Goal: Task Accomplishment & Management: Manage account settings

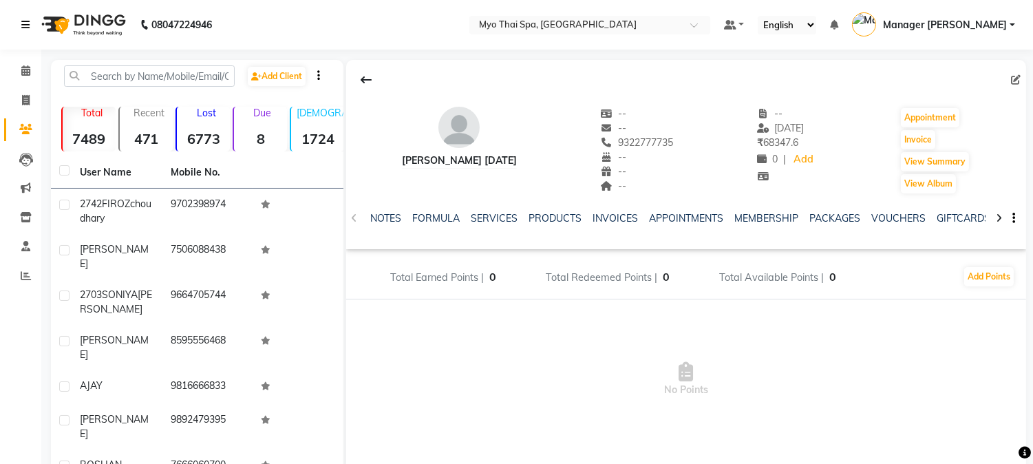
click at [23, 17] on link at bounding box center [28, 25] width 14 height 39
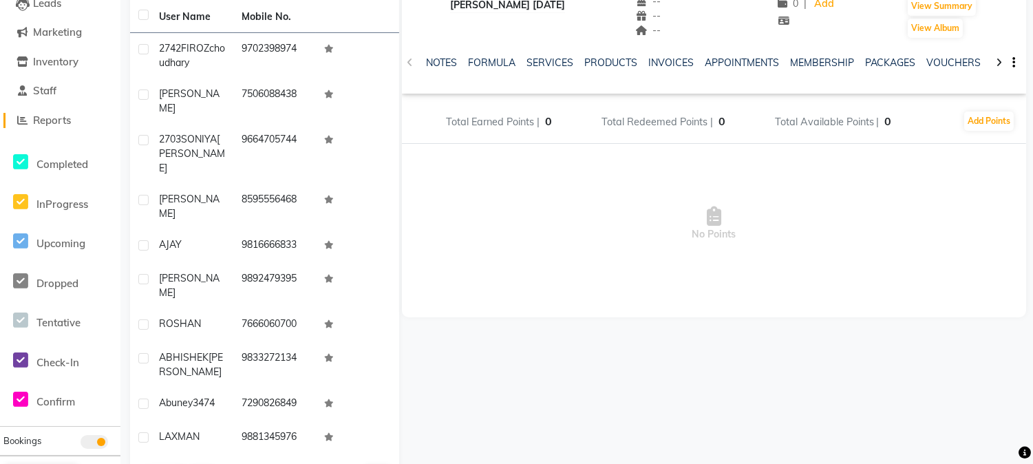
click at [48, 118] on span "Reports" at bounding box center [52, 120] width 38 height 13
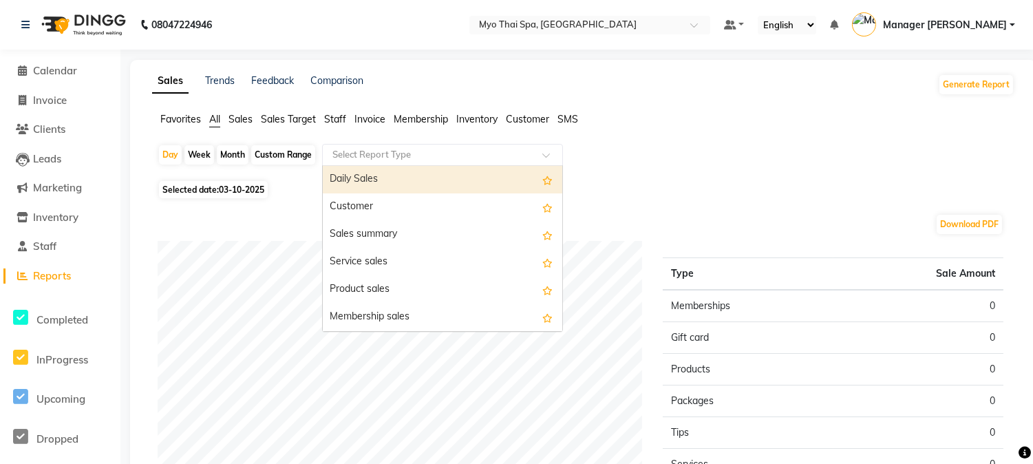
click at [387, 156] on input "text" at bounding box center [429, 155] width 198 height 14
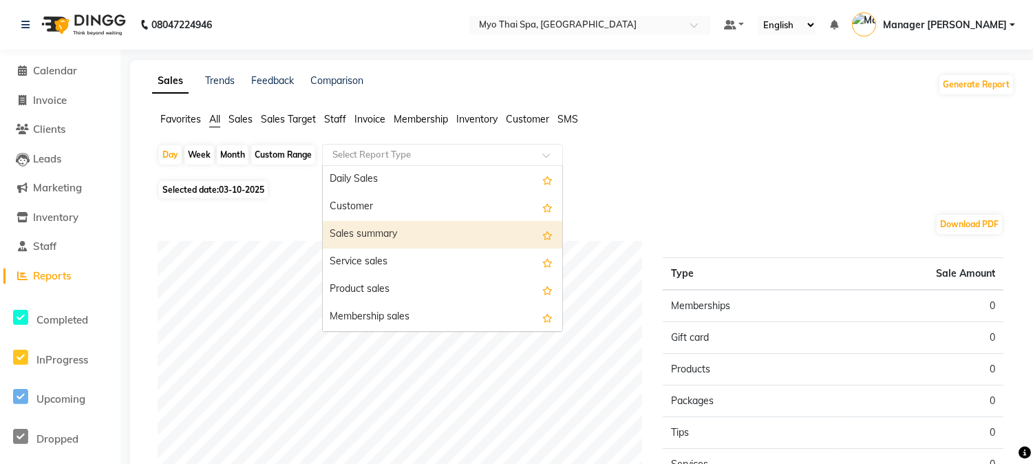
click at [390, 237] on div "Sales summary" at bounding box center [443, 235] width 240 height 28
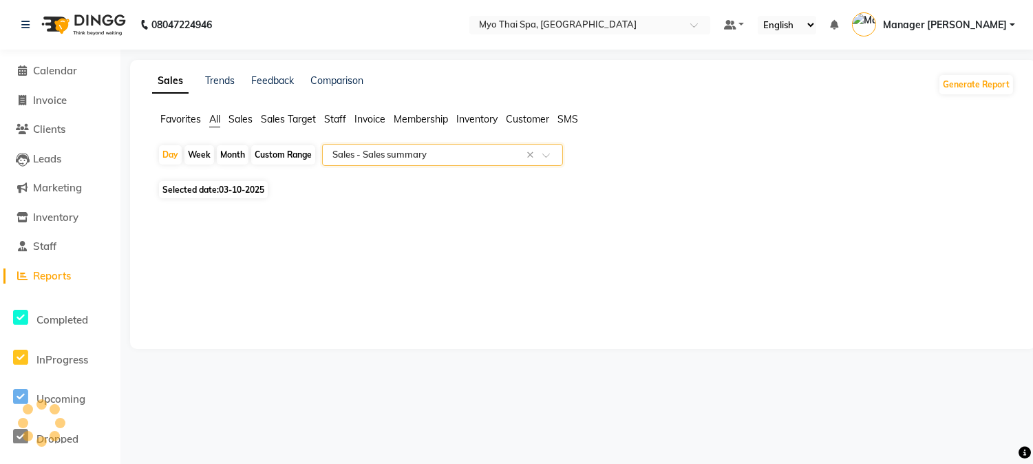
select select "full_report"
select select "csv"
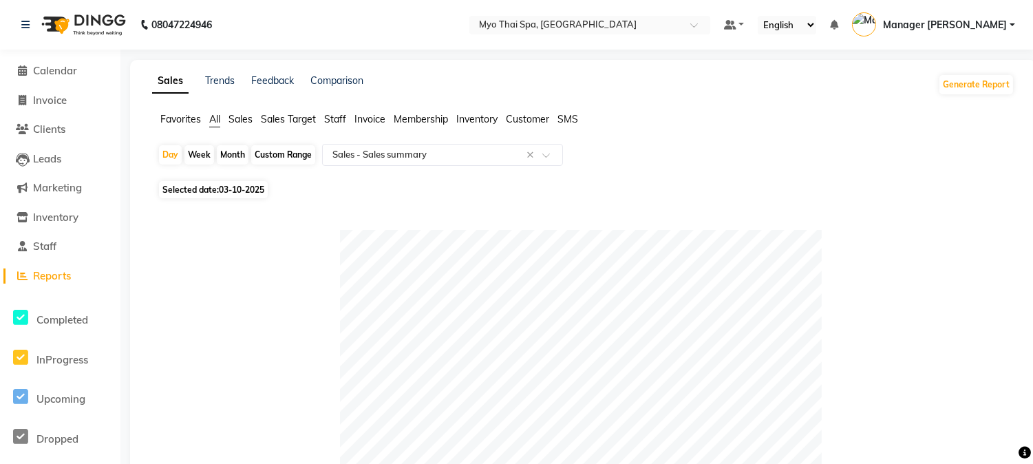
click at [277, 155] on div "Custom Range" at bounding box center [283, 154] width 64 height 19
select select "10"
select select "2025"
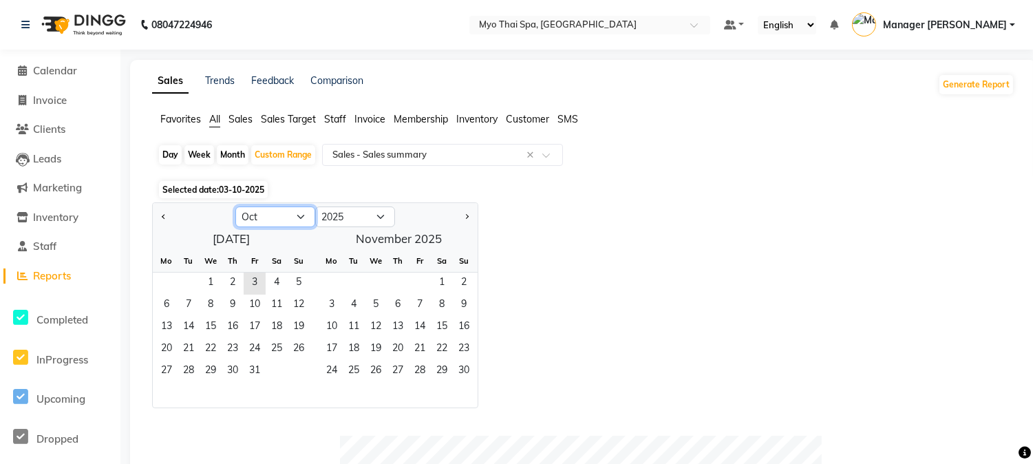
click at [297, 214] on select "Jan Feb Mar Apr May Jun [DATE] Aug Sep Oct Nov Dec" at bounding box center [275, 216] width 80 height 21
select select "9"
click at [235, 206] on select "Jan Feb Mar Apr May Jun [DATE] Aug Sep Oct Nov Dec" at bounding box center [275, 216] width 80 height 21
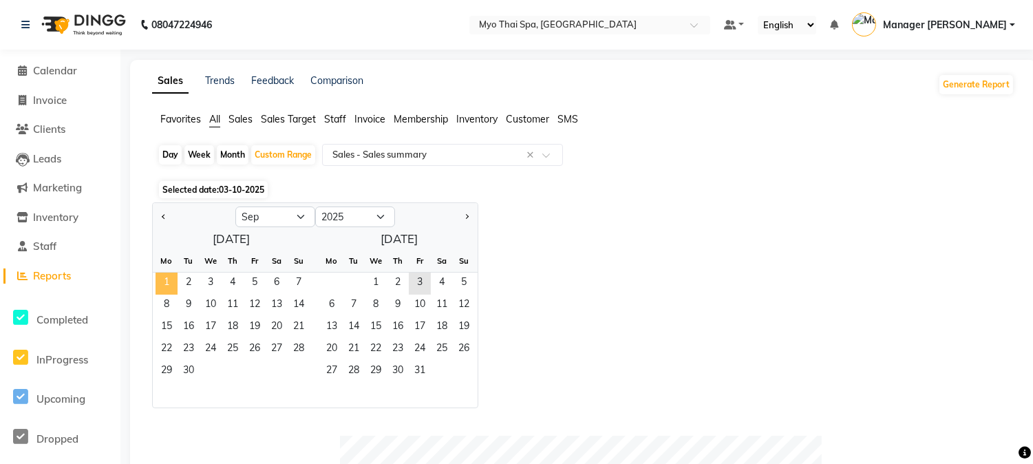
click at [166, 275] on span "1" at bounding box center [167, 284] width 22 height 22
click at [187, 370] on span "30" at bounding box center [189, 372] width 22 height 22
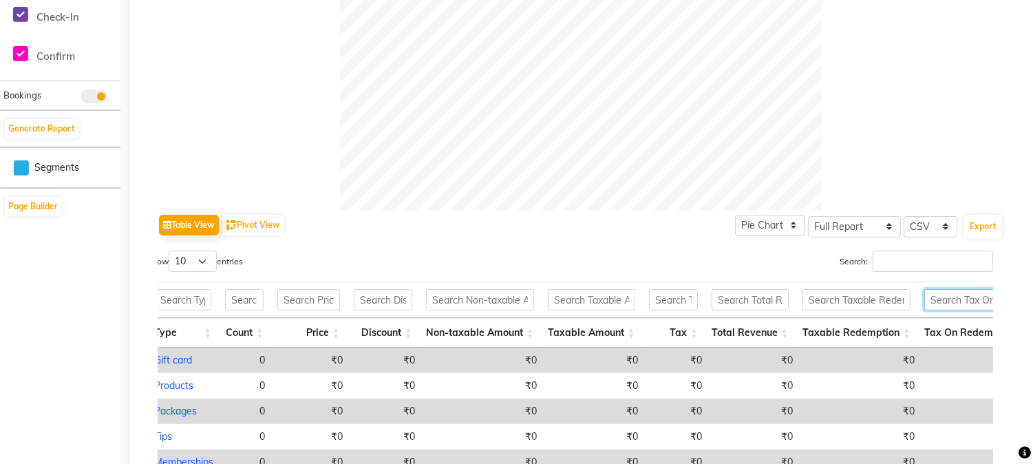
click at [980, 304] on input "text" at bounding box center [975, 299] width 103 height 21
click at [989, 224] on button "Export" at bounding box center [983, 226] width 38 height 23
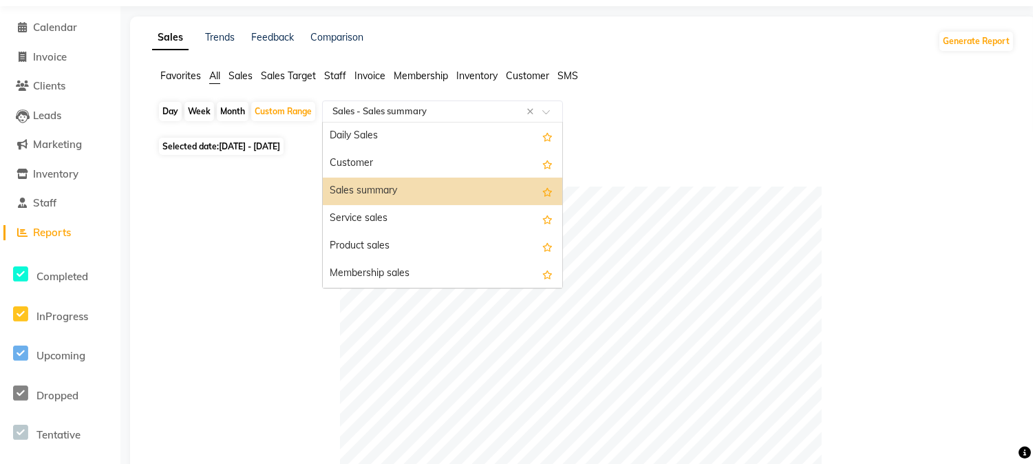
click at [494, 111] on input "text" at bounding box center [429, 112] width 198 height 14
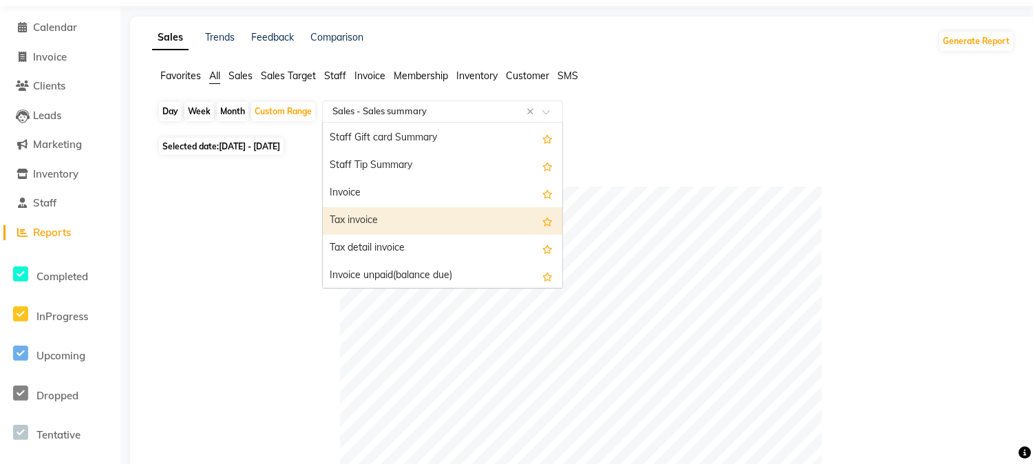
click at [394, 220] on div "Tax invoice" at bounding box center [443, 221] width 240 height 28
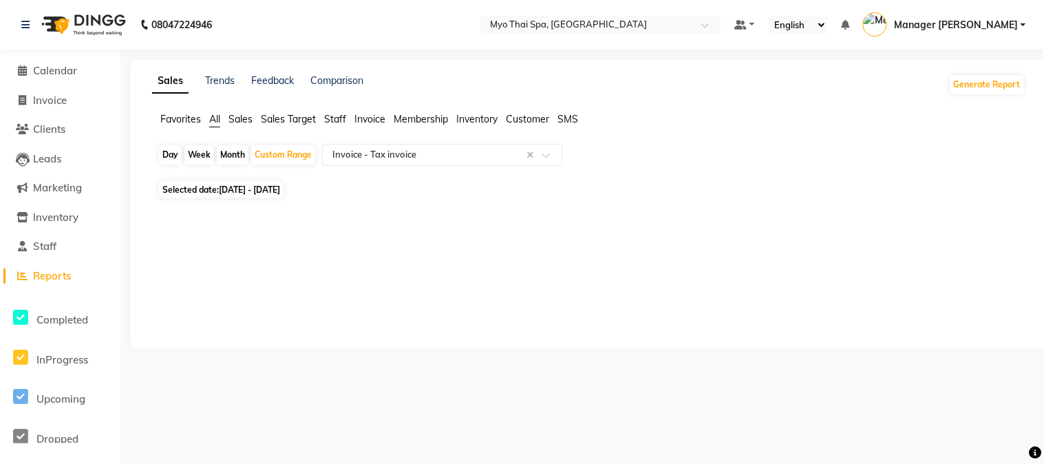
click at [262, 190] on span "[DATE] - [DATE]" at bounding box center [249, 189] width 61 height 10
select select "9"
select select "2025"
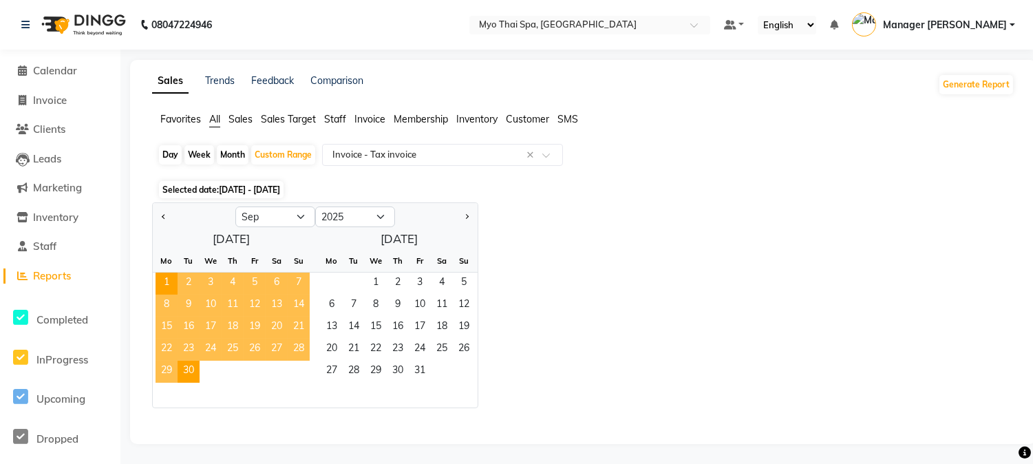
click at [262, 190] on span "[DATE] - [DATE]" at bounding box center [249, 189] width 61 height 10
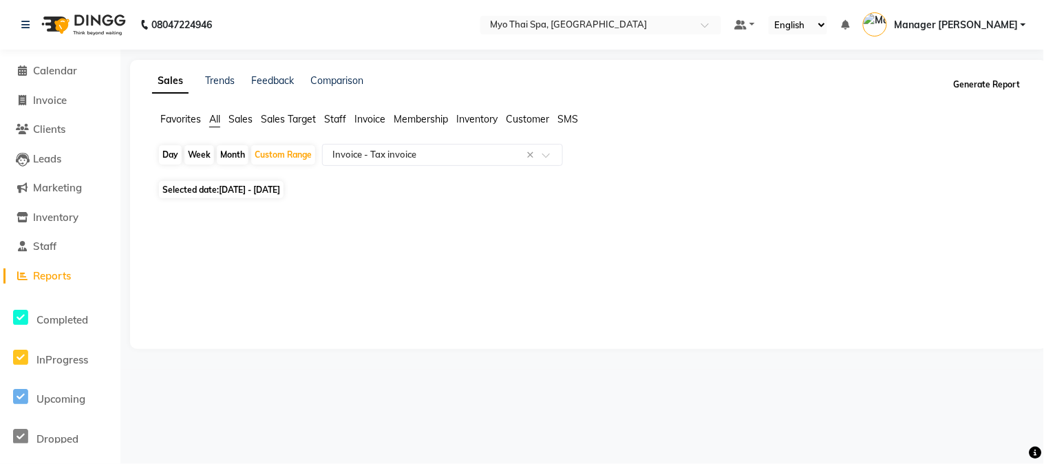
click at [993, 87] on button "Generate Report" at bounding box center [988, 84] width 74 height 19
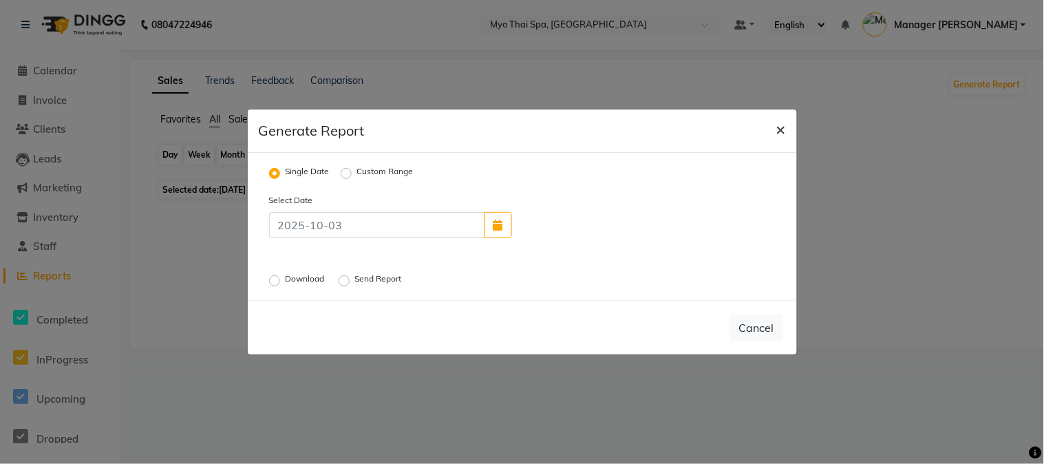
click at [785, 132] on span "×" at bounding box center [781, 128] width 10 height 21
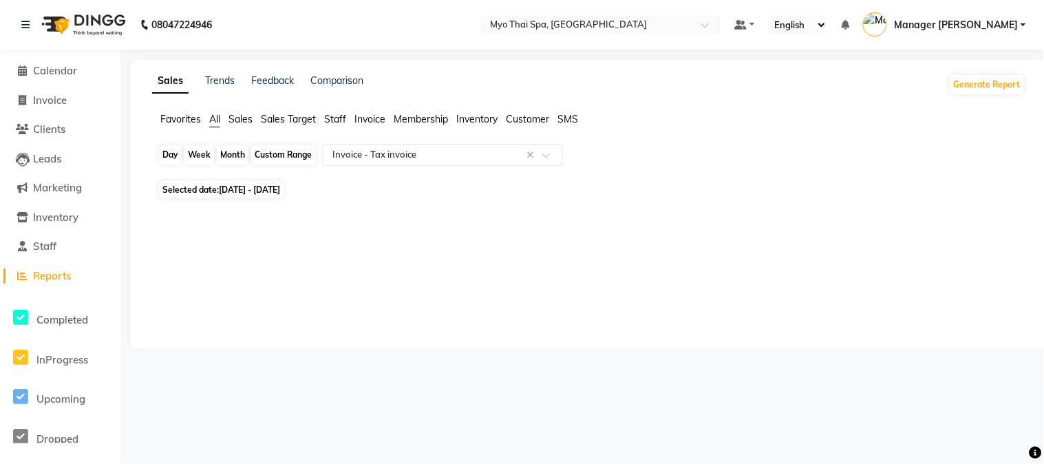
click at [269, 154] on div "Custom Range" at bounding box center [283, 154] width 64 height 19
select select "9"
select select "2025"
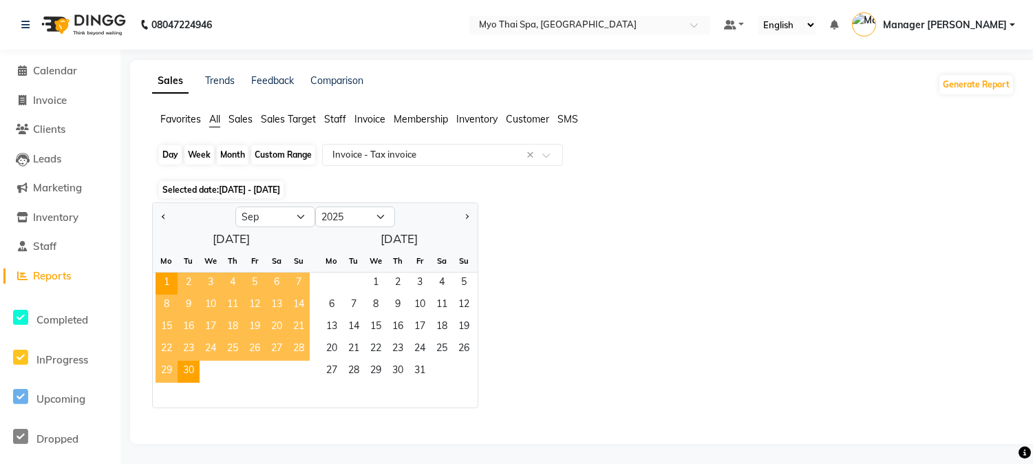
click at [269, 154] on div "Custom Range" at bounding box center [283, 154] width 64 height 19
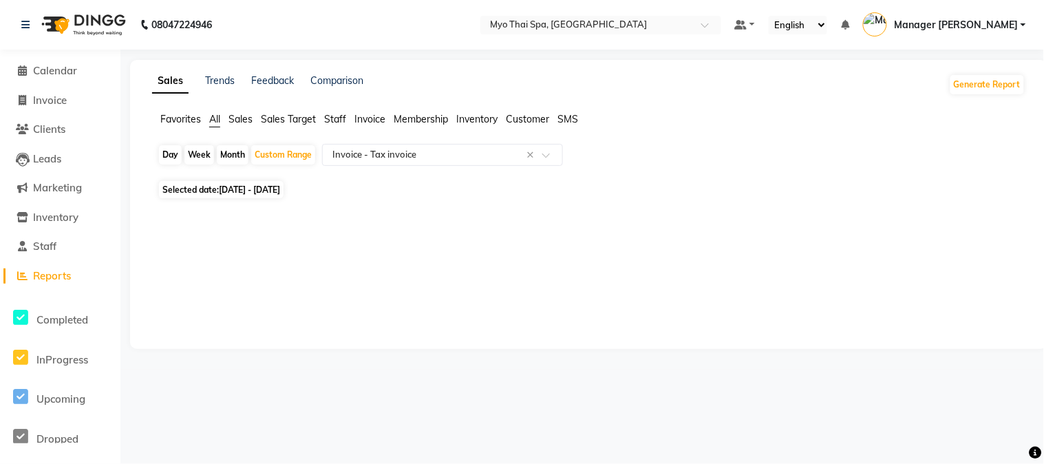
click at [56, 279] on span "Reports" at bounding box center [52, 275] width 38 height 13
click at [237, 119] on span "Sales" at bounding box center [241, 119] width 24 height 12
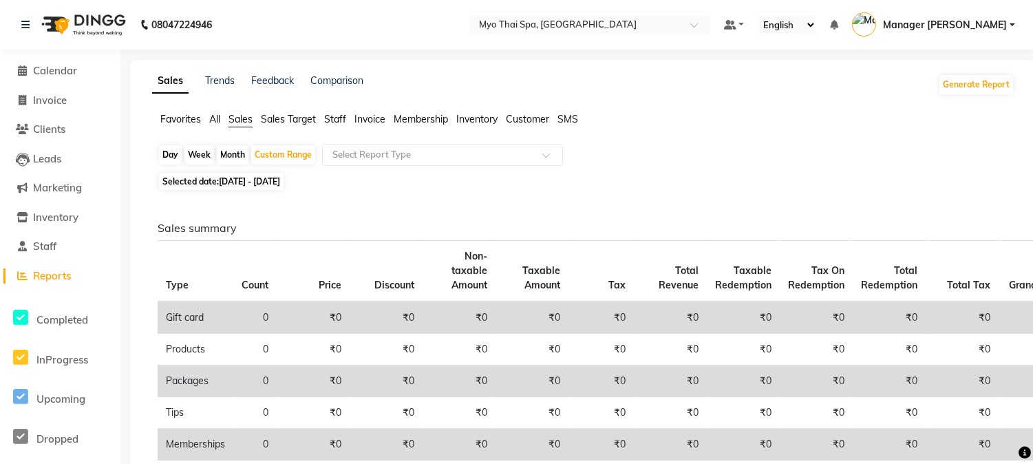
click at [204, 118] on ul "Favorites All Sales Sales Target Staff Invoice Membership Inventory Customer SMS" at bounding box center [583, 119] width 862 height 15
click at [213, 118] on span "All" at bounding box center [214, 119] width 11 height 12
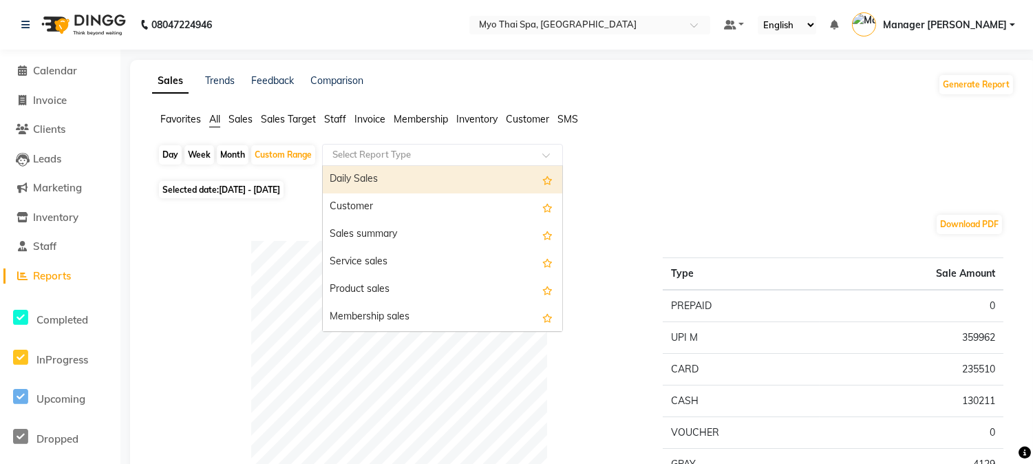
click at [395, 157] on input "text" at bounding box center [429, 155] width 198 height 14
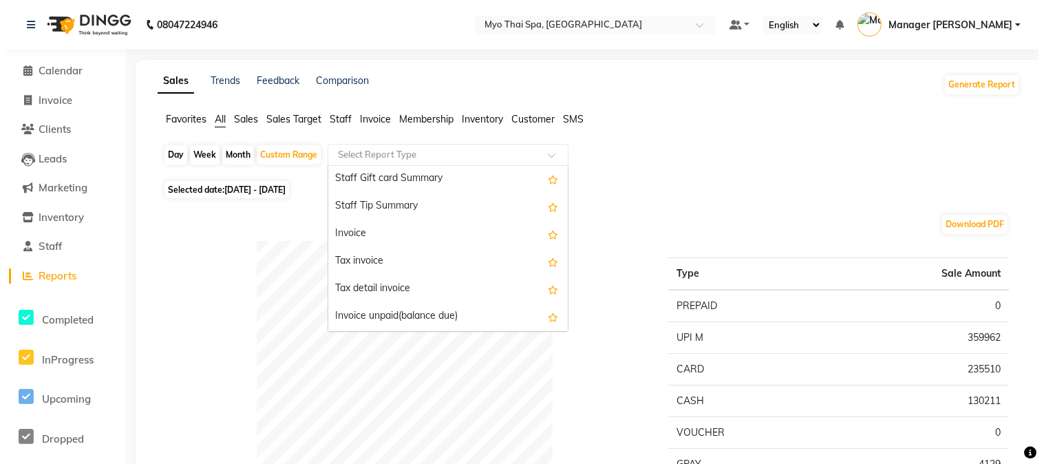
scroll to position [924, 0]
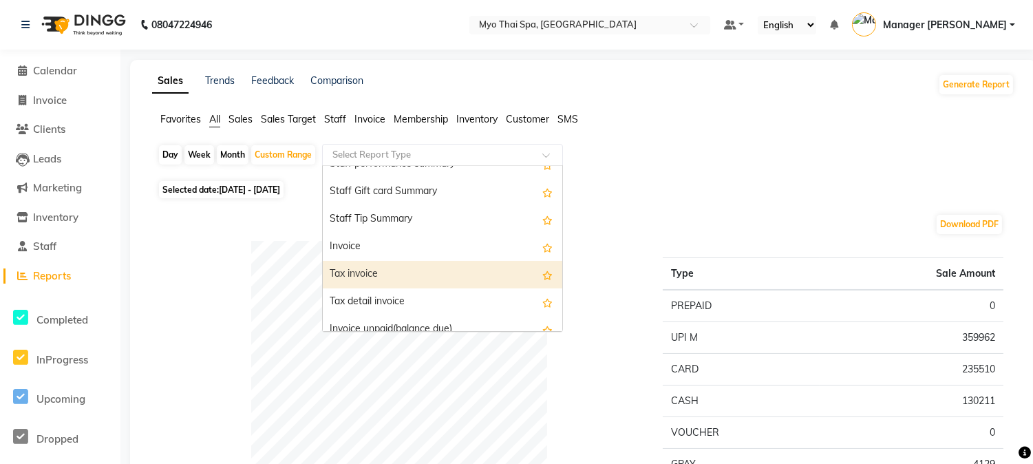
click at [390, 267] on div "Tax invoice" at bounding box center [443, 275] width 240 height 28
select select "full_report"
select select "csv"
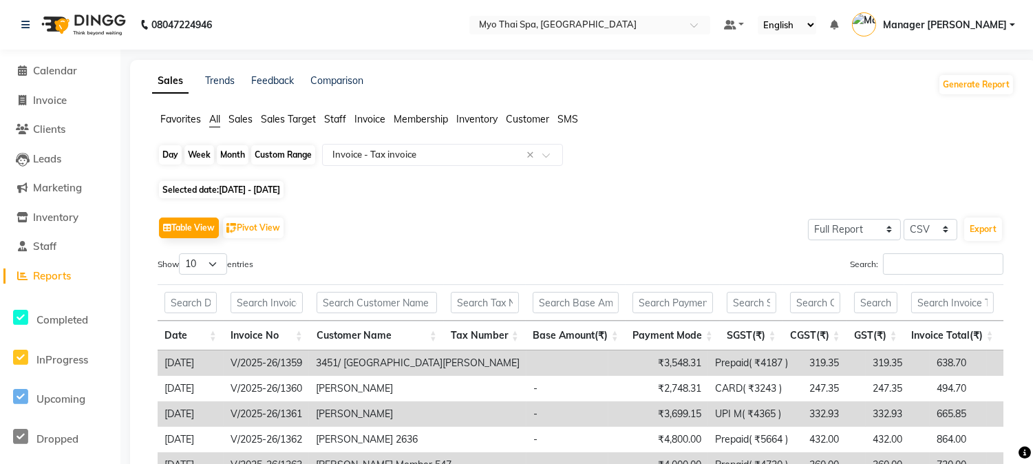
click at [286, 152] on div "Custom Range" at bounding box center [283, 154] width 64 height 19
select select "9"
select select "2025"
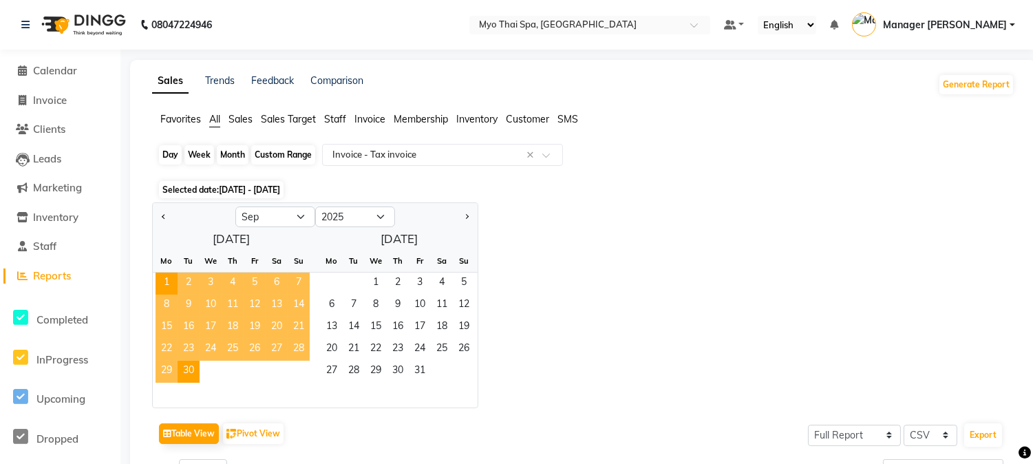
click at [286, 152] on div "Custom Range" at bounding box center [283, 154] width 64 height 19
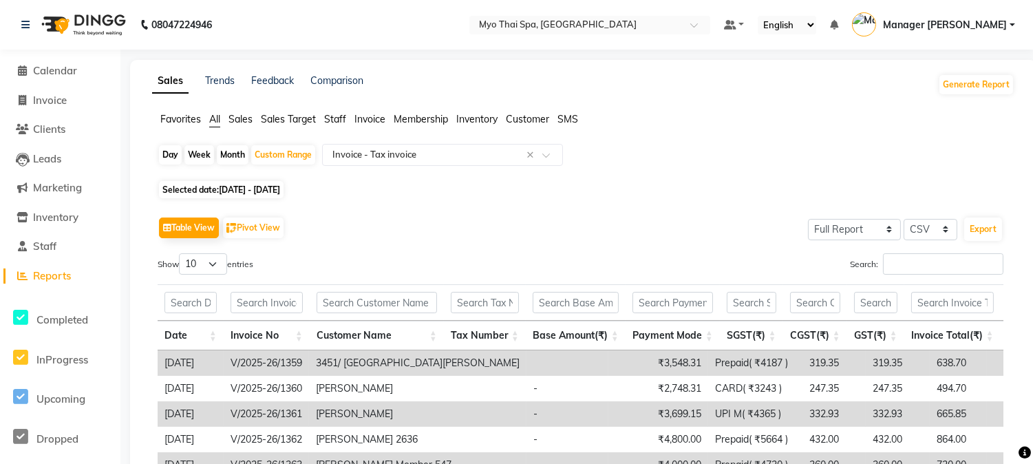
click at [162, 287] on th at bounding box center [191, 302] width 66 height 36
click at [730, 260] on div "Search:" at bounding box center [797, 266] width 413 height 27
click at [164, 215] on div "Table View Pivot View Select Full Report Filtered Report Select CSV PDF Export" at bounding box center [581, 227] width 846 height 29
click at [985, 230] on button "Export" at bounding box center [983, 229] width 38 height 23
click at [43, 76] on span "Calendar" at bounding box center [55, 70] width 44 height 13
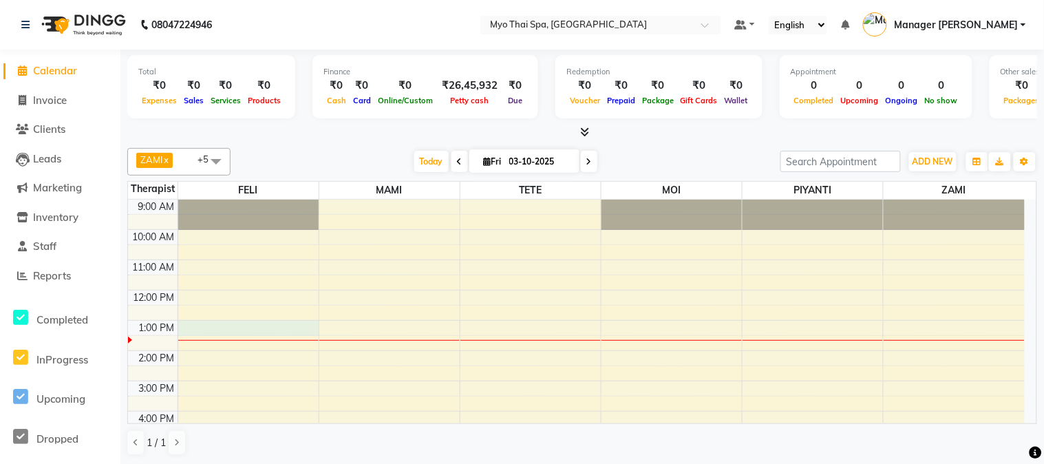
click at [211, 327] on div "9:00 AM 10:00 AM 11:00 AM 12:00 PM 1:00 PM 2:00 PM 3:00 PM 4:00 PM 5:00 PM 6:00…" at bounding box center [576, 411] width 897 height 423
select select "42923"
select select "780"
select select "tentative"
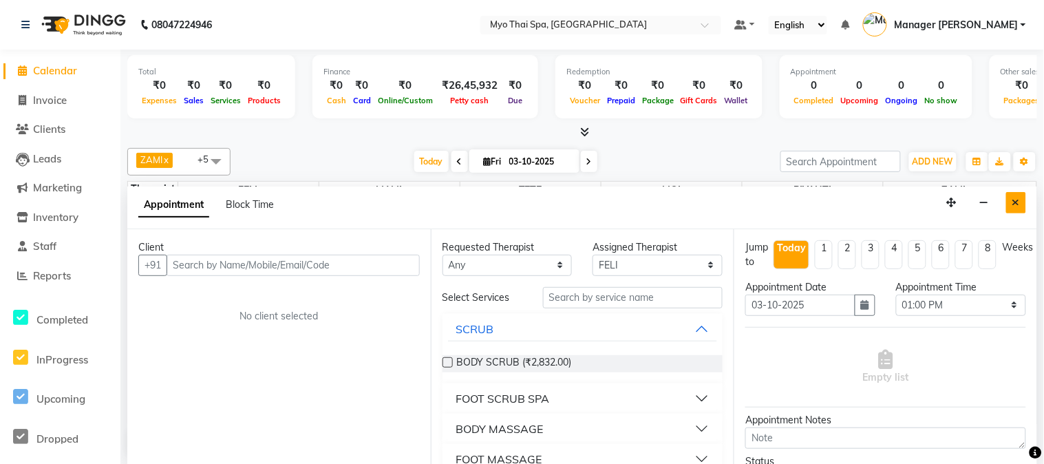
click at [1019, 195] on button "Close" at bounding box center [1016, 202] width 20 height 21
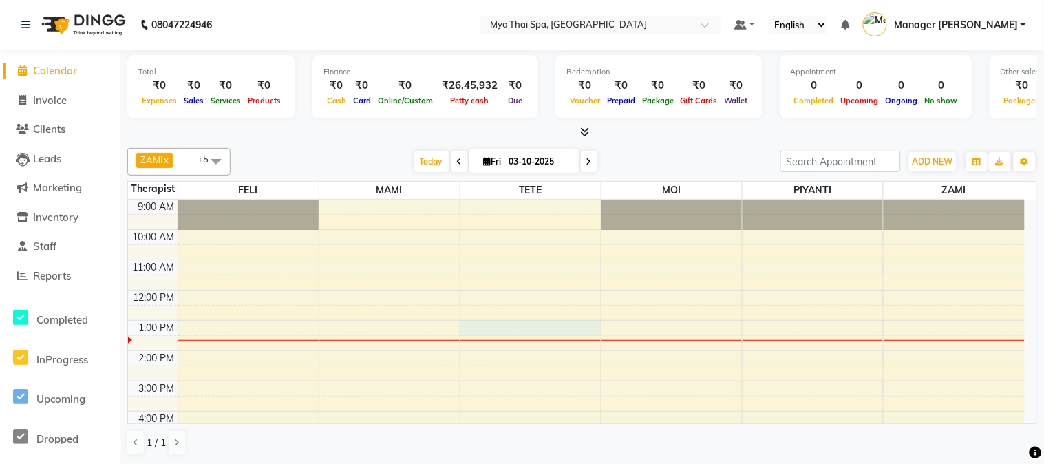
click at [513, 330] on div "9:00 AM 10:00 AM 11:00 AM 12:00 PM 1:00 PM 2:00 PM 3:00 PM 4:00 PM 5:00 PM 6:00…" at bounding box center [576, 411] width 897 height 423
select select "31939"
select select "780"
select select "tentative"
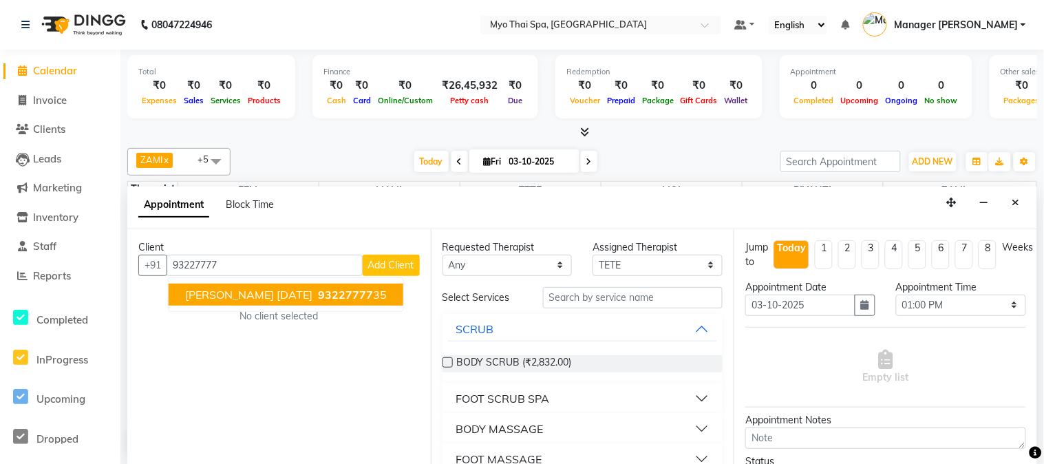
click at [318, 292] on span "93227777" at bounding box center [345, 295] width 55 height 14
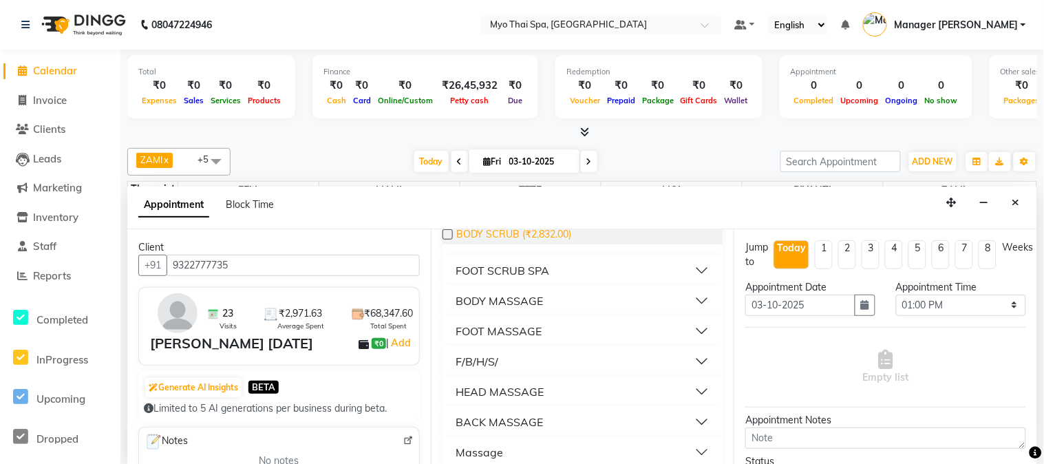
scroll to position [141, 0]
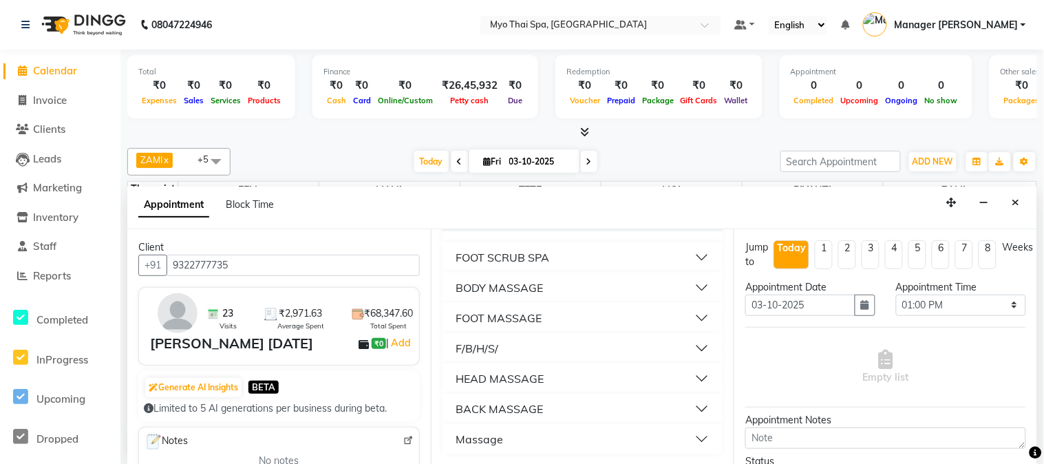
type input "9322777735"
click at [525, 288] on div "BODY MASSAGE" at bounding box center [499, 287] width 87 height 17
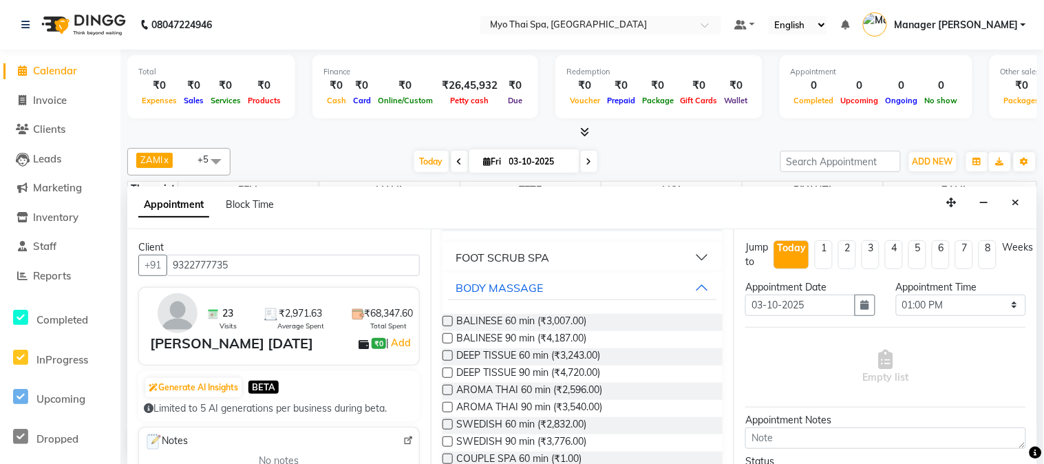
click at [447, 317] on label at bounding box center [448, 321] width 10 height 10
click at [447, 318] on input "checkbox" at bounding box center [447, 322] width 9 height 9
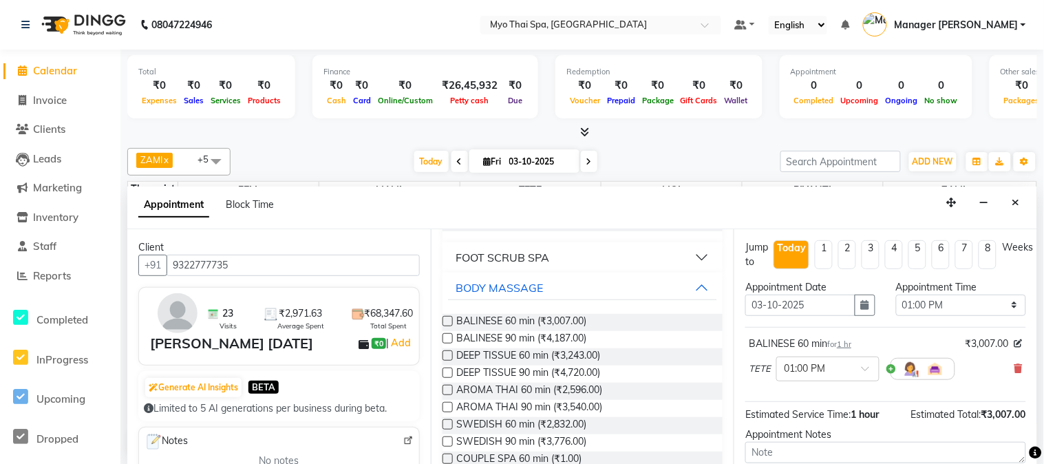
click at [447, 317] on label at bounding box center [448, 321] width 10 height 10
click at [447, 318] on input "checkbox" at bounding box center [447, 322] width 9 height 9
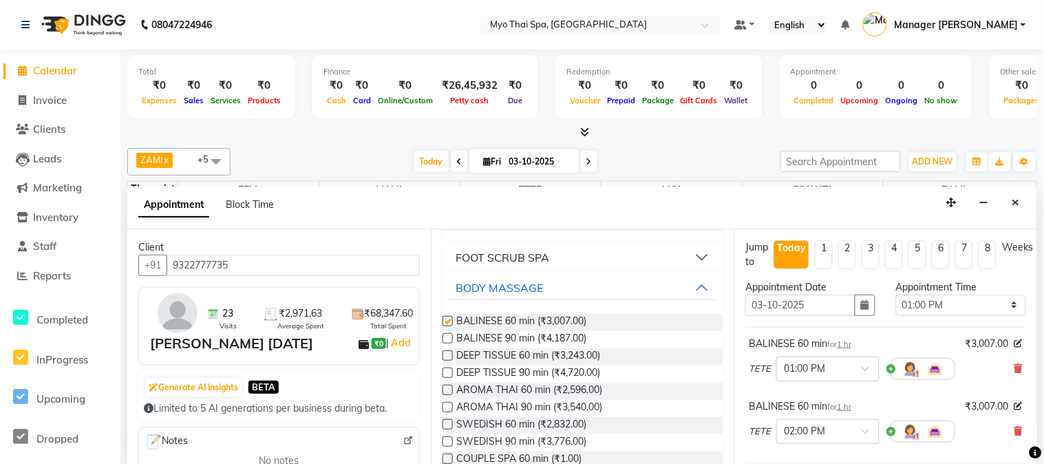
checkbox input "false"
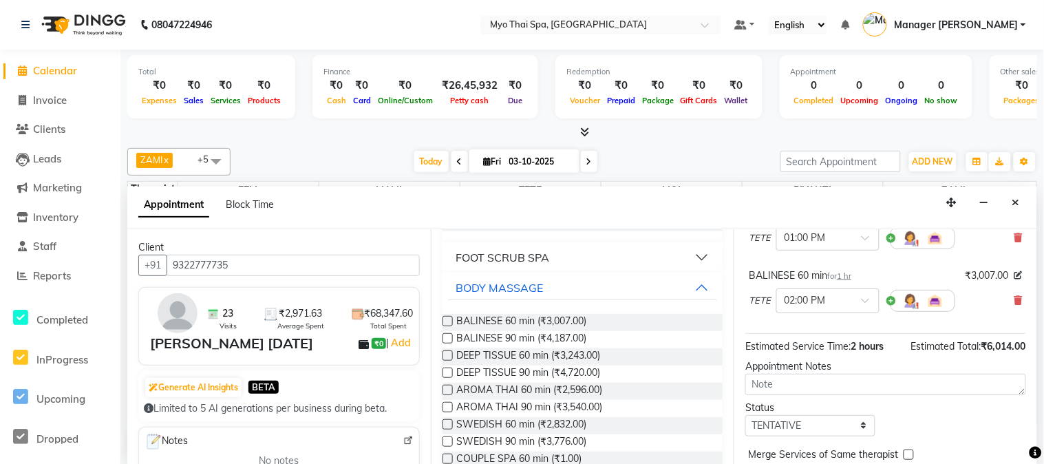
scroll to position [189, 0]
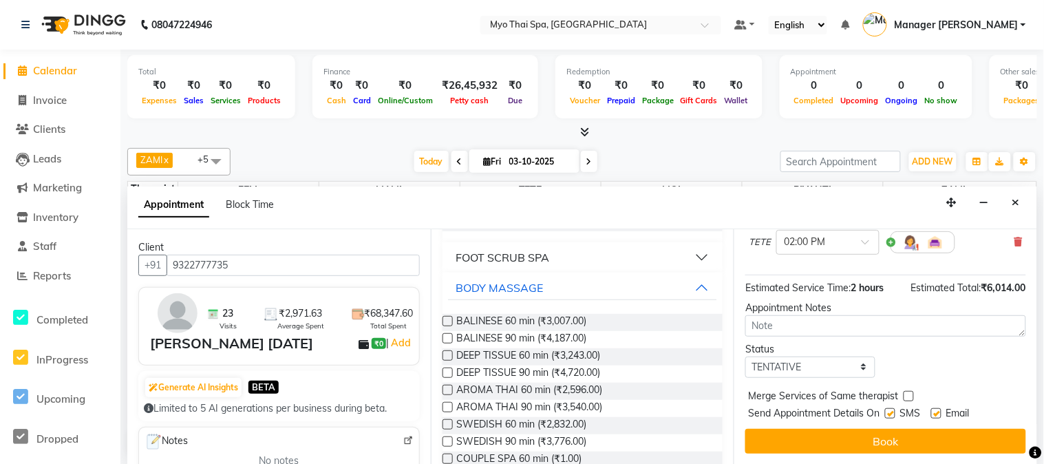
click at [801, 452] on button "Book" at bounding box center [885, 441] width 281 height 25
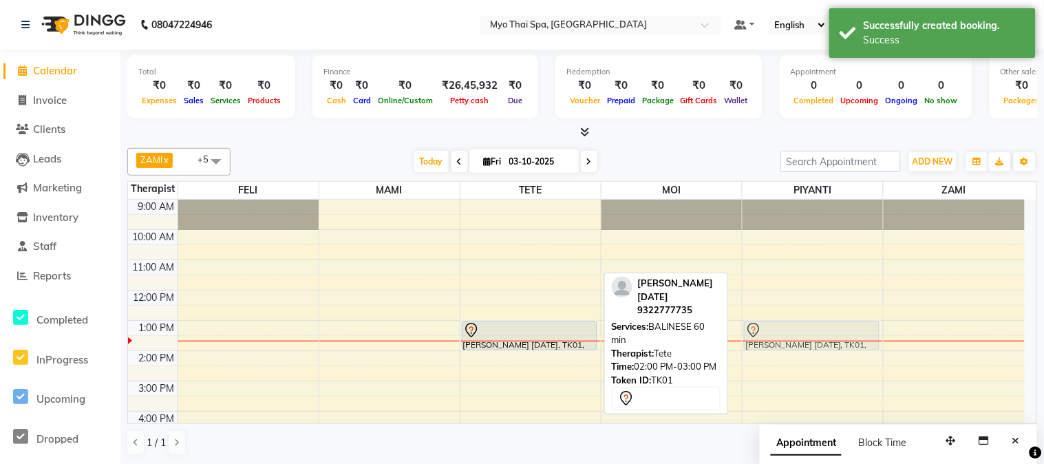
drag, startPoint x: 547, startPoint y: 356, endPoint x: 823, endPoint y: 328, distance: 276.8
click at [823, 328] on tr "[PERSON_NAME] [DATE], TK01, 01:00 PM-02:00 PM, BALINESE 60 min [PERSON_NAME] [D…" at bounding box center [576, 411] width 897 height 423
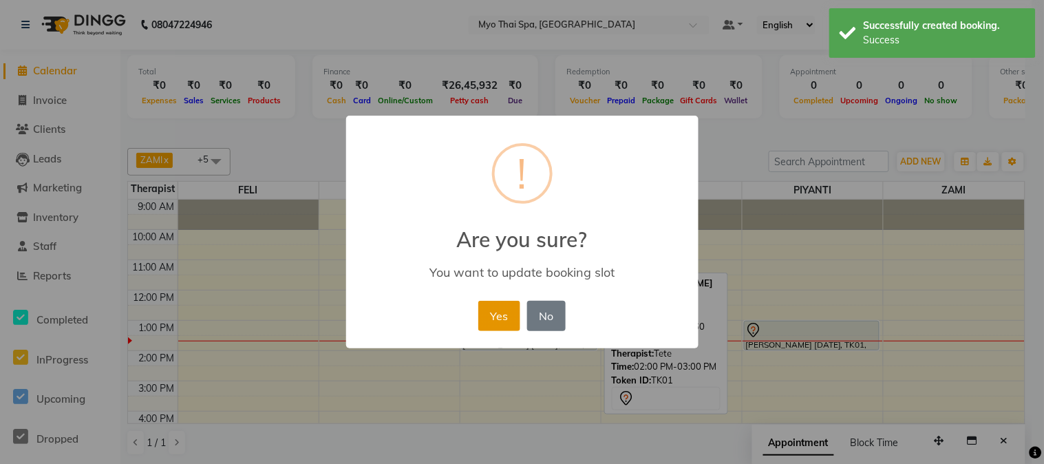
click at [505, 313] on button "Yes" at bounding box center [499, 316] width 42 height 30
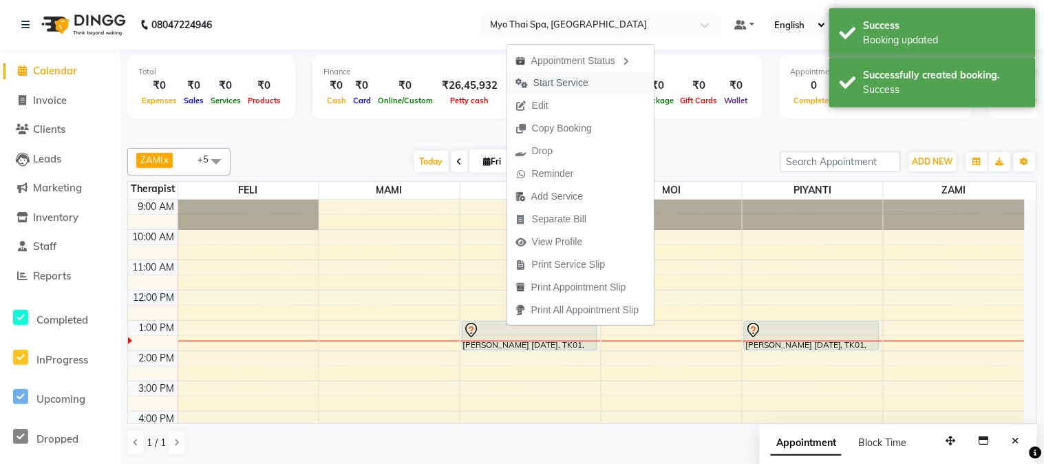
click at [575, 85] on span "Start Service" at bounding box center [560, 83] width 55 height 14
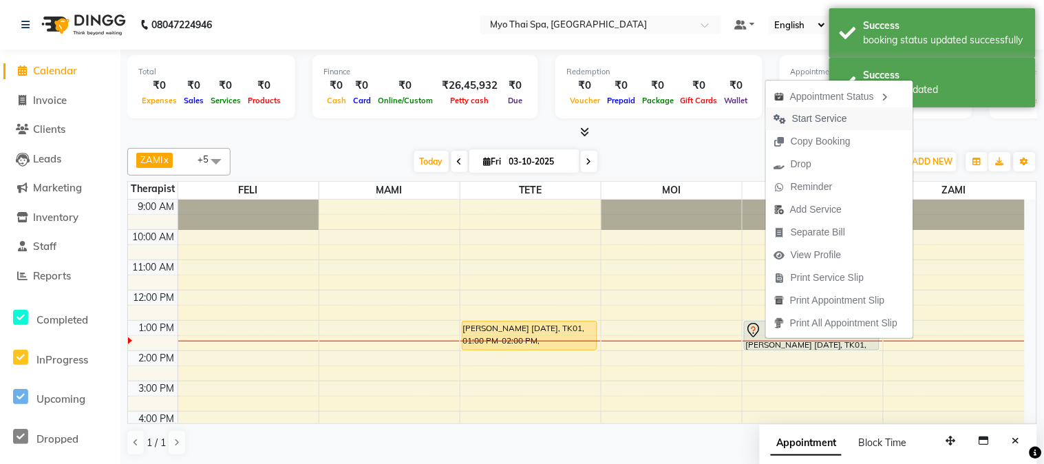
click at [809, 123] on span "Start Service" at bounding box center [819, 119] width 55 height 14
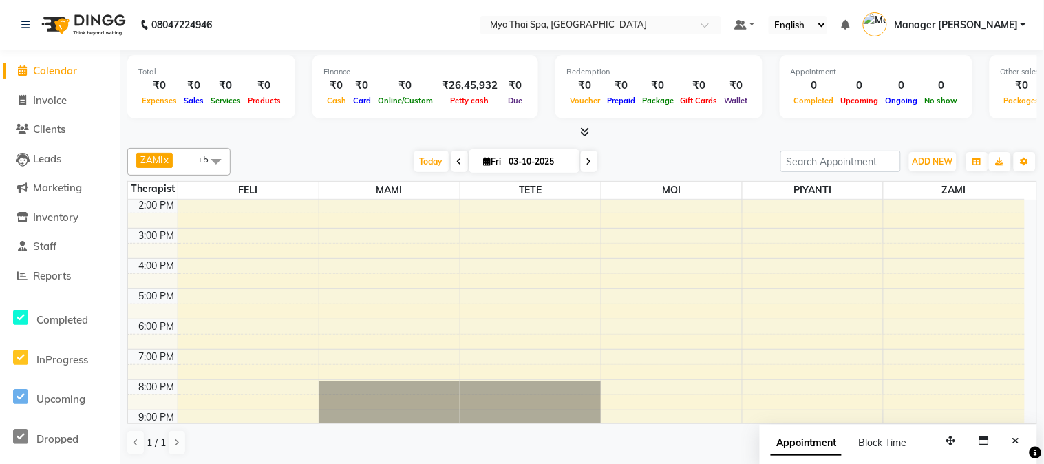
scroll to position [76, 0]
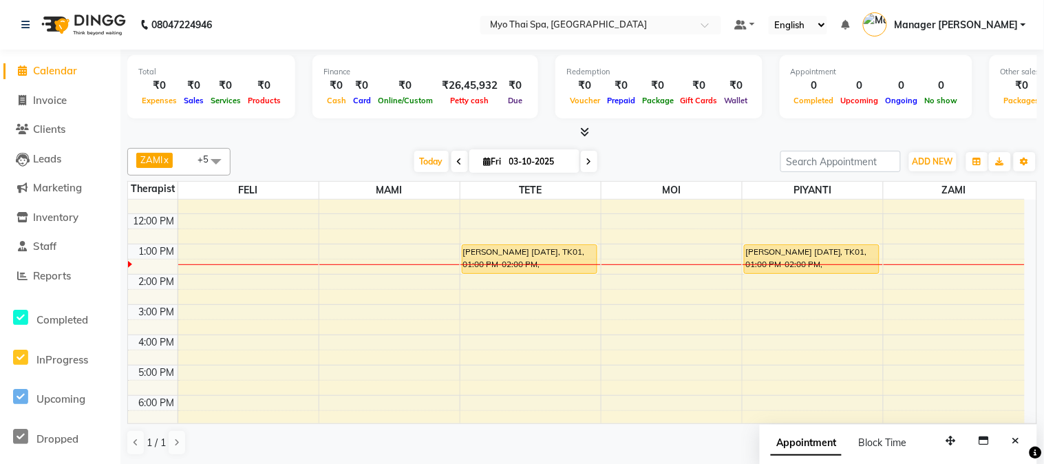
click at [650, 289] on div "9:00 AM 10:00 AM 11:00 AM 12:00 PM 1:00 PM 2:00 PM 3:00 PM 4:00 PM 5:00 PM 6:00…" at bounding box center [576, 334] width 897 height 423
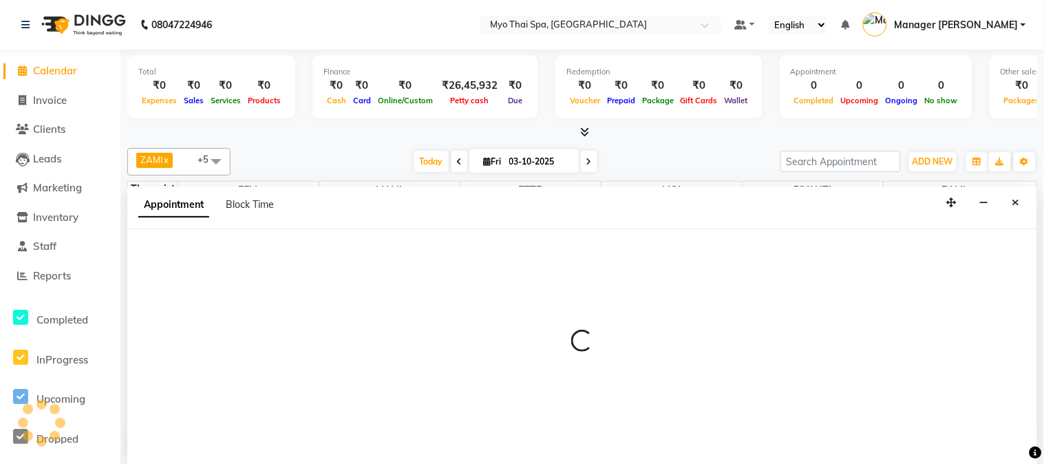
select select "85116"
select select "840"
select select "tentative"
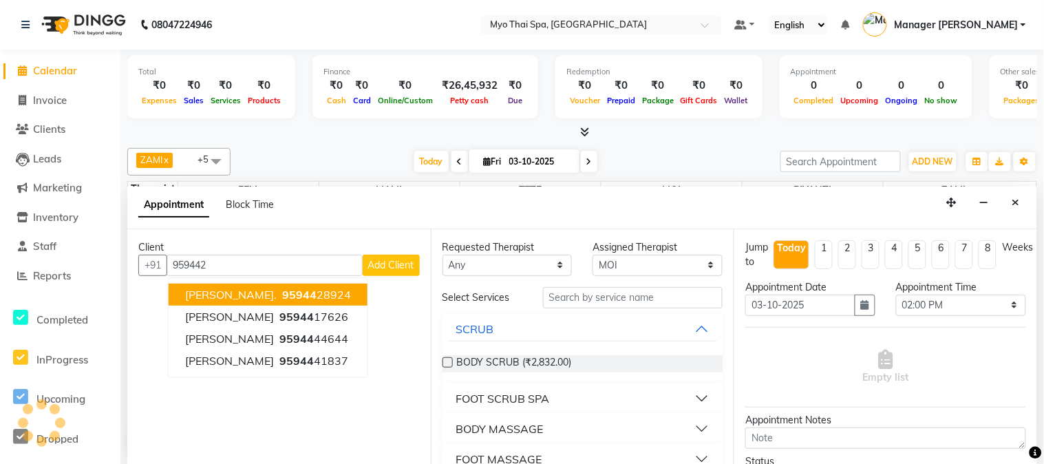
type input "9594426"
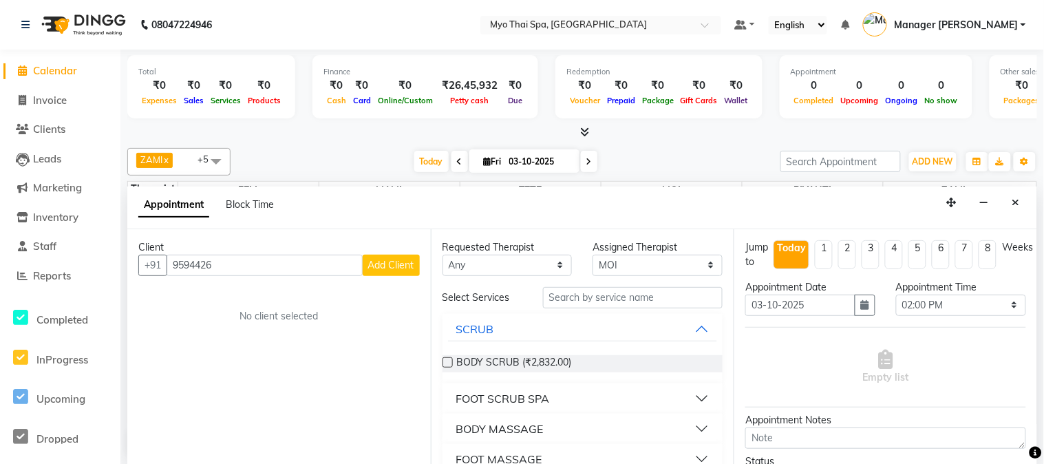
click at [338, 259] on input "9594426" at bounding box center [265, 265] width 196 height 21
click at [244, 299] on span "2635TARUNA" at bounding box center [222, 295] width 74 height 14
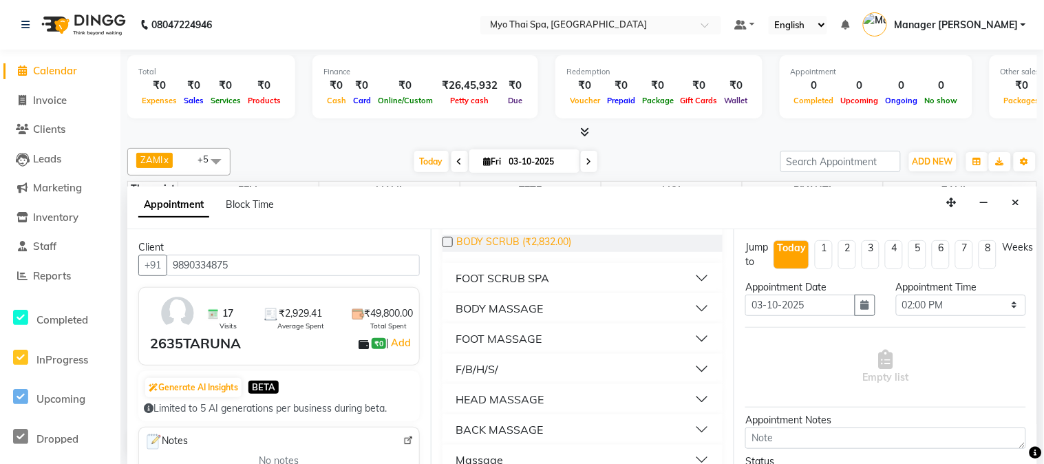
scroll to position [141, 0]
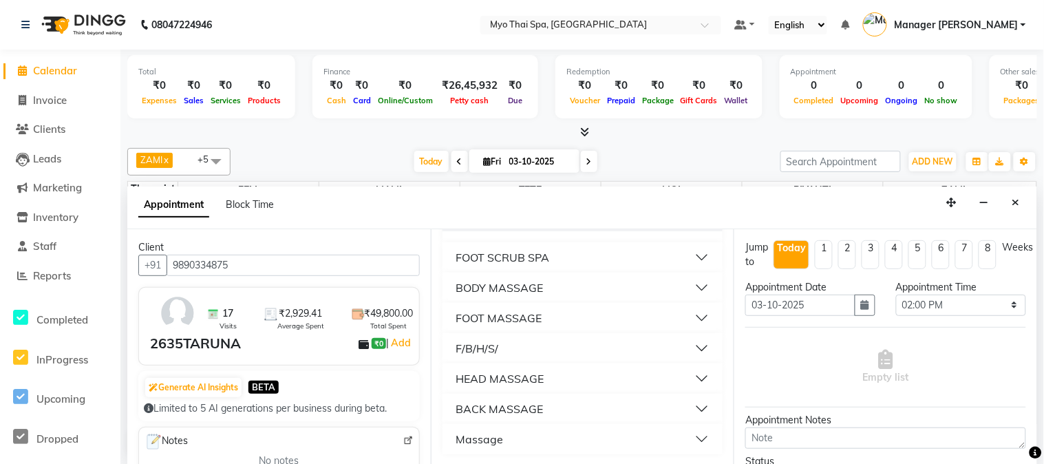
type input "9890334875"
click at [548, 290] on button "BODY MASSAGE" at bounding box center [583, 287] width 270 height 25
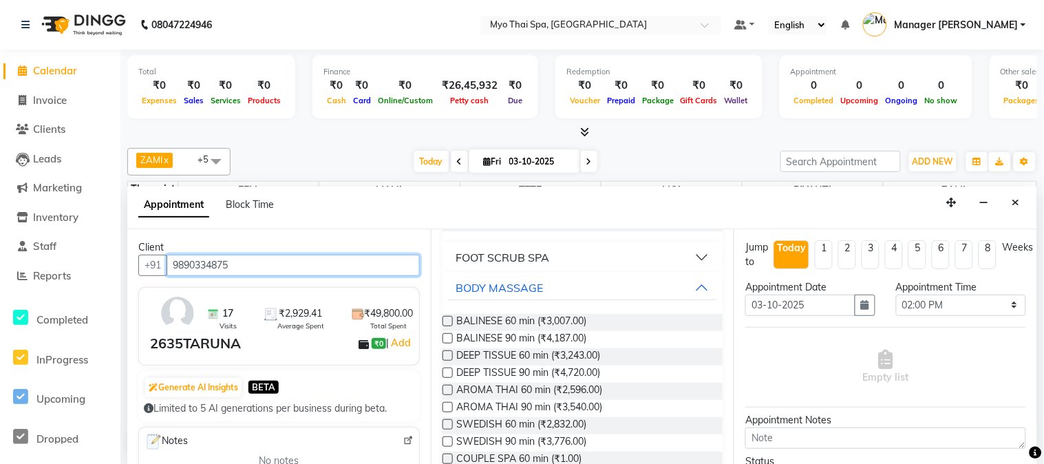
click at [264, 264] on input "9890334875" at bounding box center [293, 265] width 253 height 21
drag, startPoint x: 1015, startPoint y: 203, endPoint x: 986, endPoint y: 211, distance: 30.6
click at [1013, 203] on icon "Close" at bounding box center [1017, 203] width 8 height 10
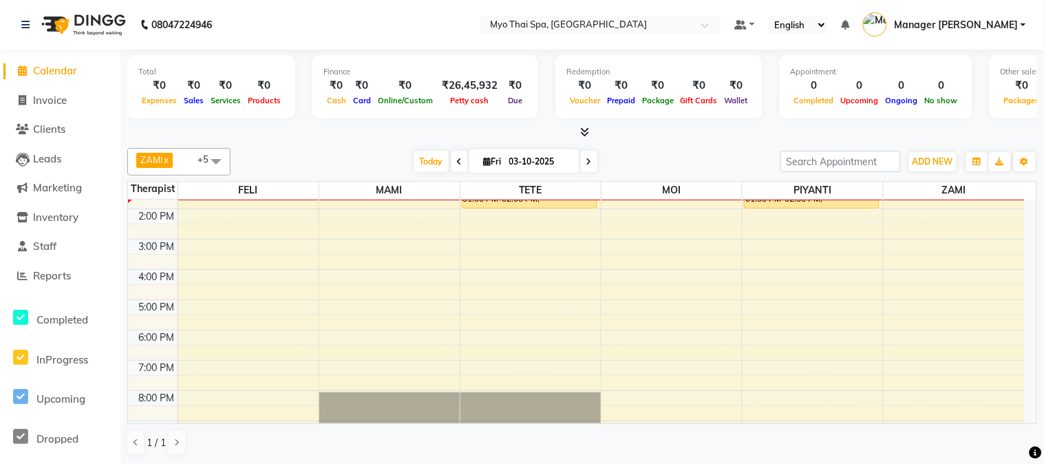
scroll to position [125, 0]
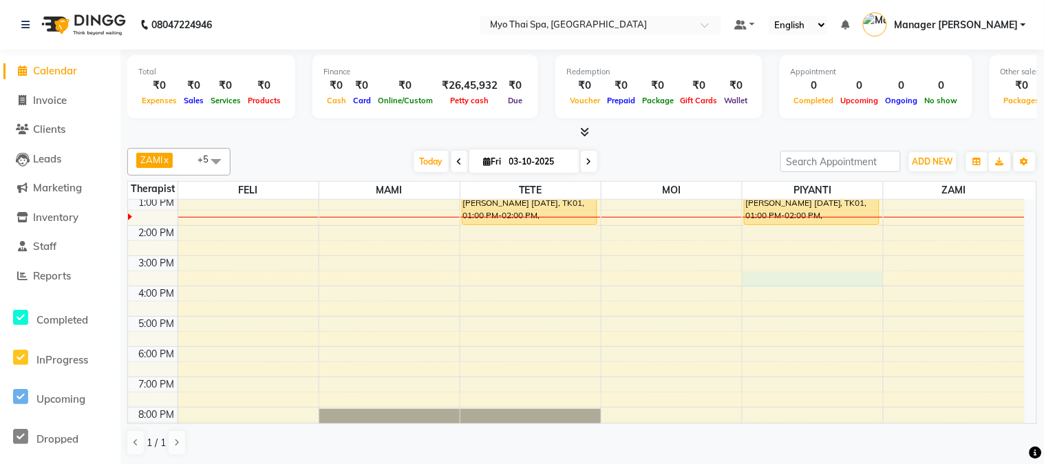
click at [761, 286] on div "9:00 AM 10:00 AM 11:00 AM 12:00 PM 1:00 PM 2:00 PM 3:00 PM 4:00 PM 5:00 PM 6:00…" at bounding box center [576, 285] width 897 height 423
select select "67001"
select select "tentative"
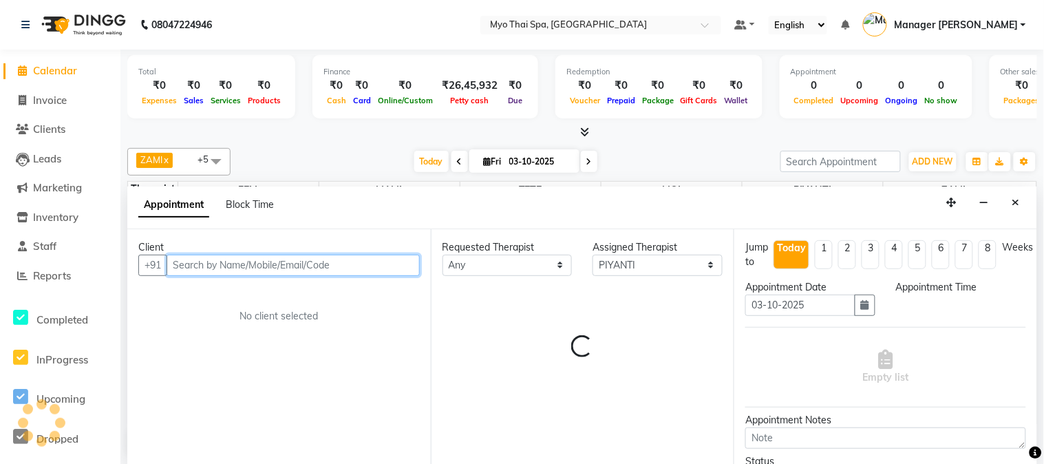
select select "930"
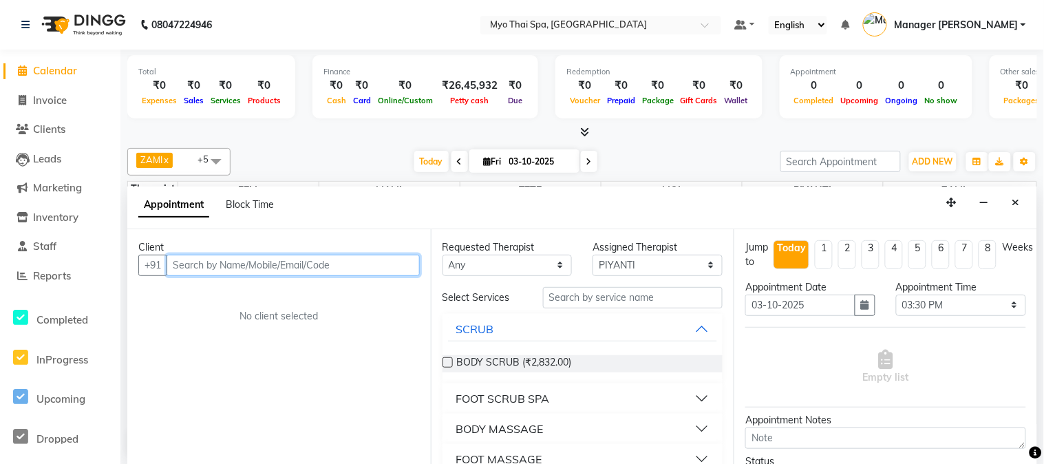
paste input "9890334875"
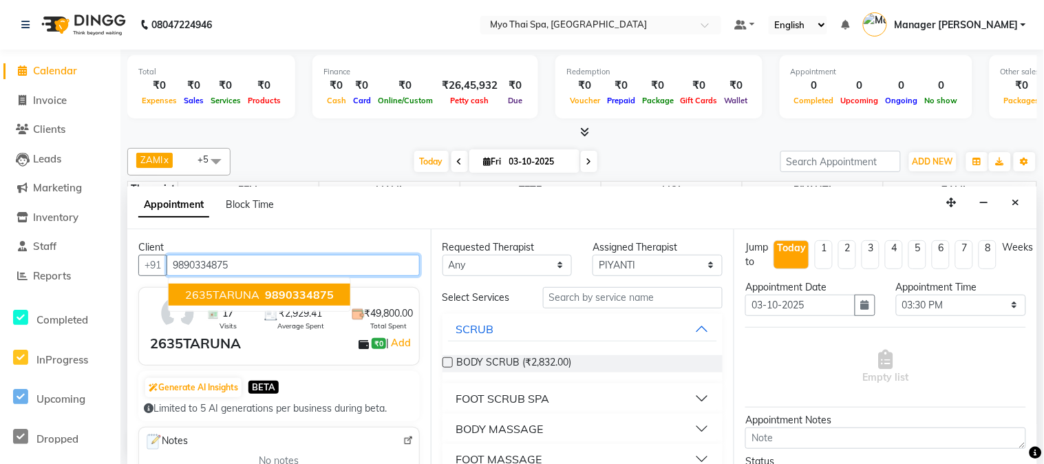
click at [243, 294] on span "2635TARUNA" at bounding box center [222, 295] width 74 height 14
type input "9890334875"
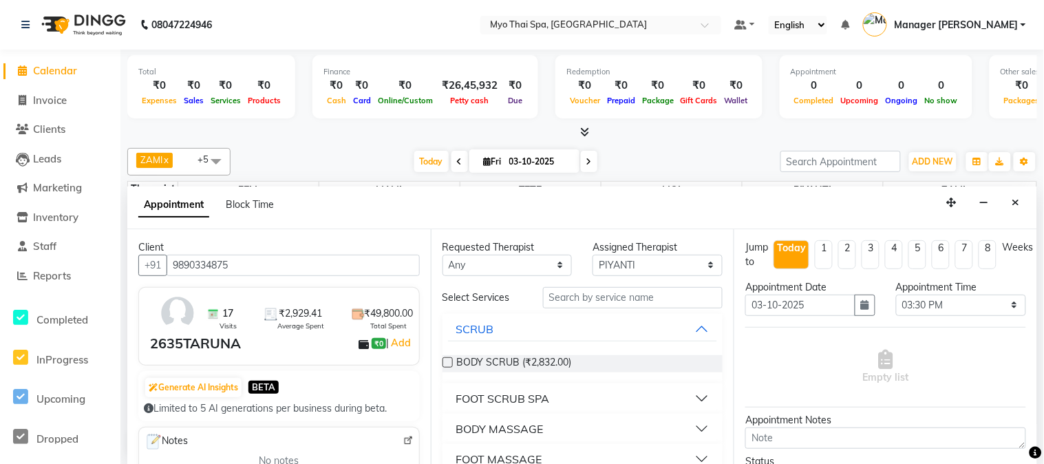
click at [508, 428] on div "BODY MASSAGE" at bounding box center [499, 429] width 87 height 17
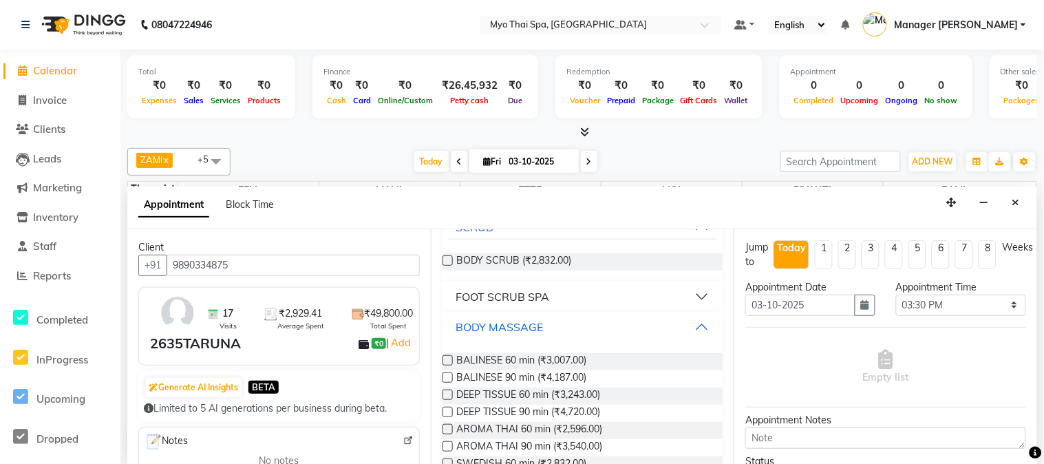
scroll to position [153, 0]
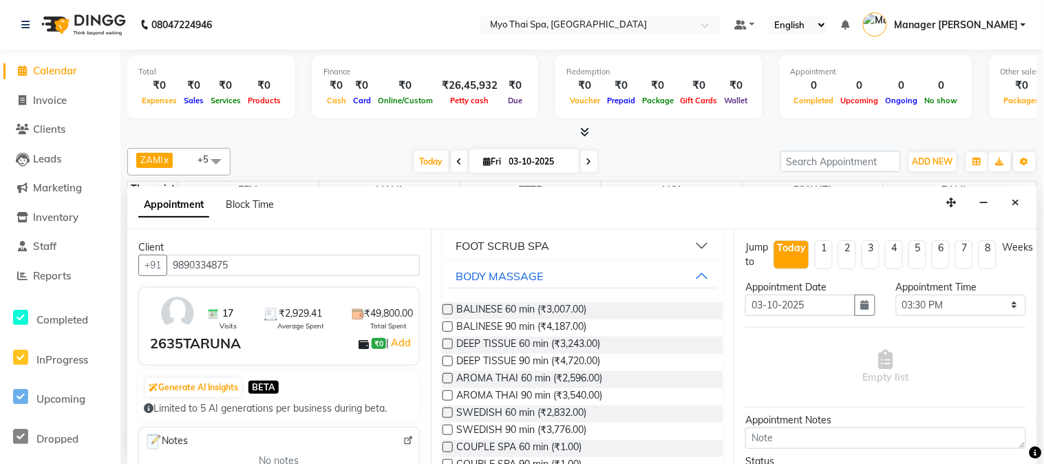
click at [445, 347] on label at bounding box center [448, 344] width 10 height 10
click at [445, 347] on input "checkbox" at bounding box center [447, 345] width 9 height 9
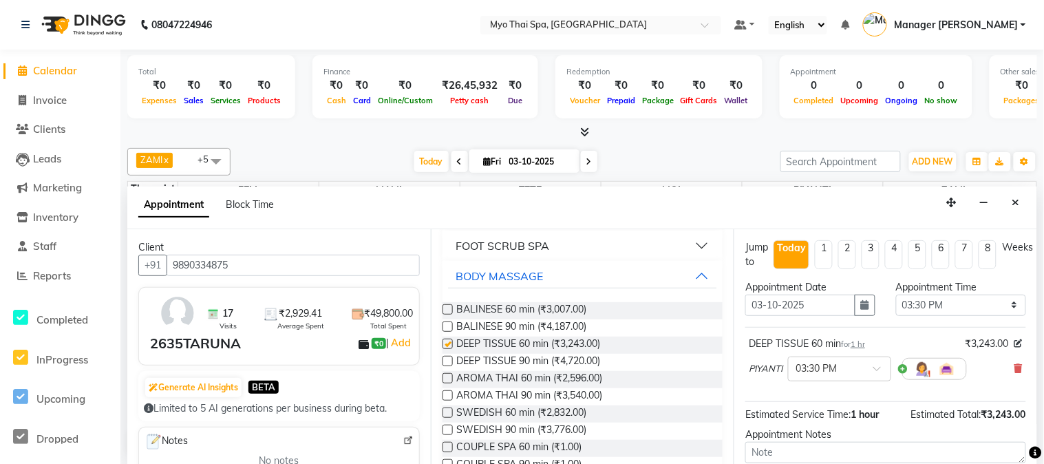
click at [445, 347] on label at bounding box center [448, 344] width 10 height 10
click at [445, 347] on input "checkbox" at bounding box center [447, 345] width 9 height 9
click at [451, 341] on label at bounding box center [448, 344] width 10 height 10
click at [451, 341] on input "checkbox" at bounding box center [447, 345] width 9 height 9
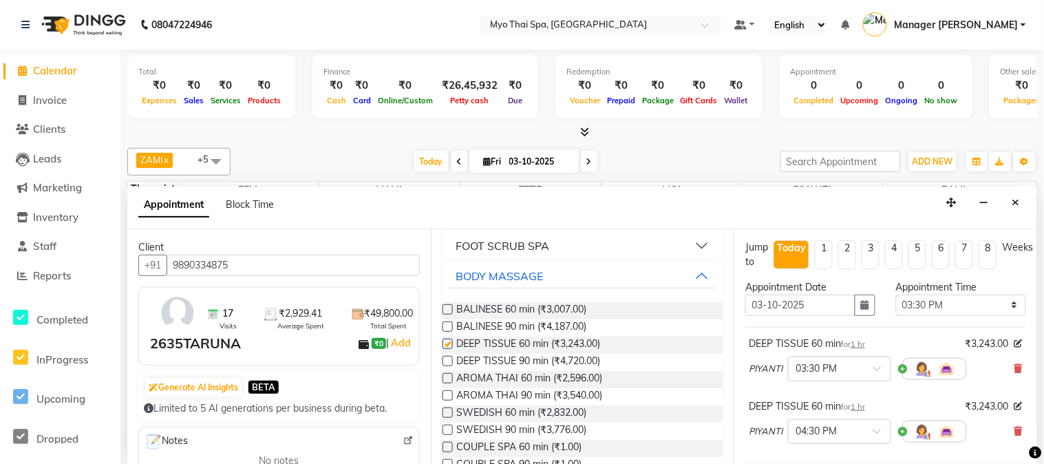
checkbox input "false"
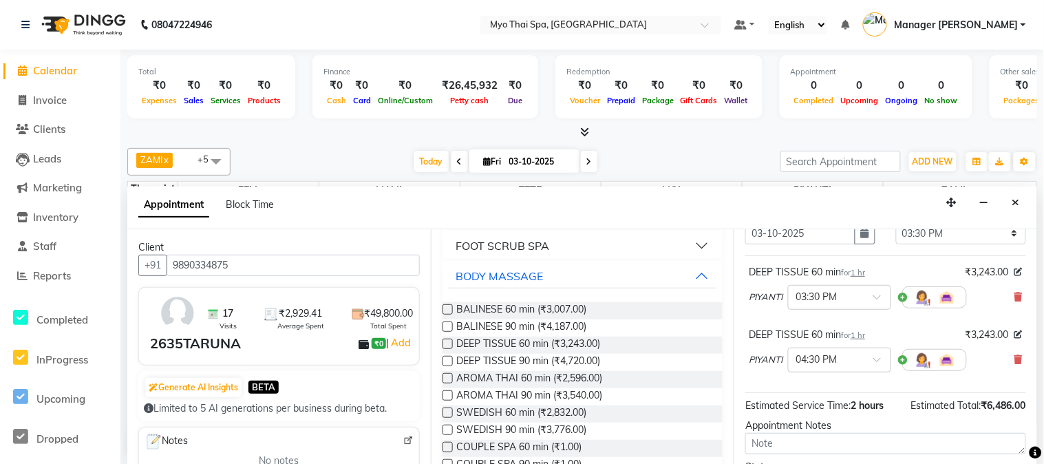
scroll to position [189, 0]
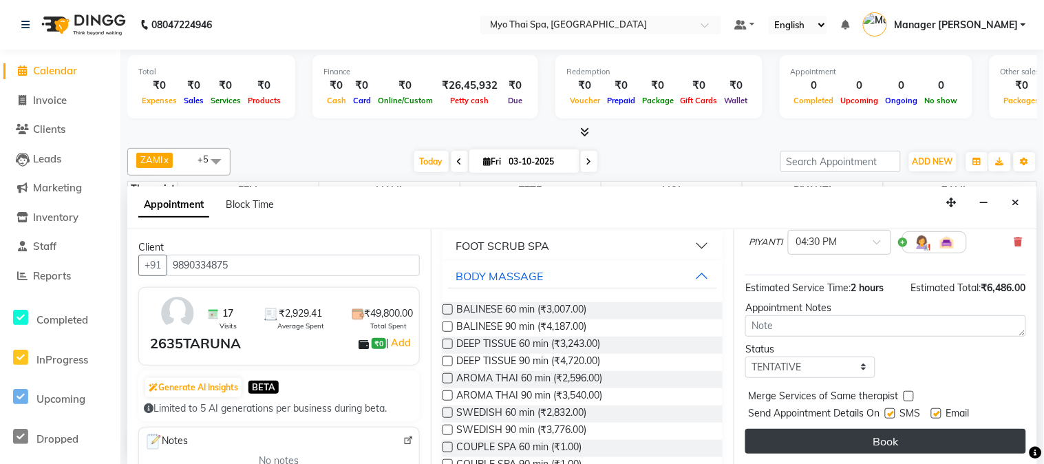
click at [778, 441] on button "Book" at bounding box center [885, 441] width 281 height 25
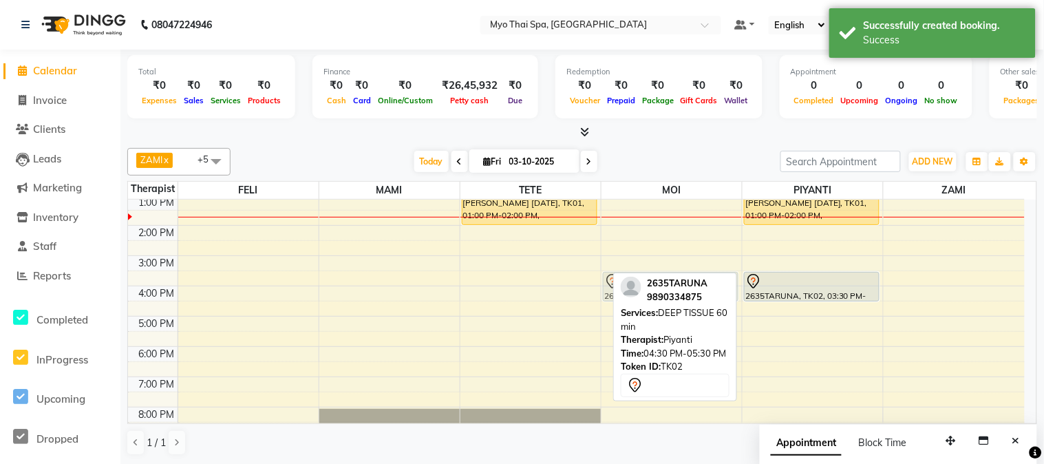
drag, startPoint x: 800, startPoint y: 318, endPoint x: 646, endPoint y: 286, distance: 157.5
click at [646, 286] on div "ZAMI x TETE x FELI x MOI x MAMI x PIYANTI x +5 Select All FELI MAMI Manager [PE…" at bounding box center [582, 301] width 910 height 319
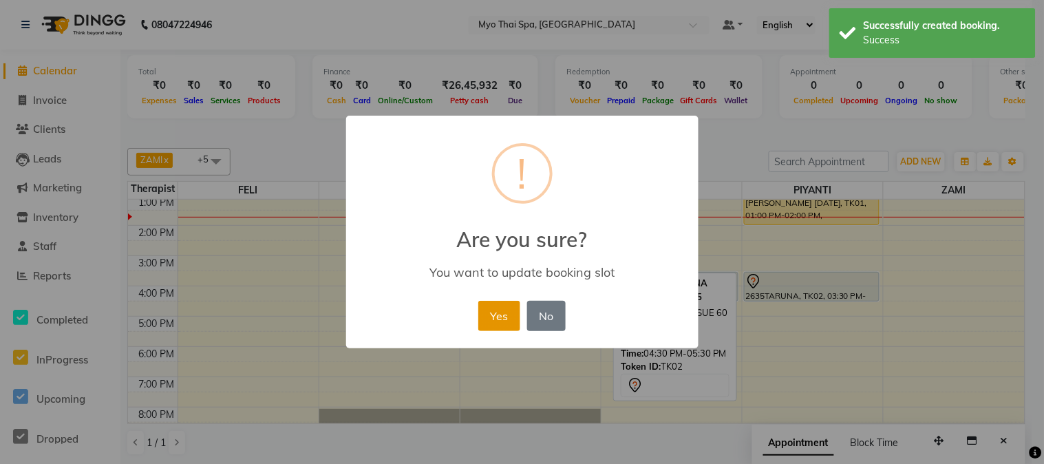
click at [502, 314] on button "Yes" at bounding box center [499, 316] width 42 height 30
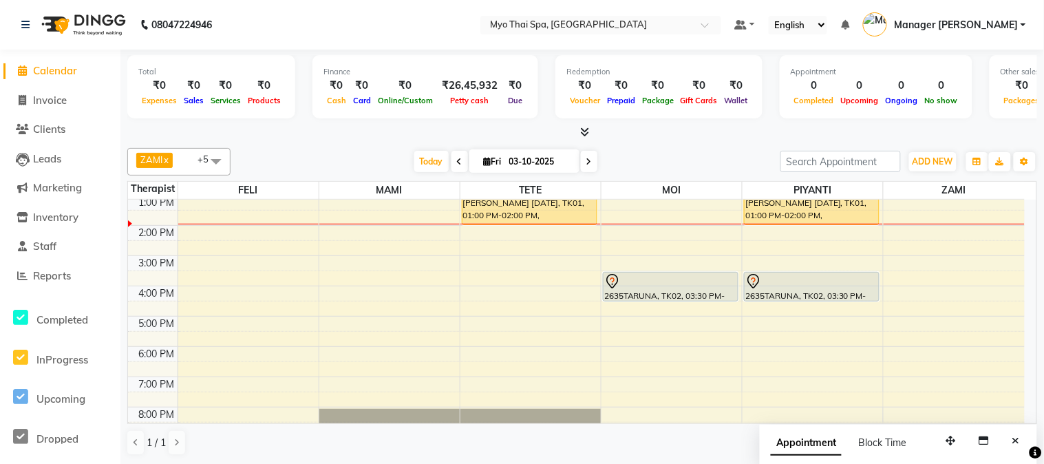
click at [480, 166] on span "Fri" at bounding box center [492, 161] width 25 height 10
select select "10"
select select "2025"
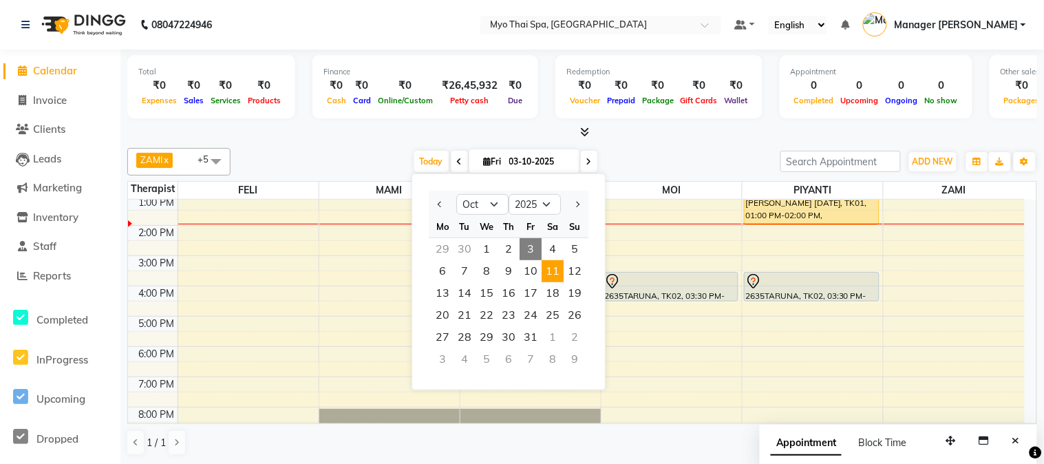
click at [556, 270] on span "11" at bounding box center [553, 271] width 22 height 22
type input "[DATE]"
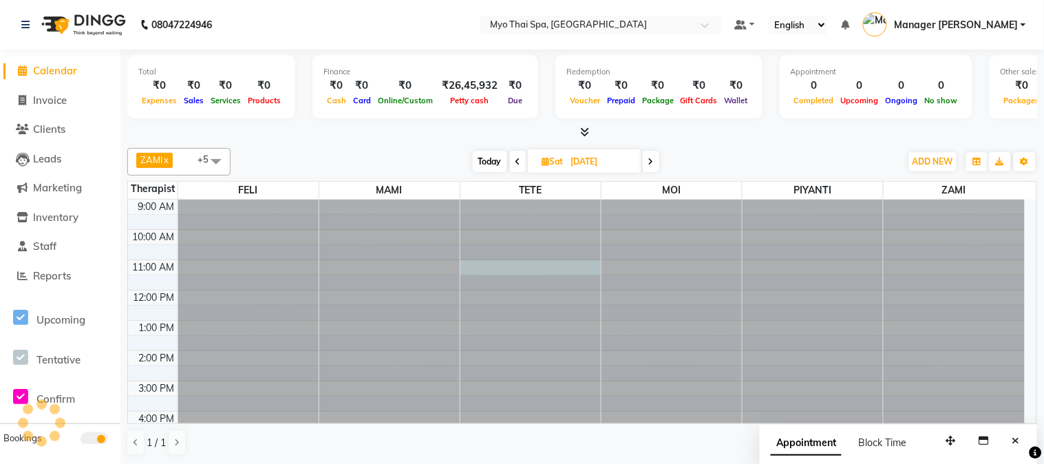
select select "31939"
select select "660"
select select "tentative"
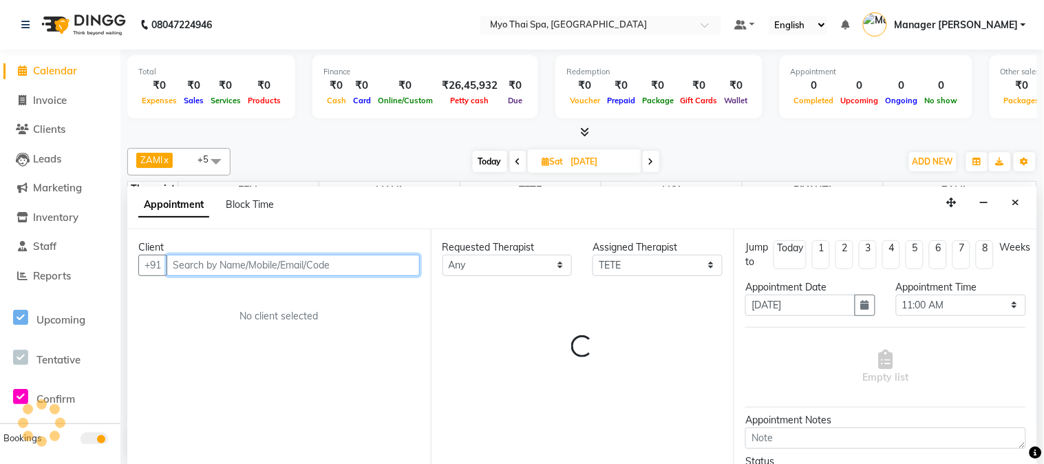
scroll to position [122, 0]
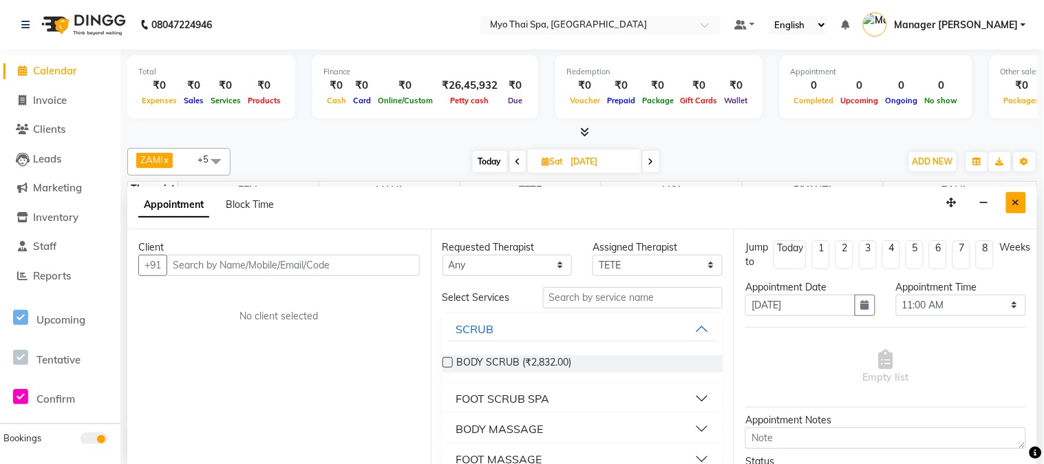
click at [1015, 207] on icon "Close" at bounding box center [1017, 203] width 8 height 10
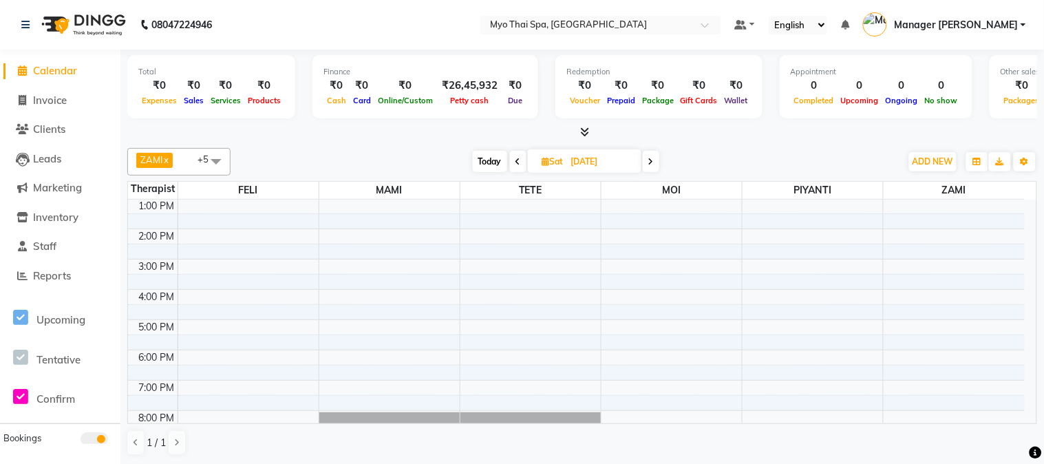
click at [551, 163] on span "Sat" at bounding box center [553, 161] width 28 height 10
select select "10"
select select "2025"
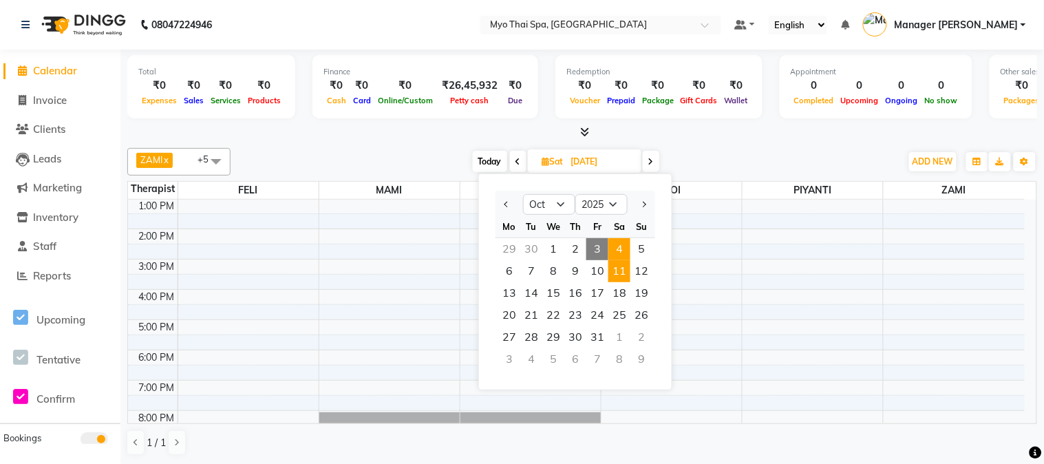
click at [611, 242] on span "4" at bounding box center [619, 249] width 22 height 22
type input "04-10-2025"
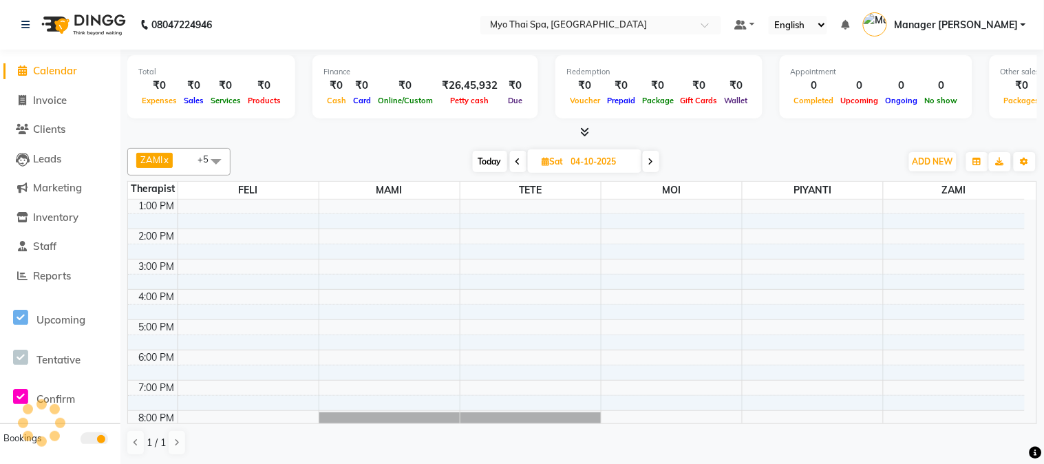
scroll to position [0, 0]
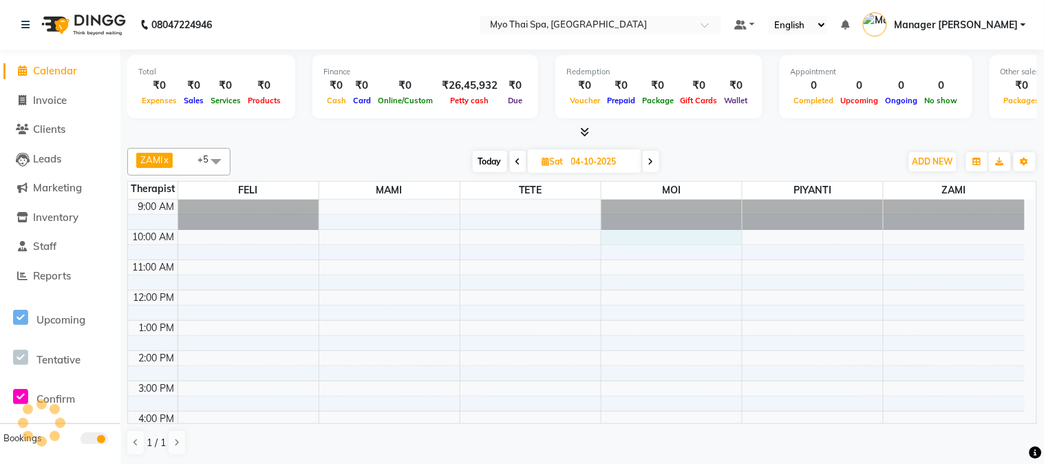
click at [611, 242] on div "9:00 AM 10:00 AM 11:00 AM 12:00 PM 1:00 PM 2:00 PM 3:00 PM 4:00 PM 5:00 PM 6:00…" at bounding box center [576, 411] width 897 height 423
select select "85116"
select select "600"
select select "tentative"
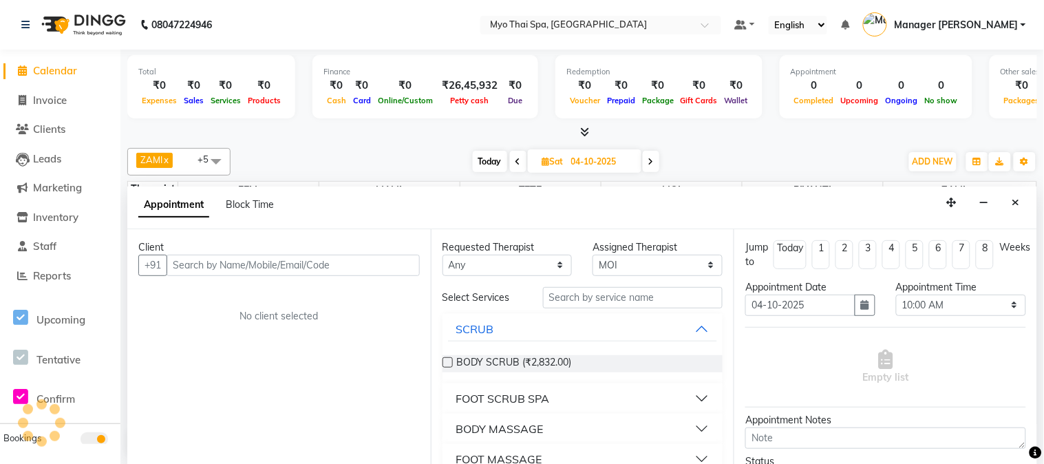
scroll to position [122, 0]
click at [1016, 206] on icon "Close" at bounding box center [1017, 203] width 8 height 10
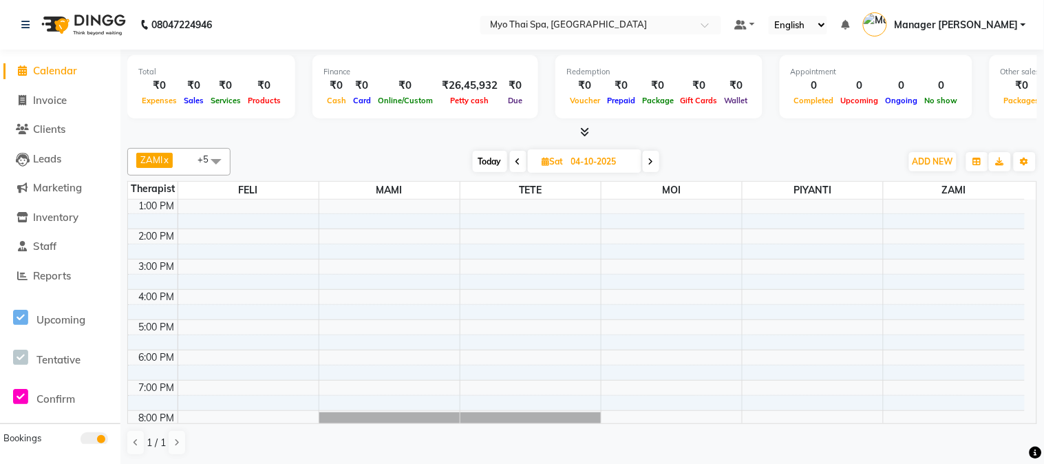
scroll to position [0, 0]
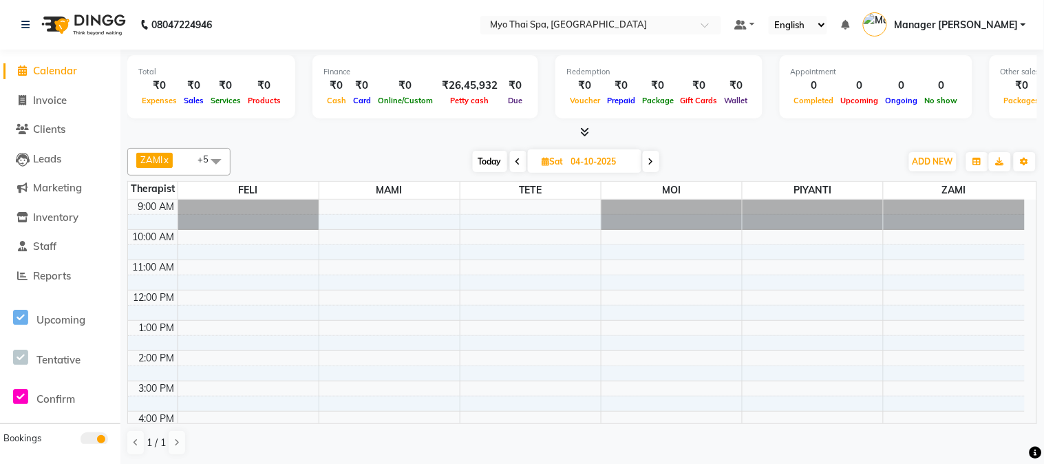
click at [363, 266] on div "9:00 AM 10:00 AM 11:00 AM 12:00 PM 1:00 PM 2:00 PM 3:00 PM 4:00 PM 5:00 PM 6:00…" at bounding box center [576, 411] width 897 height 423
select select "33413"
select select "tentative"
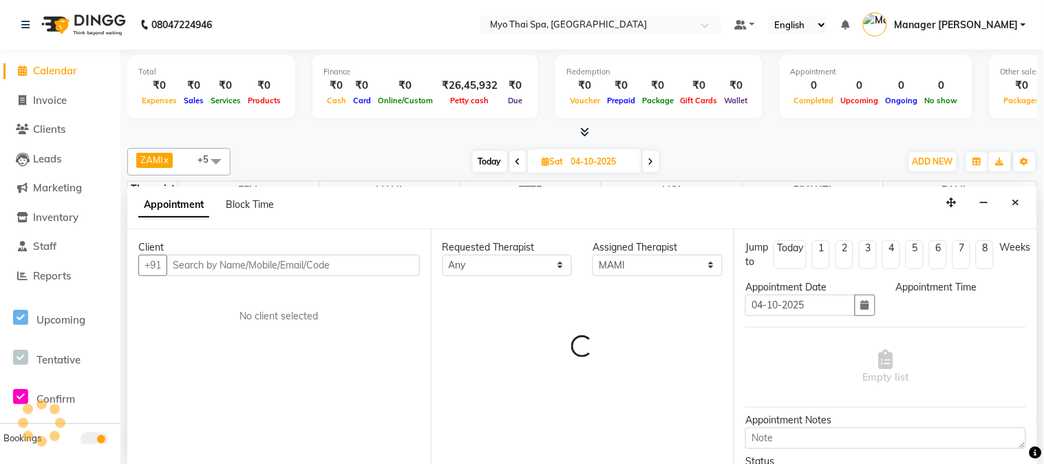
click at [363, 266] on input "text" at bounding box center [293, 265] width 253 height 21
select select "660"
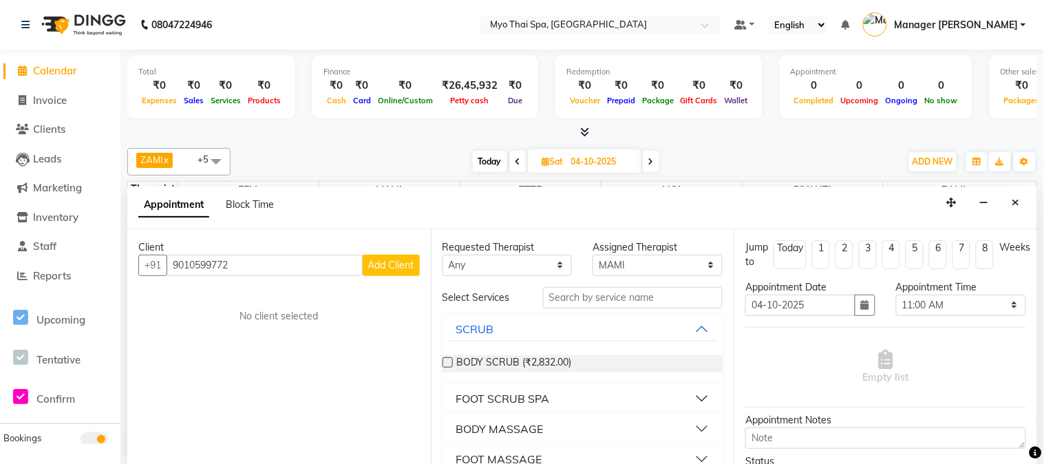
type input "9010599772"
click at [396, 265] on span "Add Client" at bounding box center [391, 265] width 46 height 12
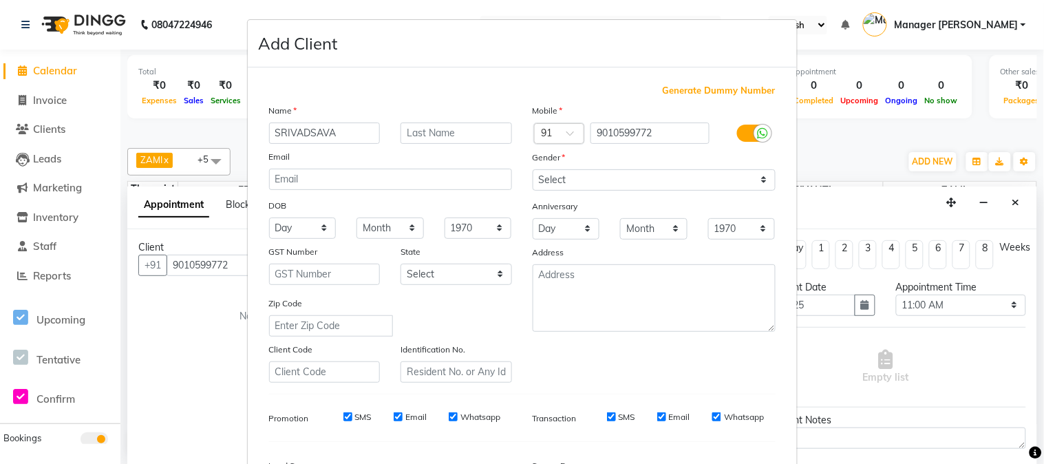
type input "SRIVADSAVA"
click at [628, 174] on select "Select [DEMOGRAPHIC_DATA] [DEMOGRAPHIC_DATA] Other Prefer Not To Say" at bounding box center [654, 179] width 243 height 21
select select "[DEMOGRAPHIC_DATA]"
click at [533, 169] on select "Select [DEMOGRAPHIC_DATA] [DEMOGRAPHIC_DATA] Other Prefer Not To Say" at bounding box center [654, 179] width 243 height 21
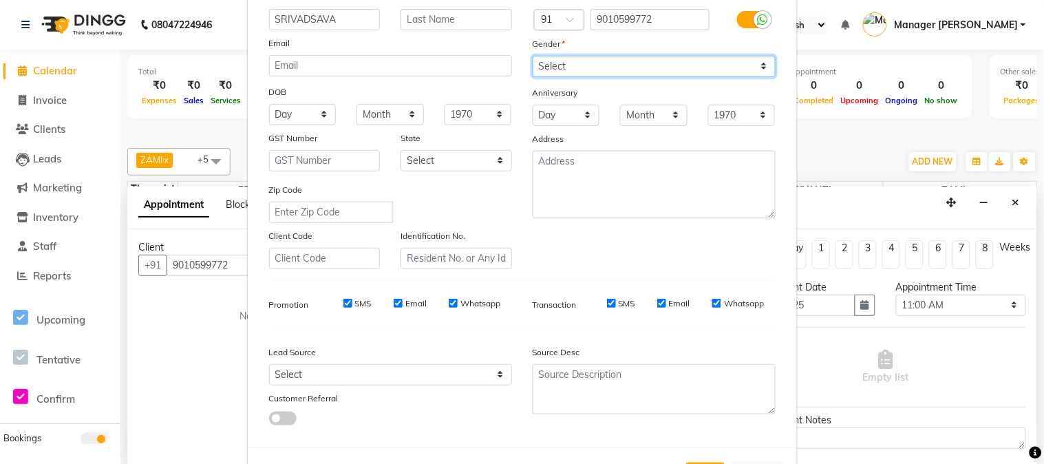
scroll to position [172, 0]
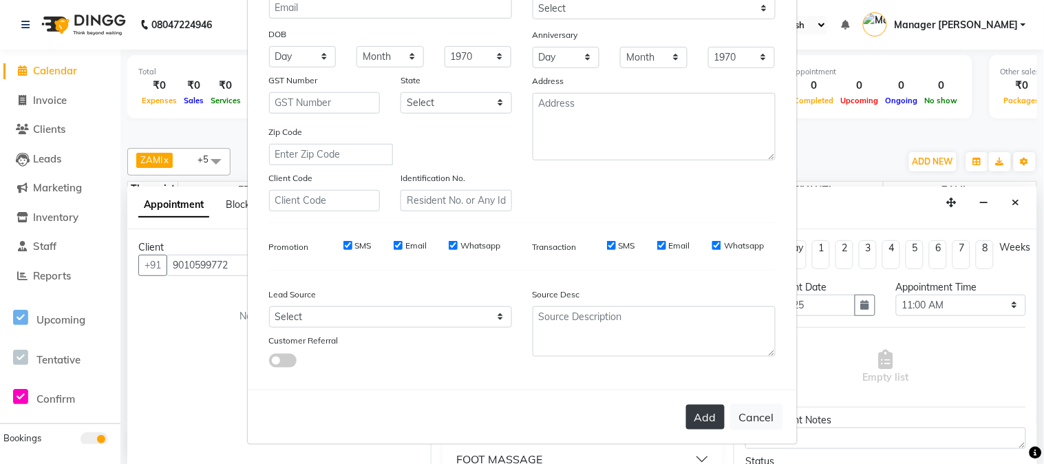
click at [706, 416] on button "Add" at bounding box center [705, 417] width 39 height 25
select select
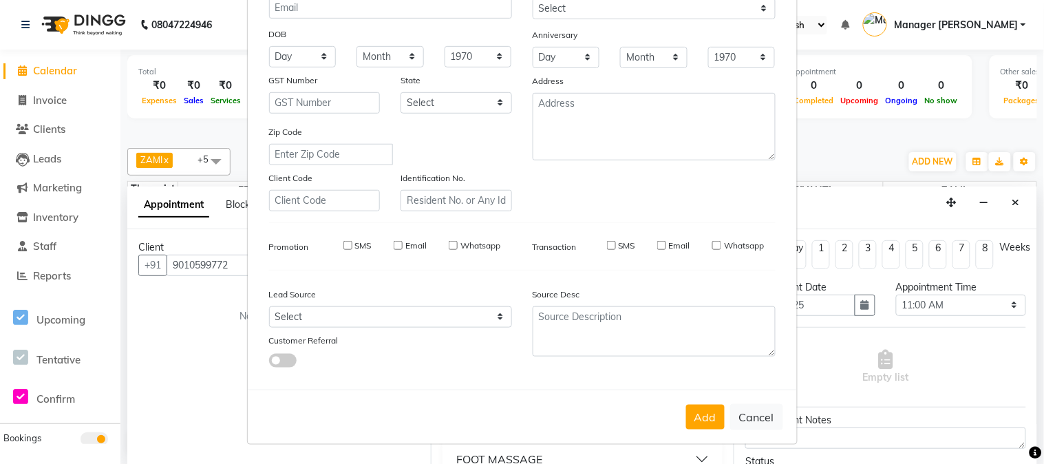
select select
checkbox input "false"
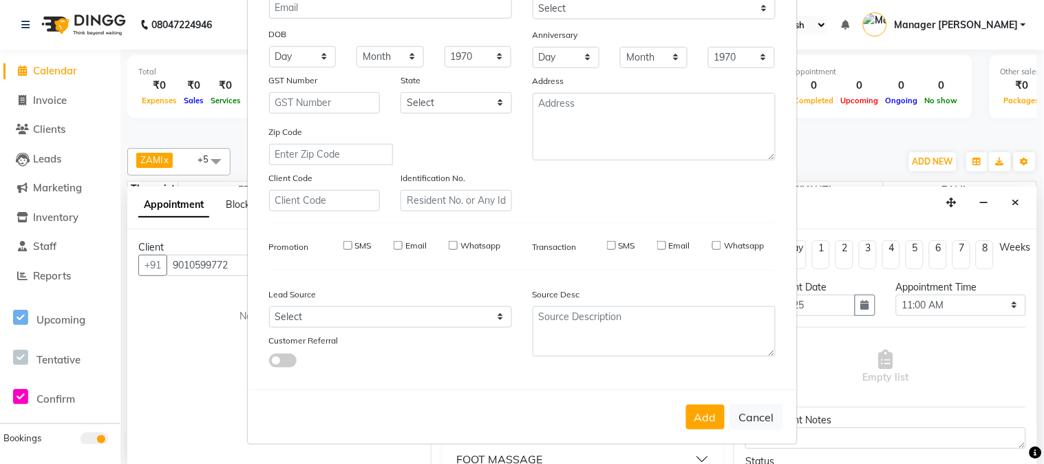
checkbox input "false"
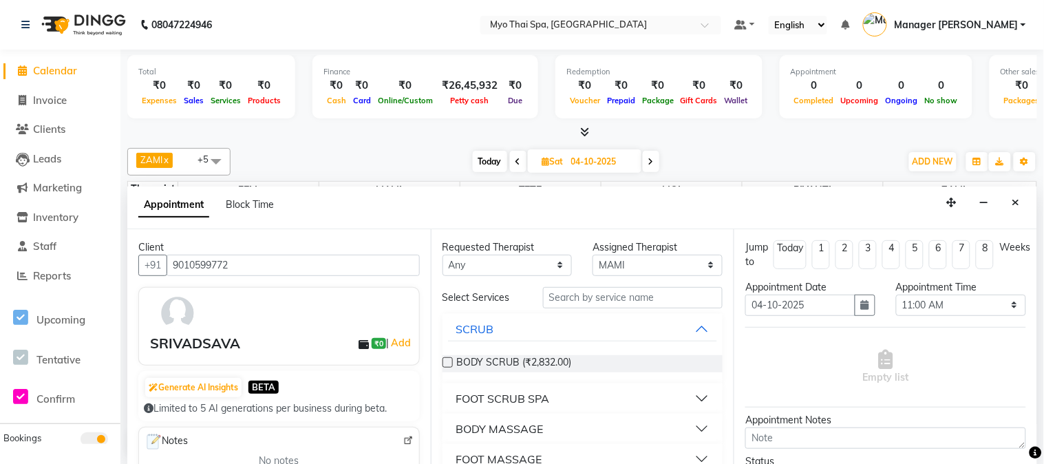
scroll to position [76, 0]
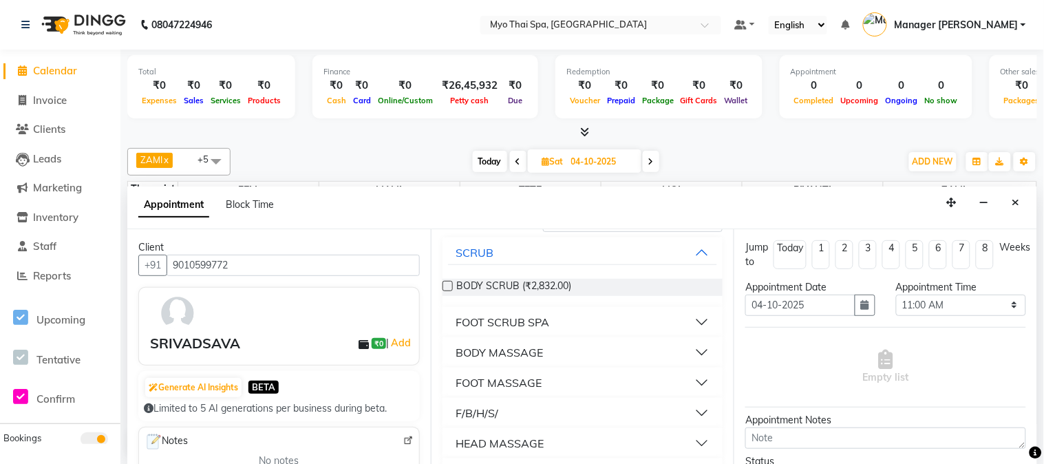
click at [580, 355] on button "BODY MASSAGE" at bounding box center [583, 352] width 270 height 25
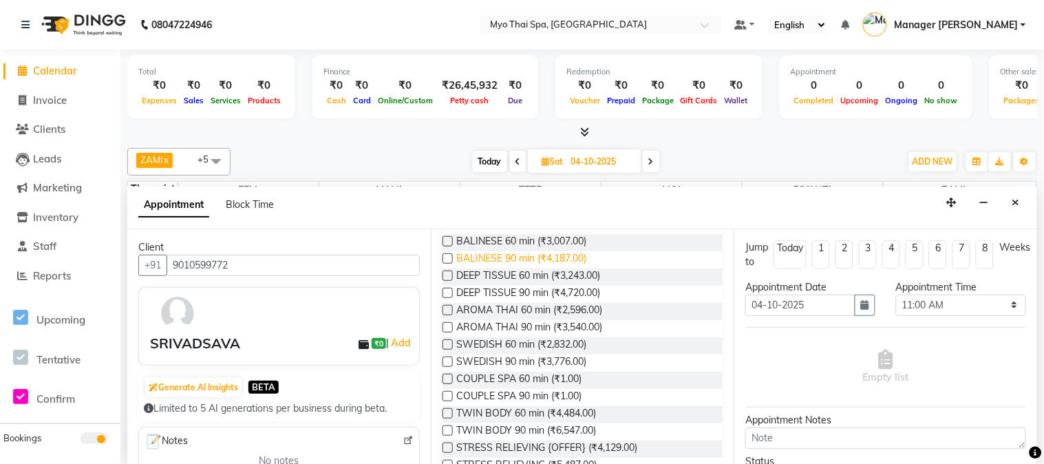
scroll to position [229, 0]
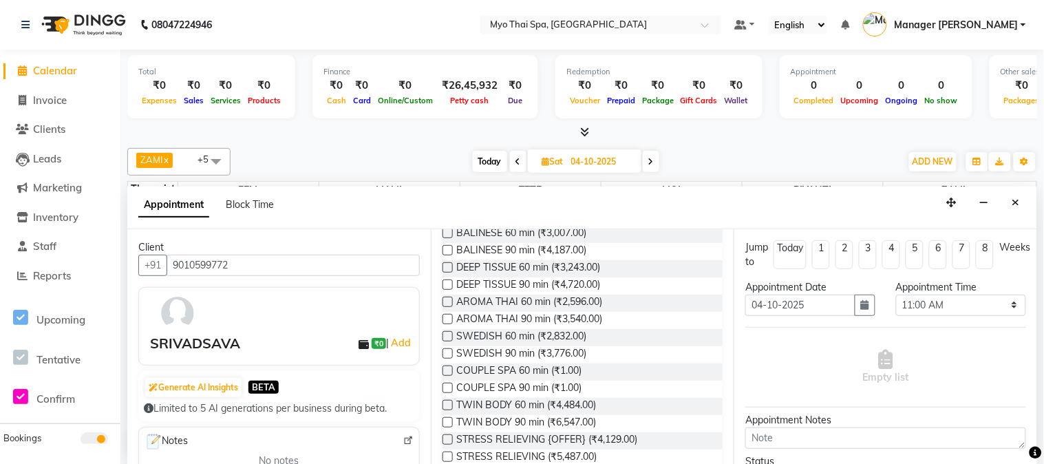
click at [447, 438] on label at bounding box center [448, 439] width 10 height 10
click at [447, 438] on input "checkbox" at bounding box center [447, 440] width 9 height 9
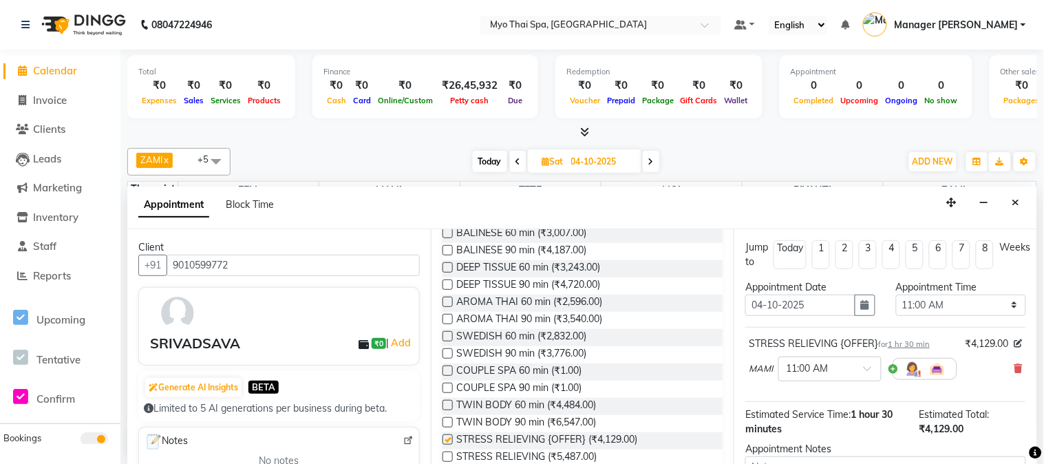
checkbox input "false"
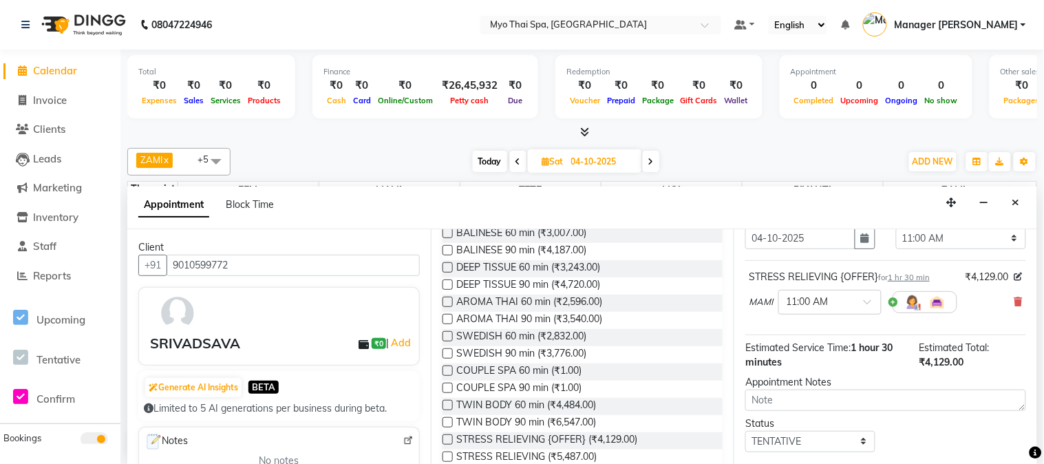
scroll to position [141, 0]
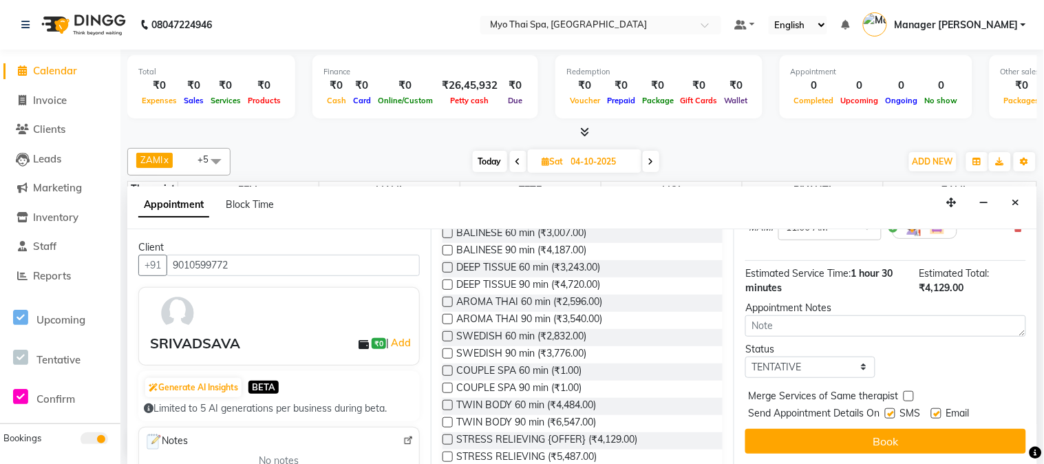
click at [879, 436] on button "Book" at bounding box center [885, 441] width 281 height 25
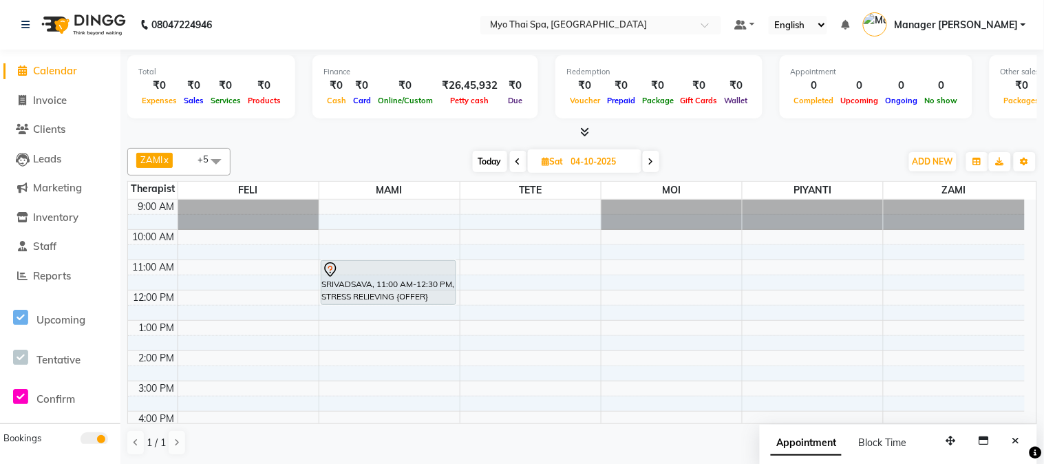
click at [485, 160] on span "Today" at bounding box center [490, 161] width 34 height 21
type input "03-10-2025"
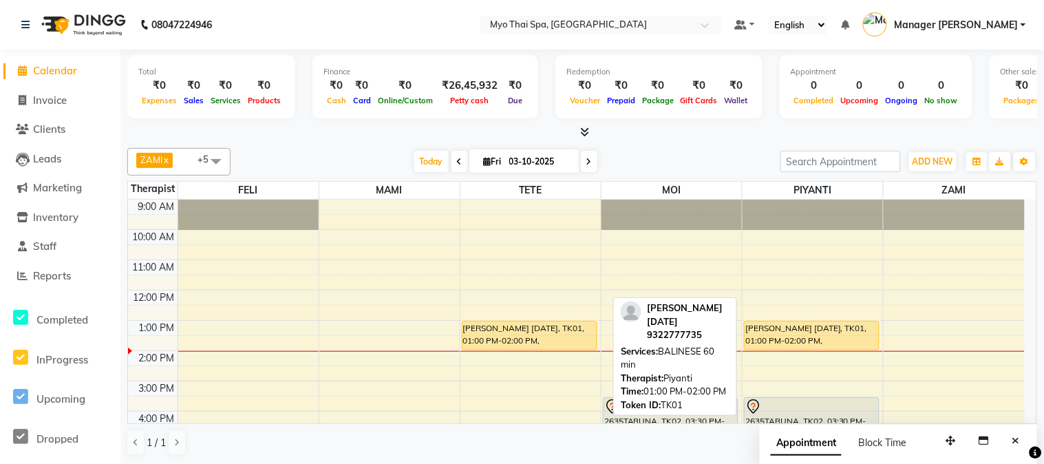
scroll to position [76, 0]
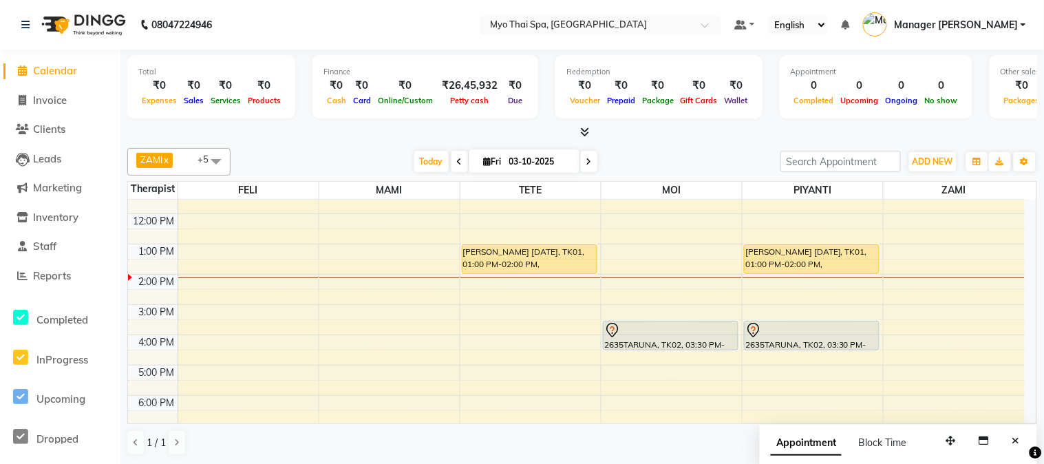
click at [485, 164] on icon at bounding box center [488, 161] width 8 height 9
select select "10"
select select "2025"
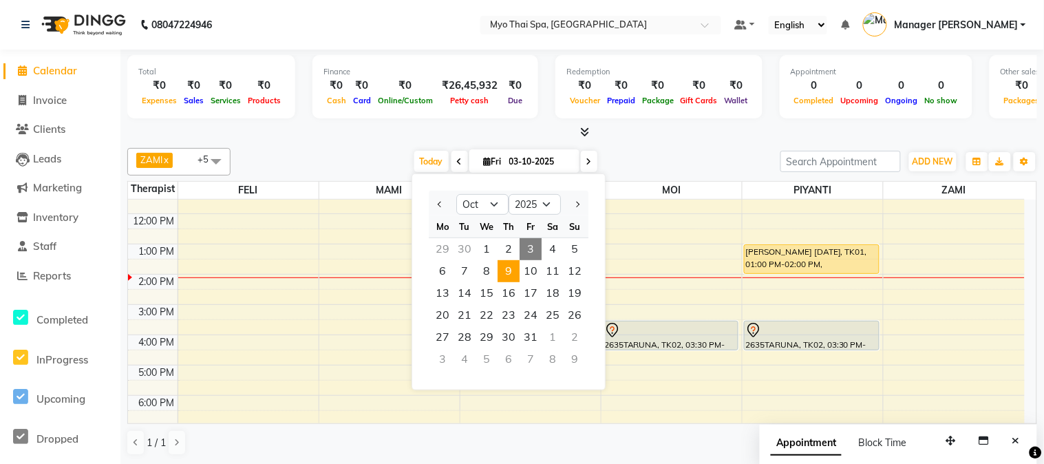
click at [509, 273] on span "9" at bounding box center [509, 271] width 22 height 22
type input "[DATE]"
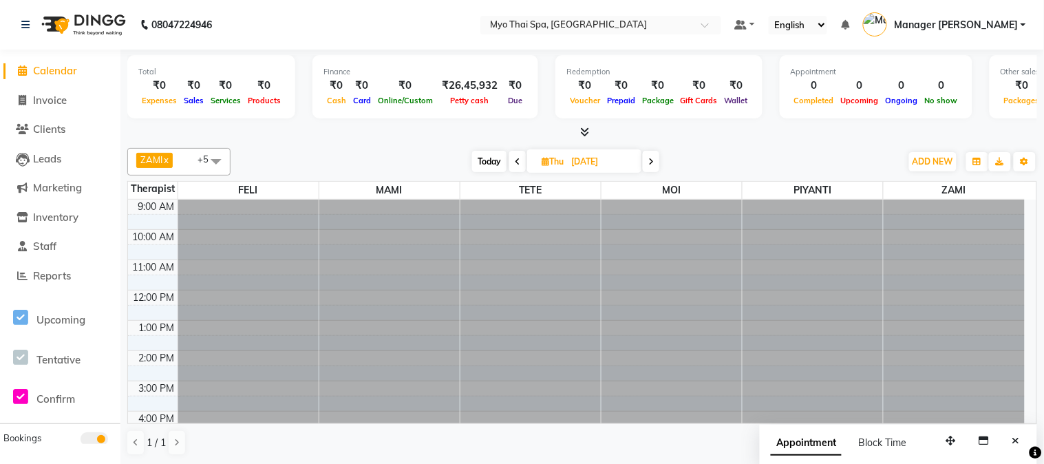
scroll to position [153, 0]
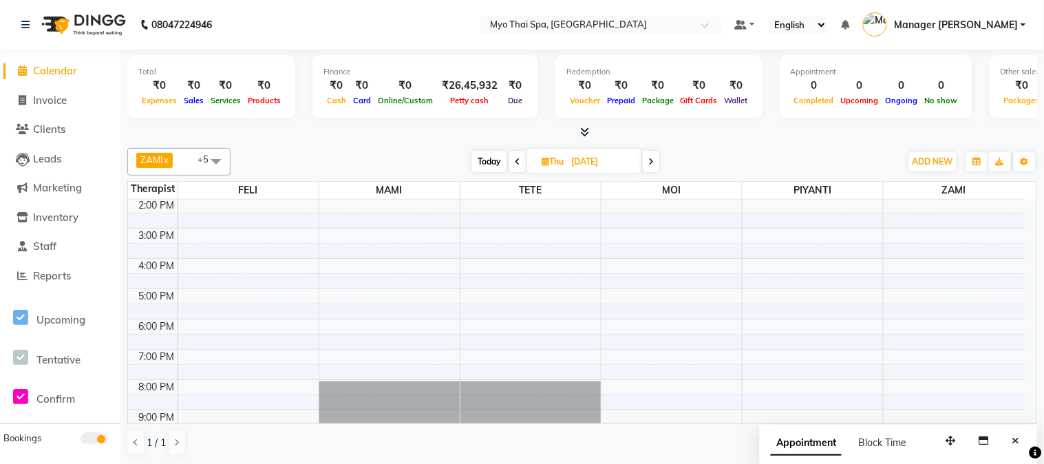
click at [358, 358] on div "9:00 AM 10:00 AM 11:00 AM 12:00 PM 1:00 PM 2:00 PM 3:00 PM 4:00 PM 5:00 PM 6:00…" at bounding box center [576, 258] width 897 height 423
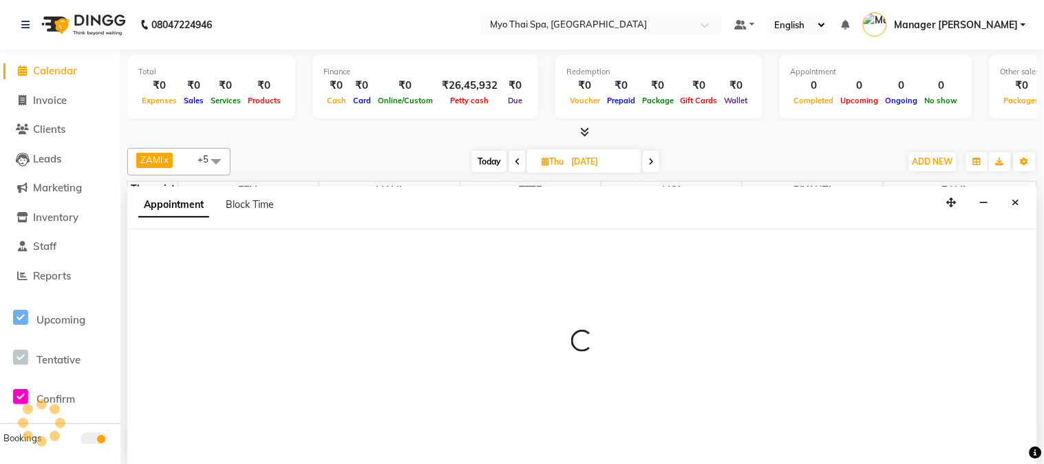
select select "33413"
select select "1140"
select select "tentative"
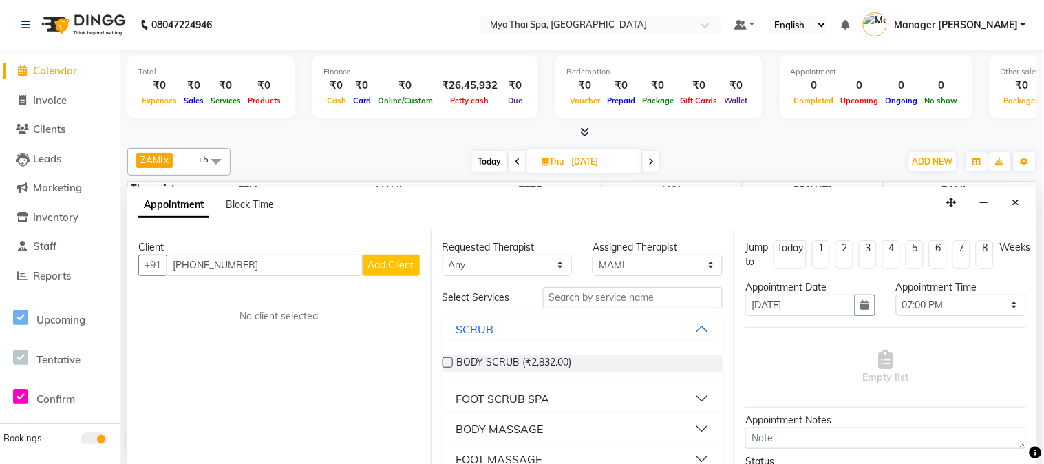
click at [181, 264] on input "[PHONE_NUMBER]" at bounding box center [265, 265] width 196 height 21
type input "3095105984"
click at [377, 273] on button "Add Client" at bounding box center [391, 265] width 57 height 21
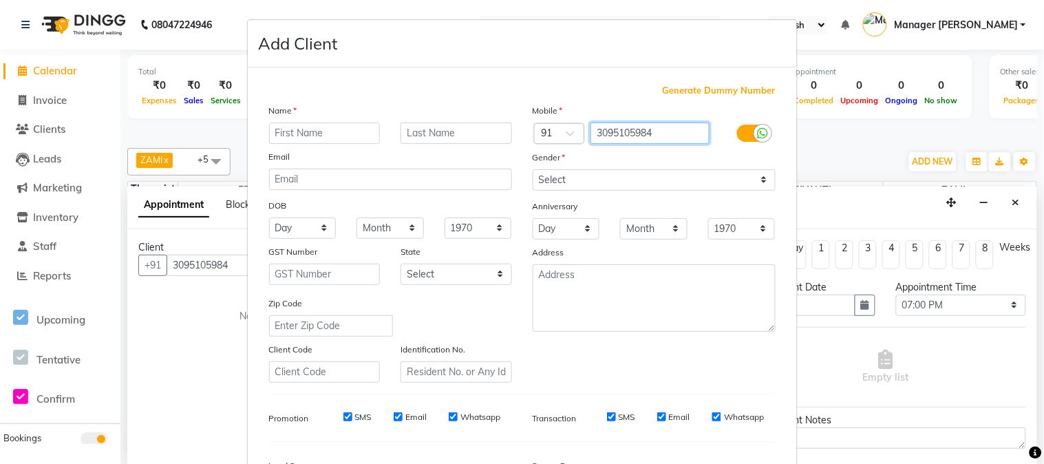
click at [591, 133] on input "3095105984" at bounding box center [650, 133] width 119 height 21
type input "[PHONE_NUMBER]"
click at [332, 140] on input "text" at bounding box center [325, 133] width 112 height 21
type input "AUSTIN"
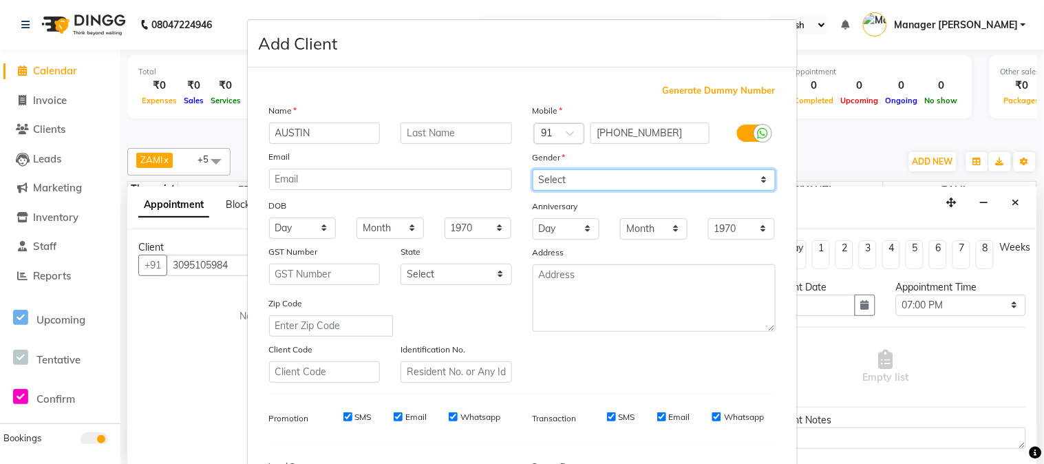
click at [642, 189] on select "Select [DEMOGRAPHIC_DATA] [DEMOGRAPHIC_DATA] Other Prefer Not To Say" at bounding box center [654, 179] width 243 height 21
select select "[DEMOGRAPHIC_DATA]"
click at [533, 169] on select "Select [DEMOGRAPHIC_DATA] [DEMOGRAPHIC_DATA] Other Prefer Not To Say" at bounding box center [654, 179] width 243 height 21
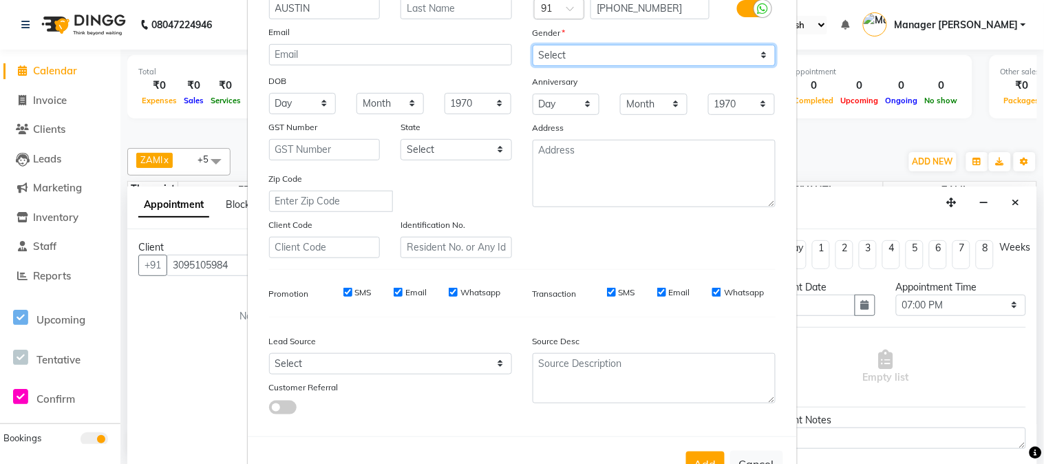
scroll to position [172, 0]
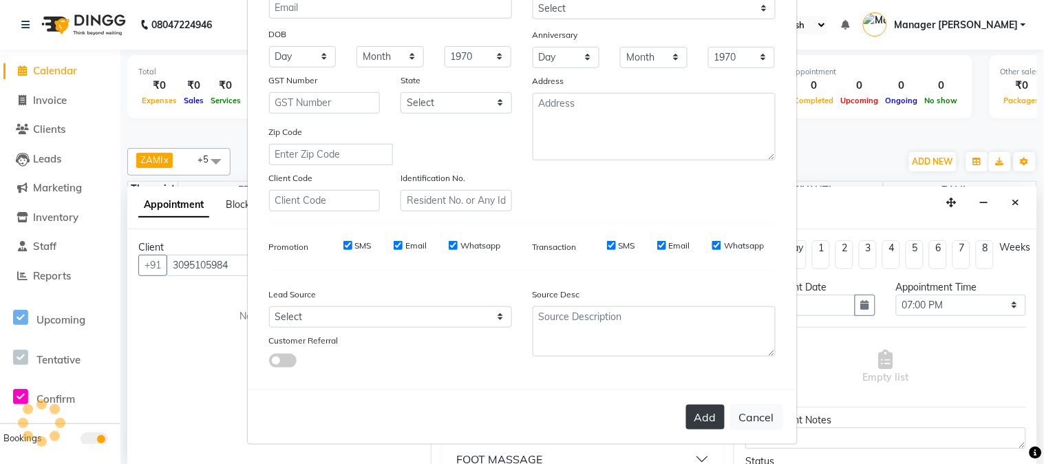
click at [686, 405] on button "Add" at bounding box center [705, 417] width 39 height 25
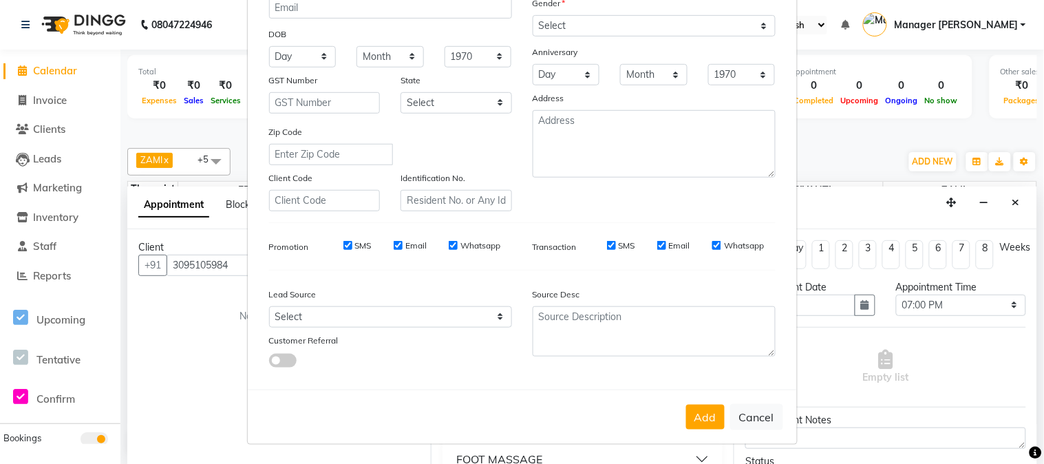
scroll to position [0, 0]
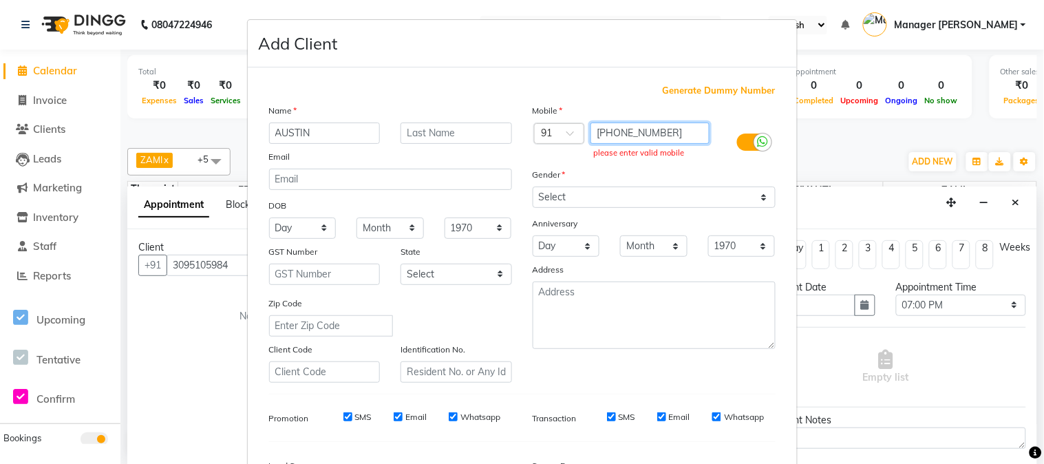
drag, startPoint x: 595, startPoint y: 131, endPoint x: 682, endPoint y: 149, distance: 89.1
click at [604, 133] on input "[PHONE_NUMBER]" at bounding box center [650, 133] width 119 height 21
drag, startPoint x: 599, startPoint y: 134, endPoint x: 656, endPoint y: 138, distance: 57.3
click at [600, 134] on input "[PHONE_NUMBER]" at bounding box center [650, 133] width 119 height 21
click at [594, 131] on input "[PHONE_NUMBER]" at bounding box center [650, 133] width 119 height 21
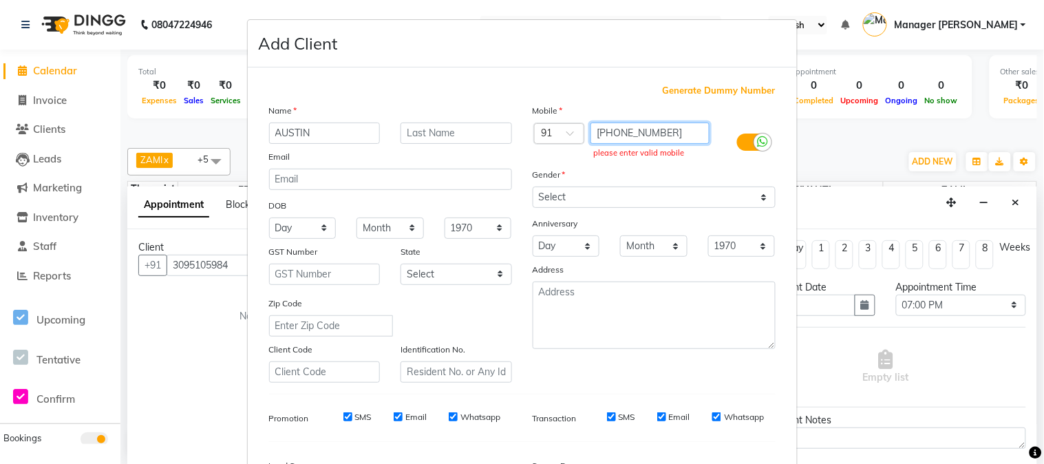
click at [595, 132] on input "[PHONE_NUMBER]" at bounding box center [650, 133] width 119 height 21
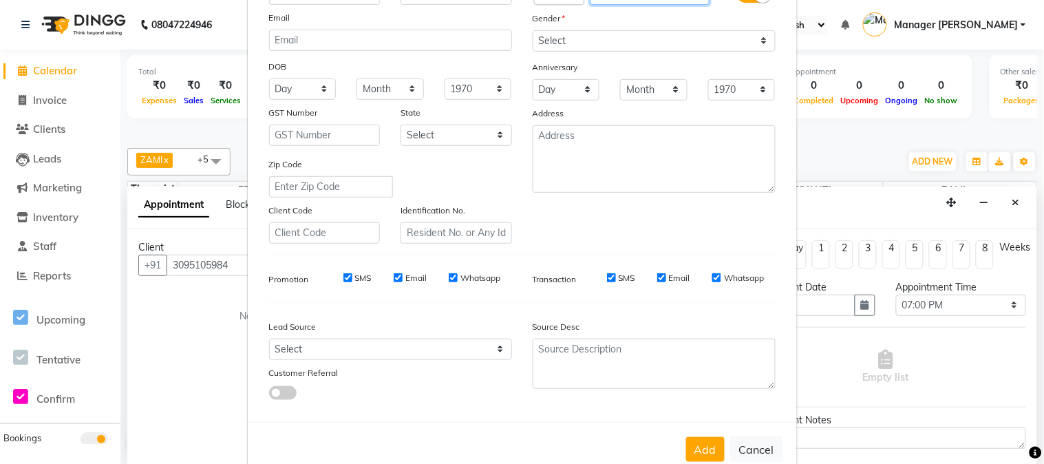
scroll to position [153, 0]
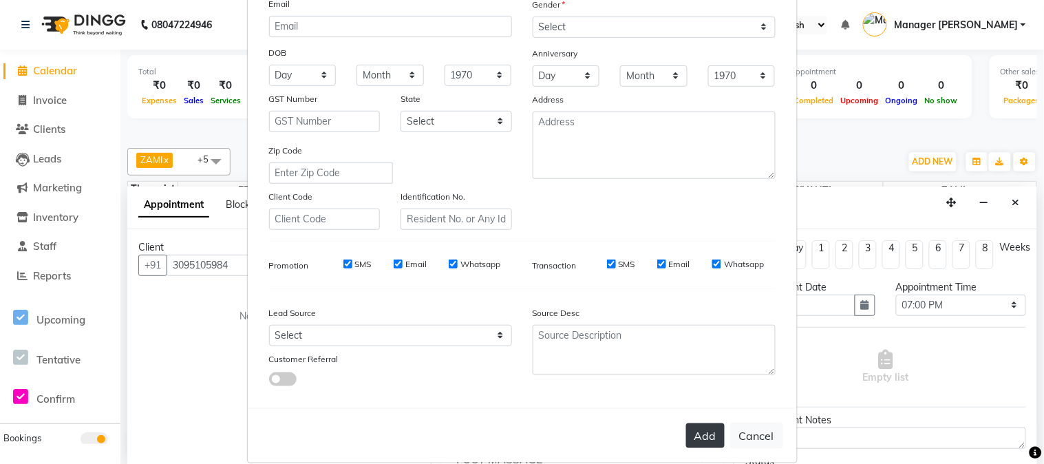
type input "3095105984"
click at [701, 442] on button "Add" at bounding box center [705, 435] width 39 height 25
select select
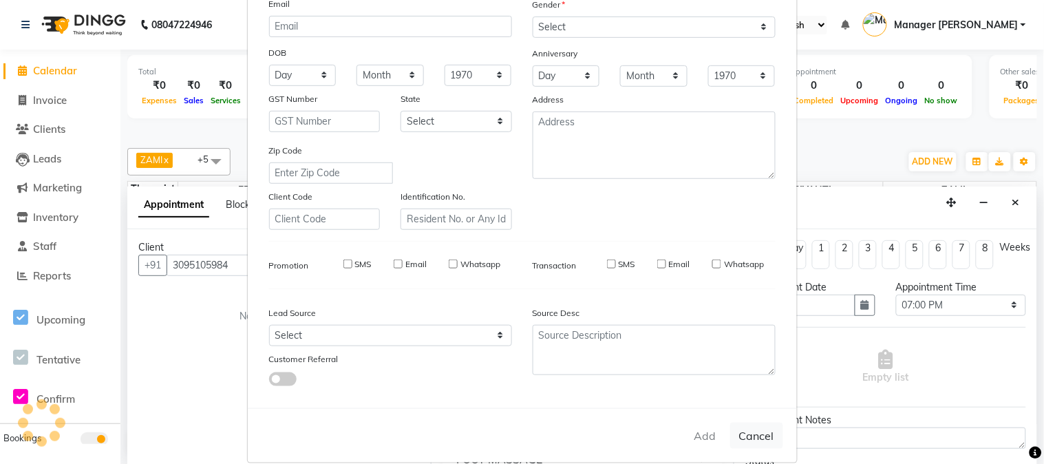
select select
checkbox input "false"
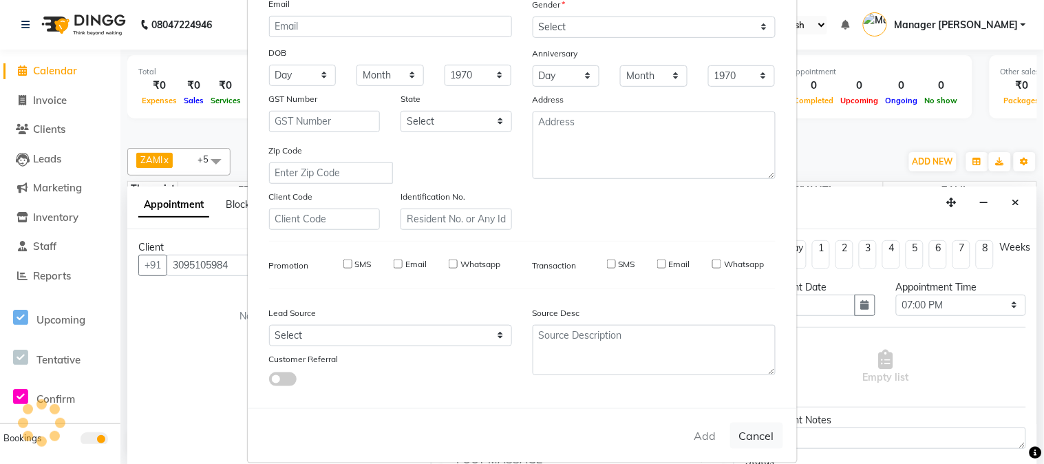
checkbox input "false"
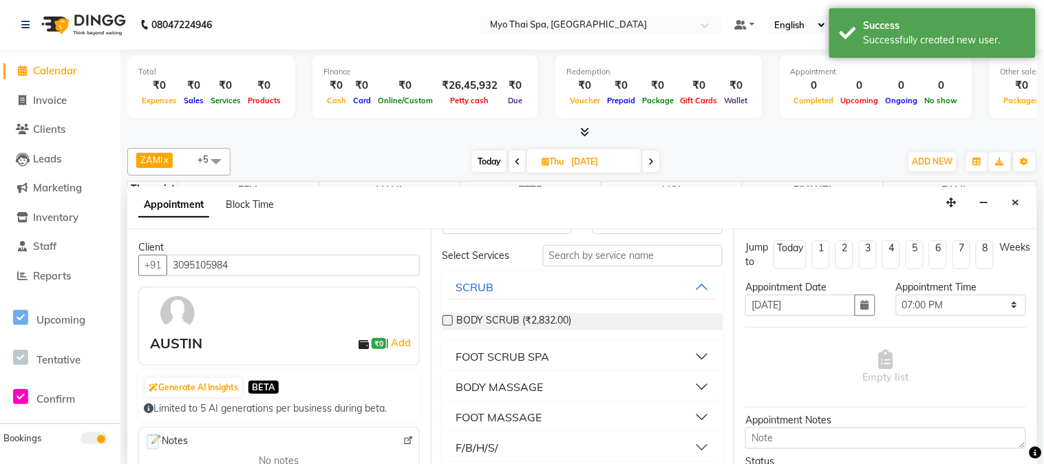
scroll to position [76, 0]
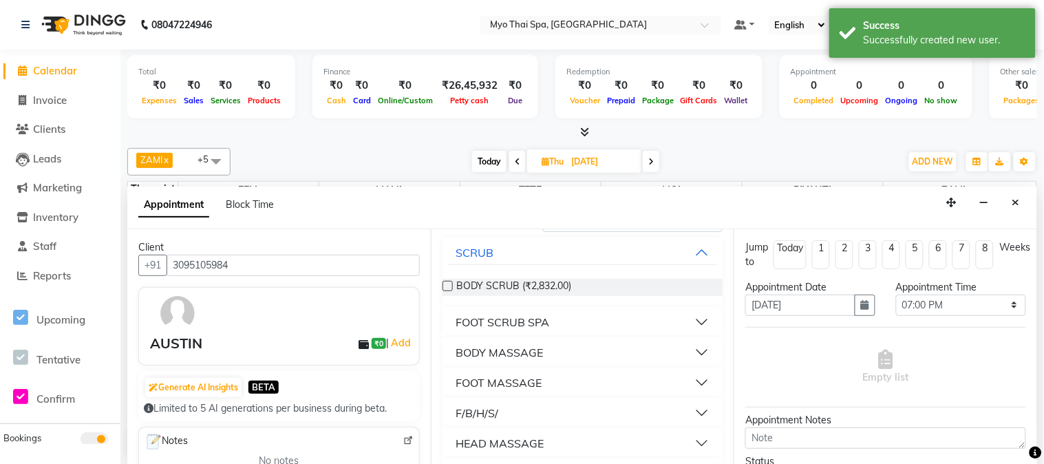
click at [577, 348] on button "BODY MASSAGE" at bounding box center [583, 352] width 270 height 25
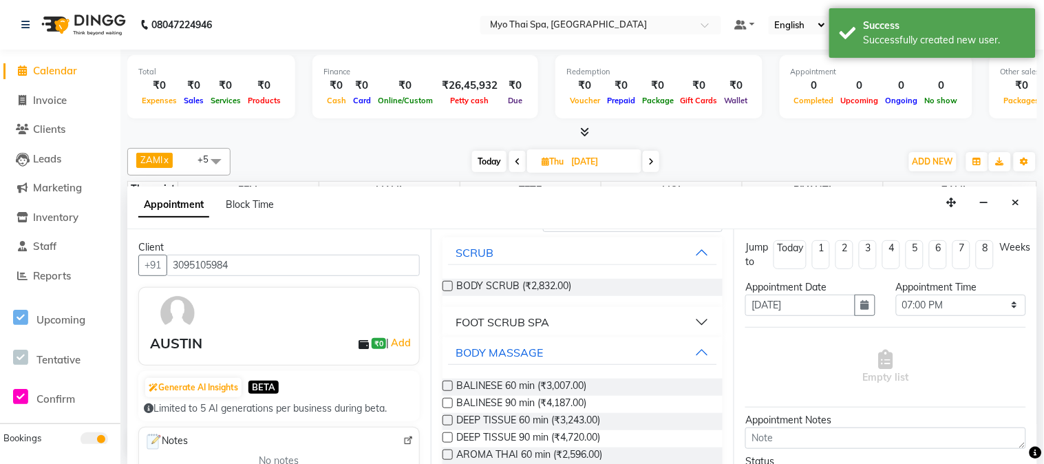
click at [450, 388] on label at bounding box center [448, 386] width 10 height 10
click at [450, 388] on input "checkbox" at bounding box center [447, 387] width 9 height 9
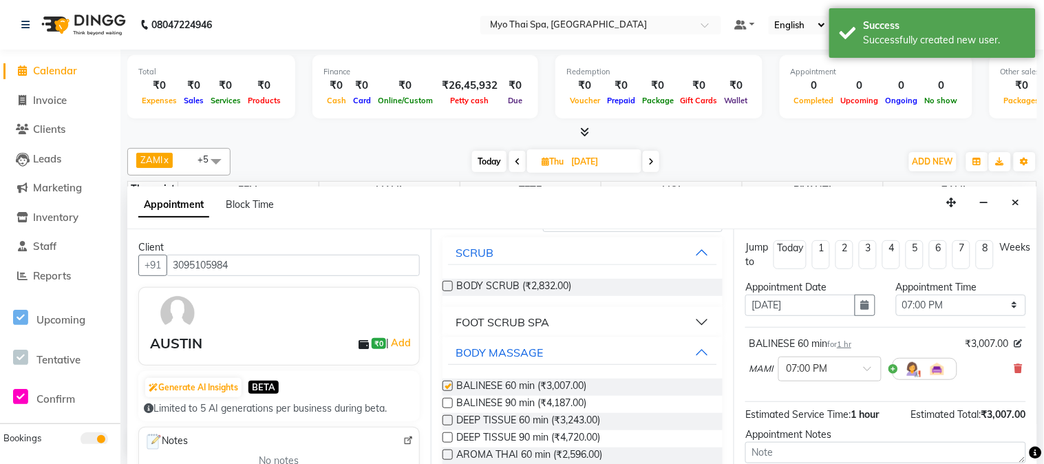
click at [450, 388] on label at bounding box center [448, 386] width 10 height 10
click at [450, 388] on input "checkbox" at bounding box center [447, 387] width 9 height 9
click at [450, 388] on label at bounding box center [448, 386] width 10 height 10
click at [450, 388] on input "checkbox" at bounding box center [447, 387] width 9 height 9
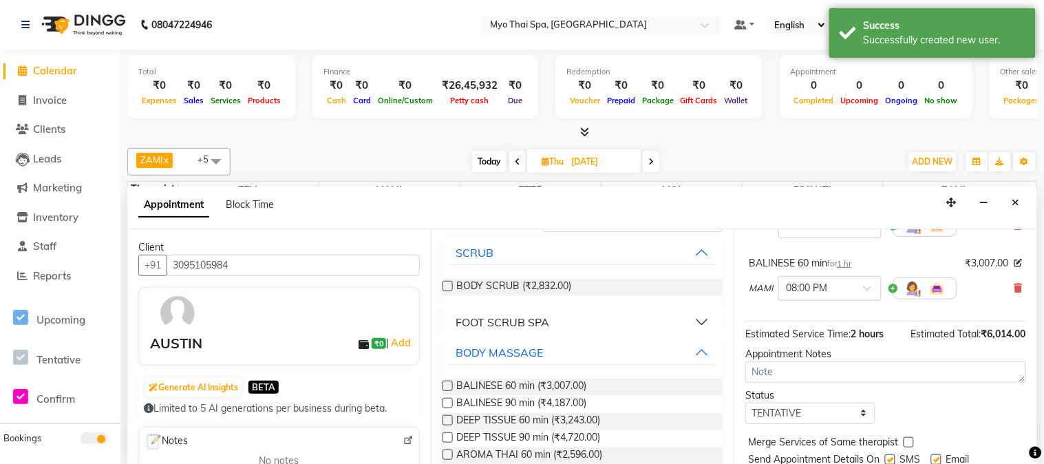
scroll to position [0, 0]
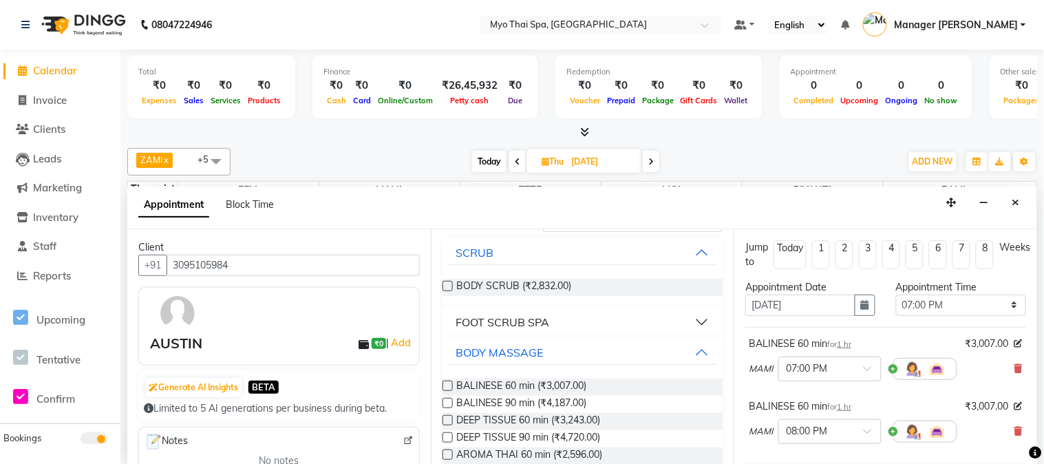
click at [449, 387] on label at bounding box center [448, 386] width 10 height 10
click at [449, 387] on input "checkbox" at bounding box center [447, 387] width 9 height 9
checkbox input "false"
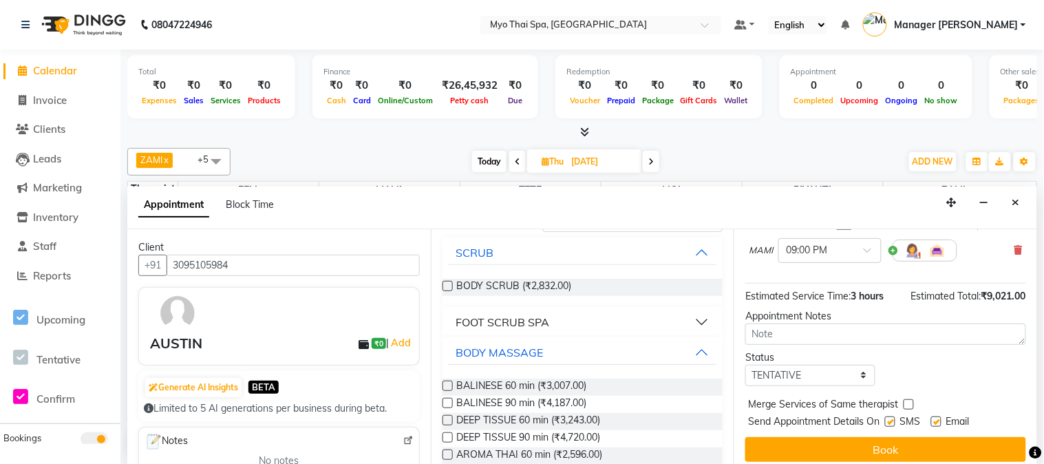
scroll to position [251, 0]
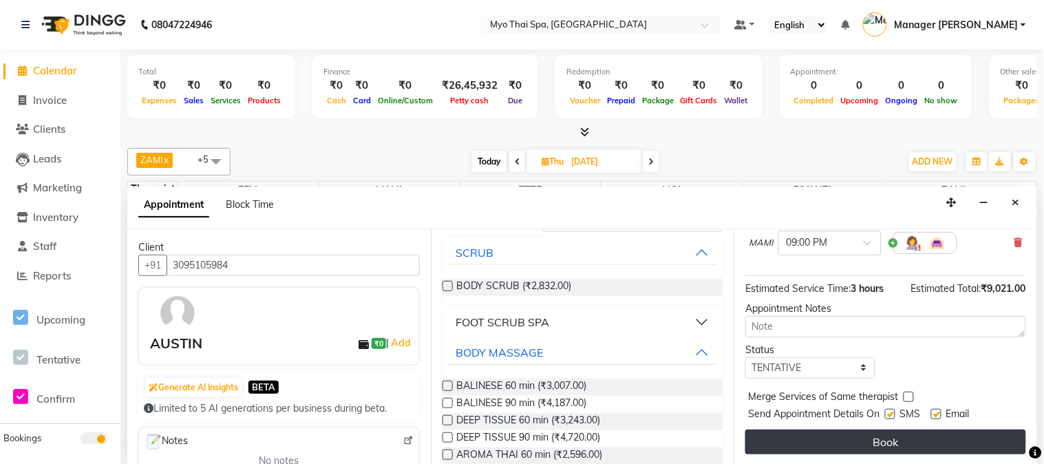
click at [850, 437] on button "Book" at bounding box center [885, 442] width 281 height 25
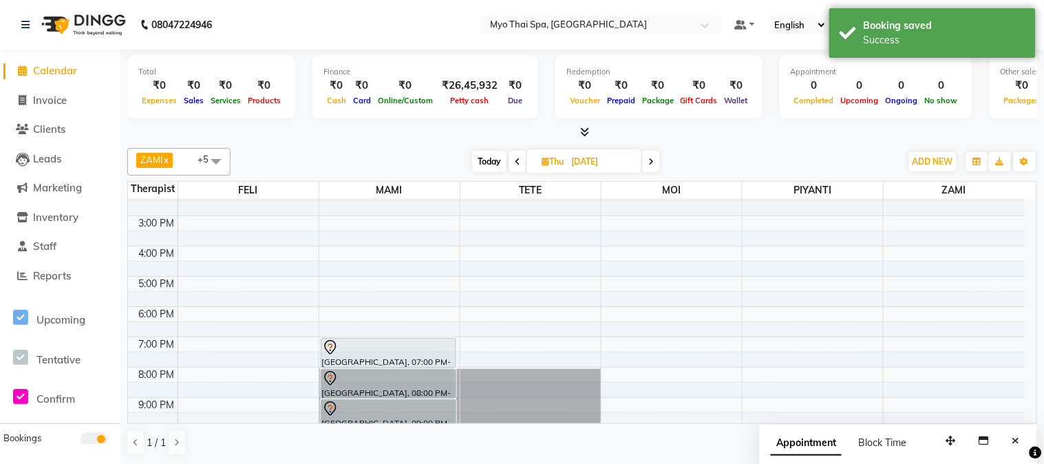
scroll to position [201, 0]
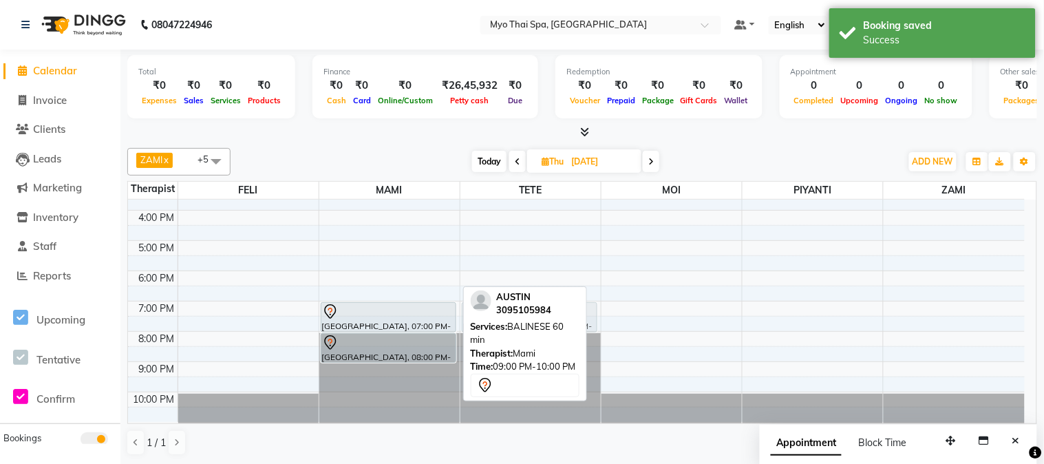
drag, startPoint x: 363, startPoint y: 380, endPoint x: 573, endPoint y: 319, distance: 218.5
click at [573, 319] on div "ZAMI x TETE x FELI x MOI x MAMI x PIYANTI x +5 Select All FELI MAMI Manager [PE…" at bounding box center [582, 301] width 910 height 319
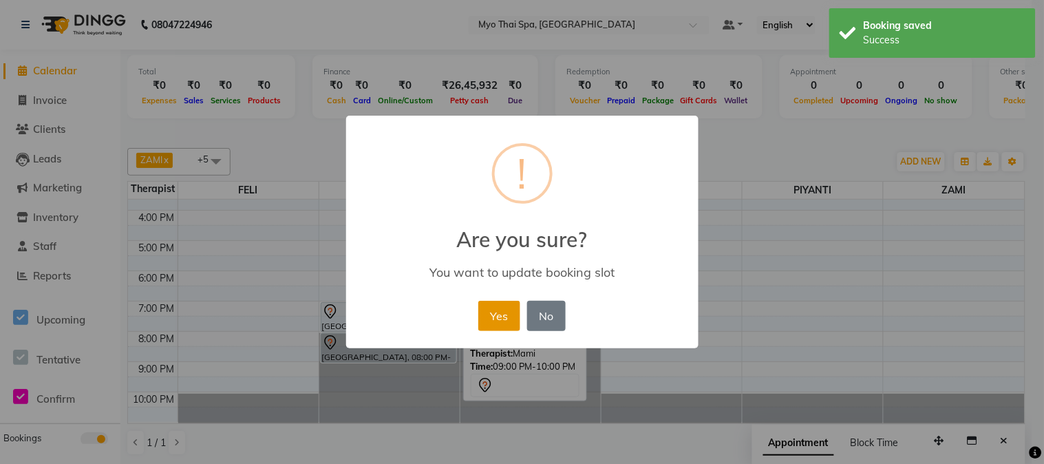
click at [510, 308] on button "Yes" at bounding box center [499, 316] width 42 height 30
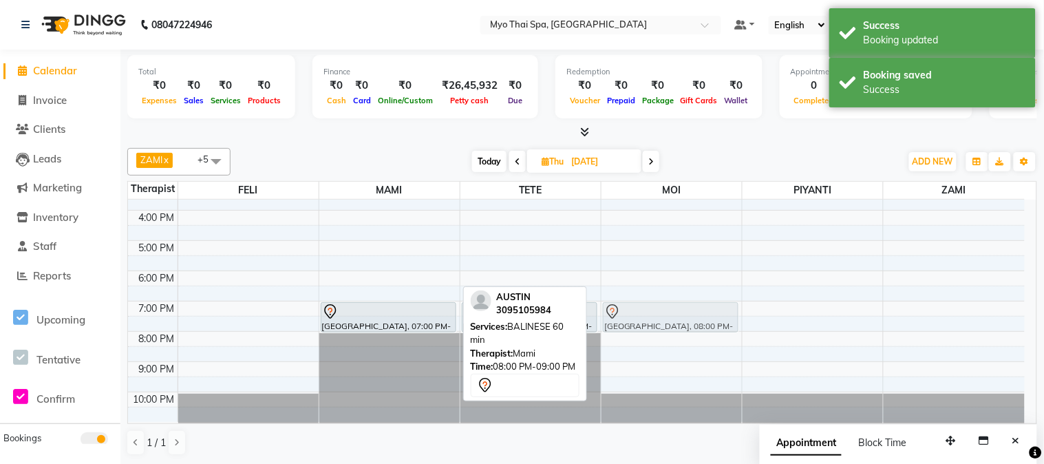
drag, startPoint x: 379, startPoint y: 341, endPoint x: 639, endPoint y: 312, distance: 261.2
click at [640, 312] on tr "[GEOGRAPHIC_DATA], 07:00 PM-08:00 PM, BALINESE 60 min [GEOGRAPHIC_DATA], 08:00 …" at bounding box center [576, 210] width 897 height 423
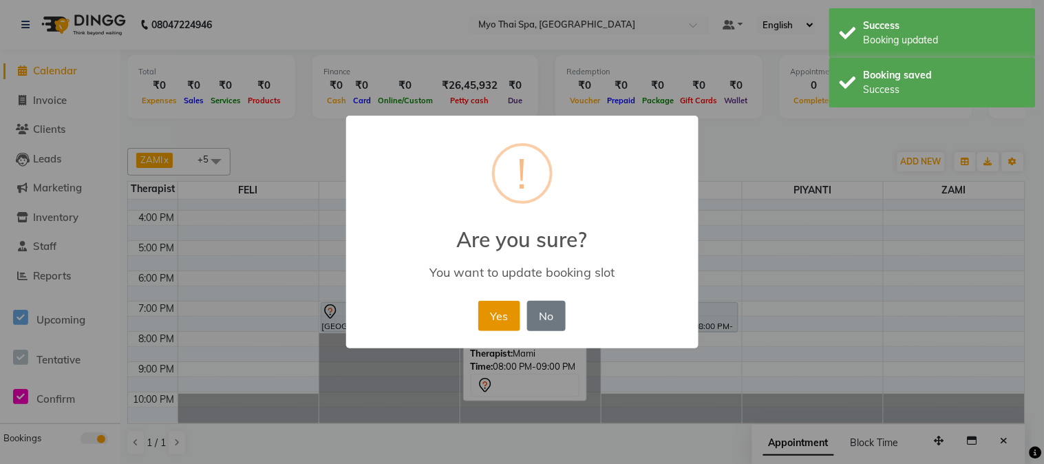
click at [516, 312] on button "Yes" at bounding box center [499, 316] width 42 height 30
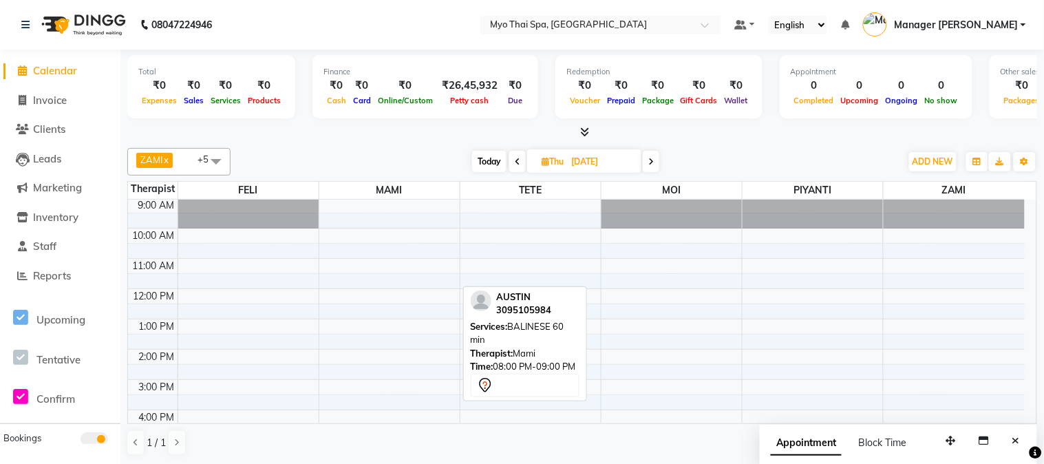
scroll to position [0, 0]
click at [487, 161] on span "Today" at bounding box center [489, 161] width 34 height 21
type input "03-10-2025"
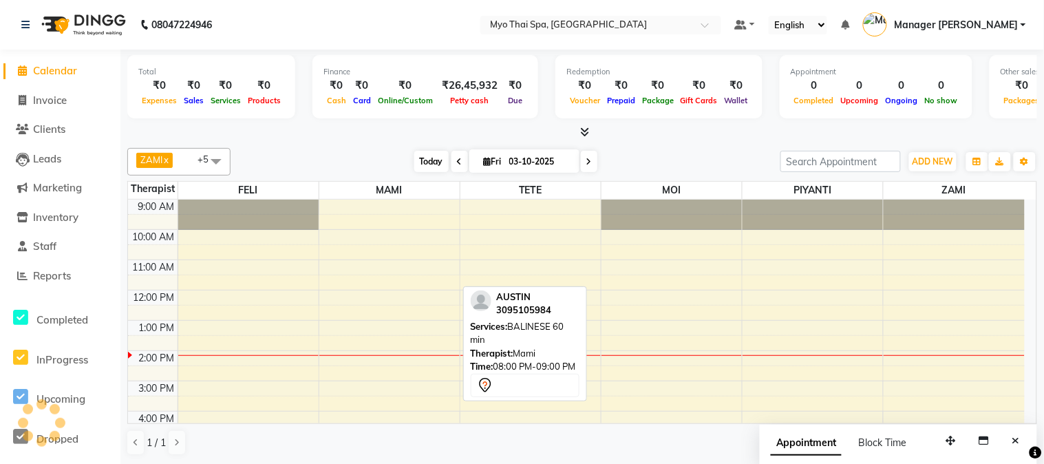
scroll to position [153, 0]
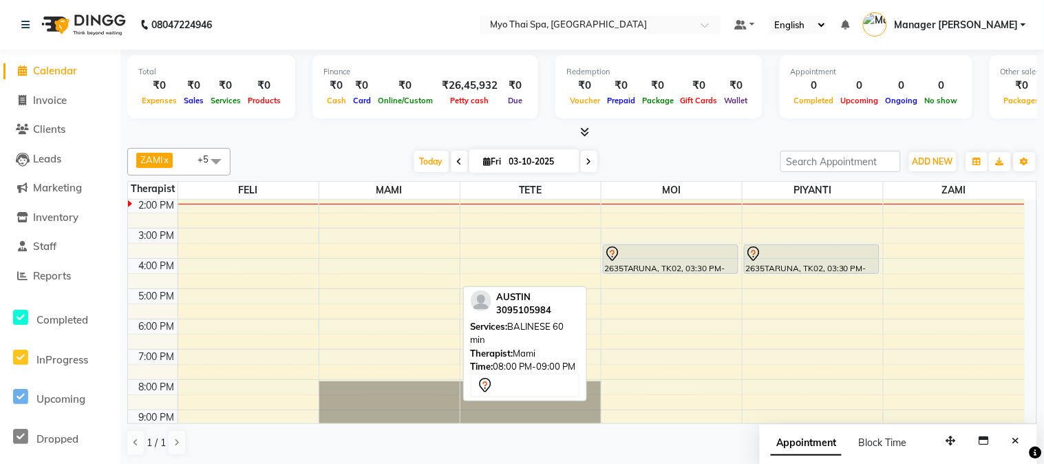
click at [485, 164] on span "Fri" at bounding box center [492, 161] width 25 height 10
select select "10"
select select "2025"
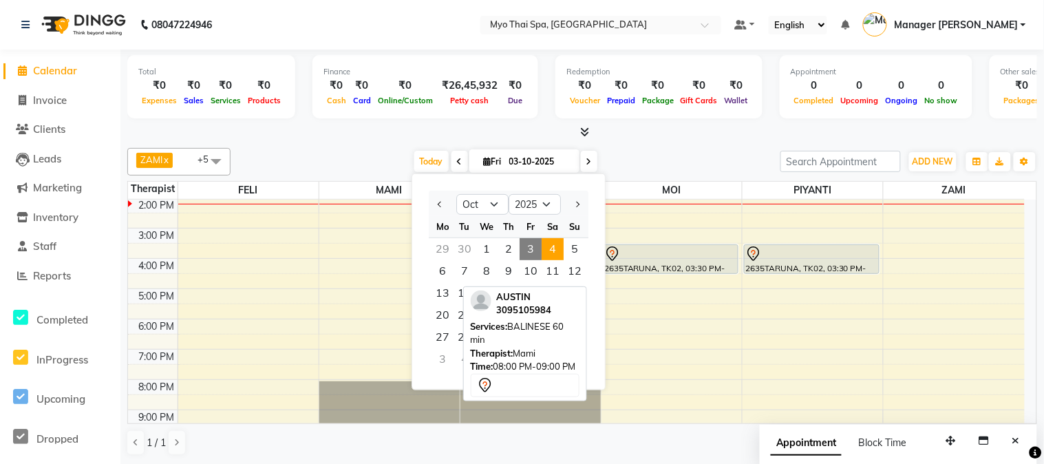
click at [549, 255] on span "4" at bounding box center [553, 249] width 22 height 22
type input "04-10-2025"
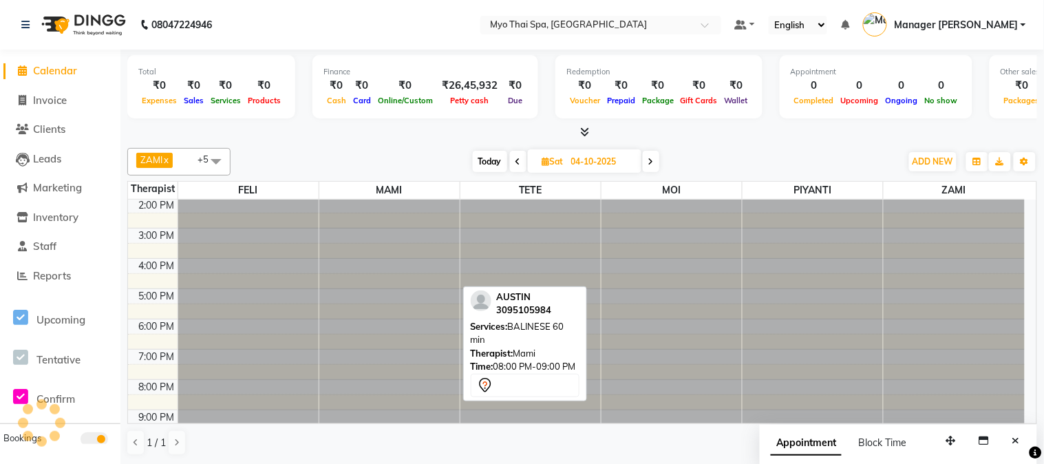
scroll to position [0, 0]
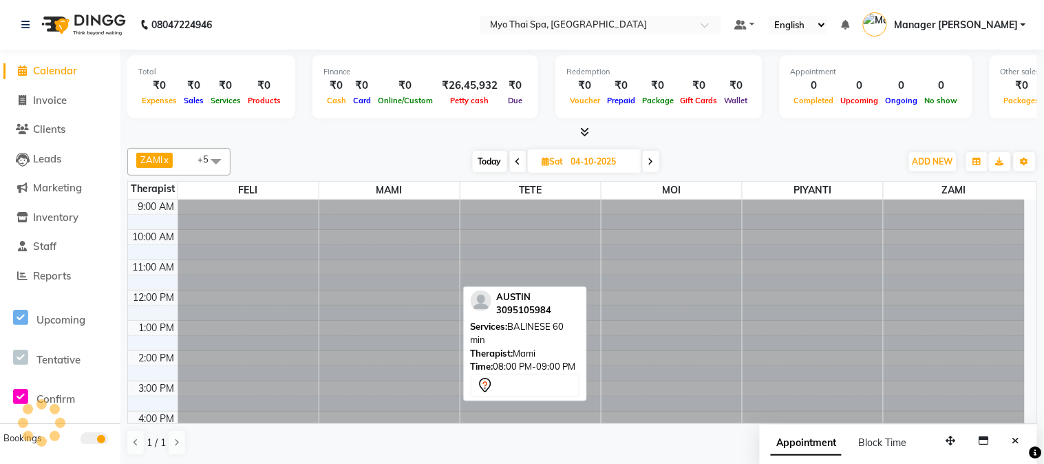
click at [813, 200] on div at bounding box center [813, 200] width 140 height 0
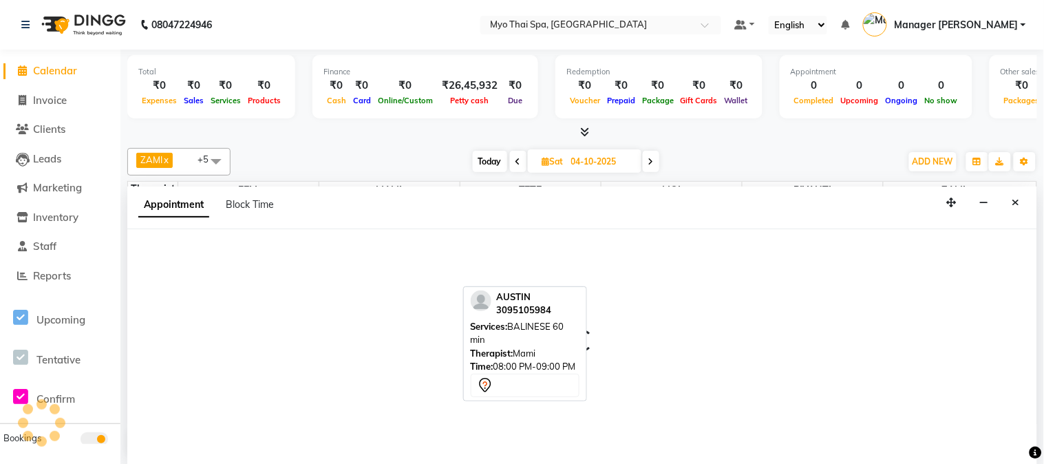
select select "67001"
select select "720"
select select "tentative"
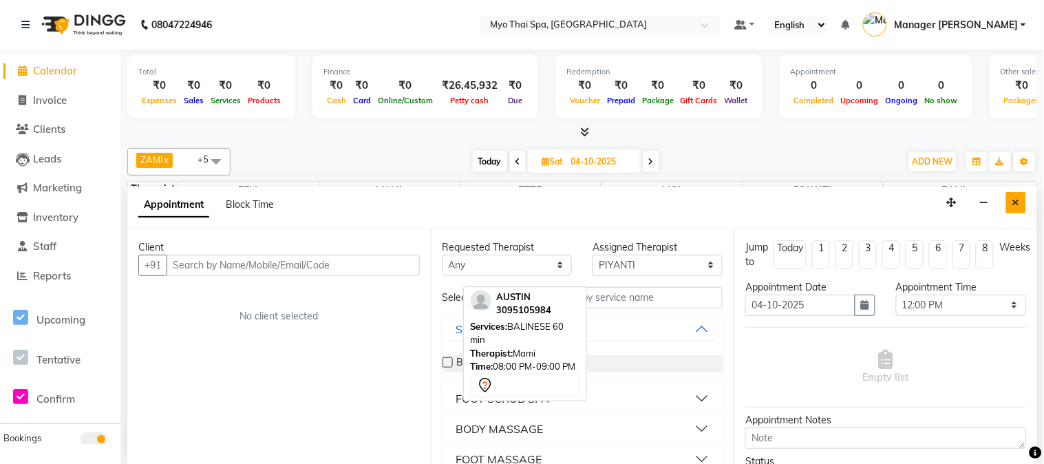
click at [1022, 206] on button "Close" at bounding box center [1016, 202] width 20 height 21
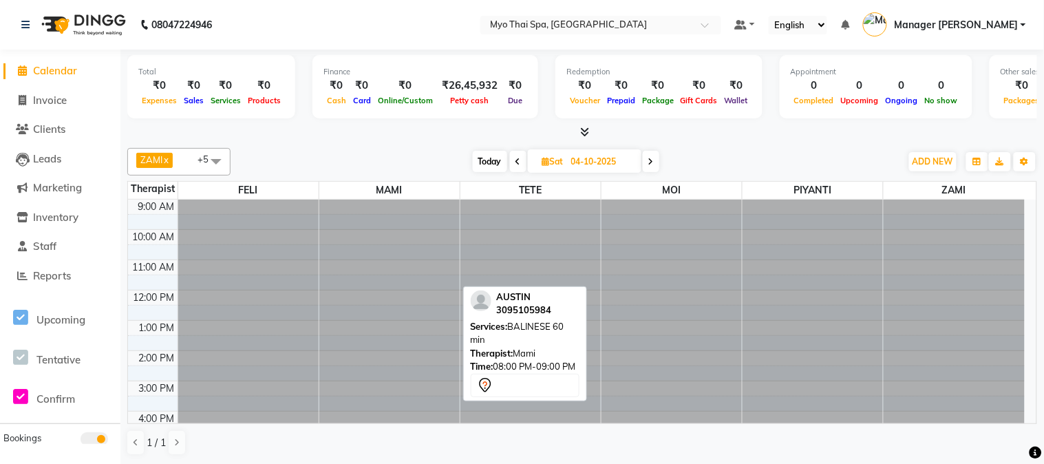
scroll to position [76, 0]
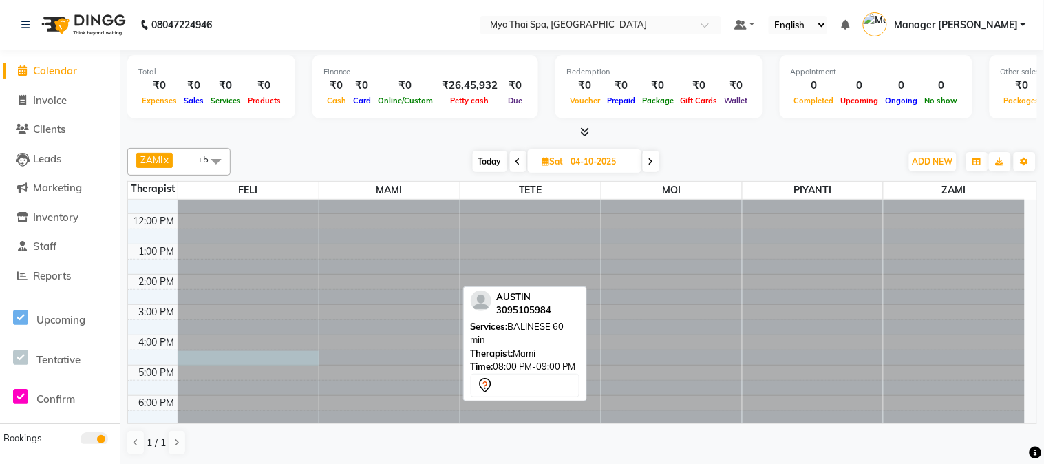
click at [226, 123] on div at bounding box center [248, 123] width 140 height 0
select select "42923"
select select "990"
select select "tentative"
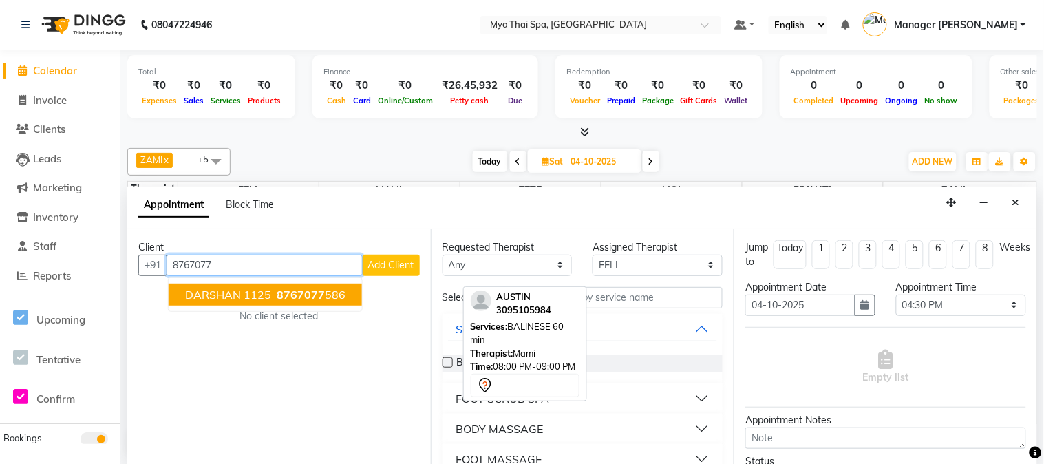
click at [274, 299] on ngb-highlight "8767077 586" at bounding box center [310, 295] width 72 height 14
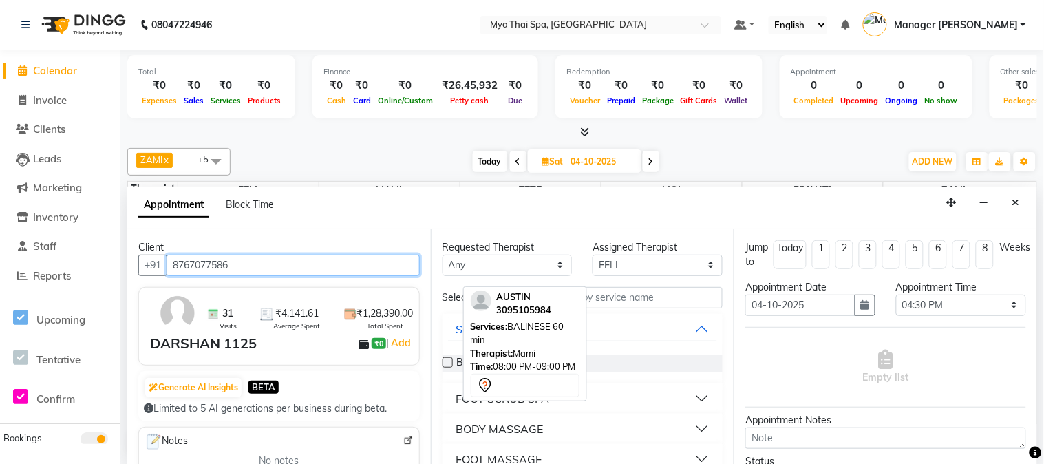
type input "8767077586"
drag, startPoint x: 642, startPoint y: 367, endPoint x: 640, endPoint y: 374, distance: 7.2
click at [640, 374] on div "BODY SCRUB (₹2,832.00)" at bounding box center [583, 363] width 281 height 39
click at [741, 164] on div "[DATE] [DATE]" at bounding box center [565, 161] width 657 height 21
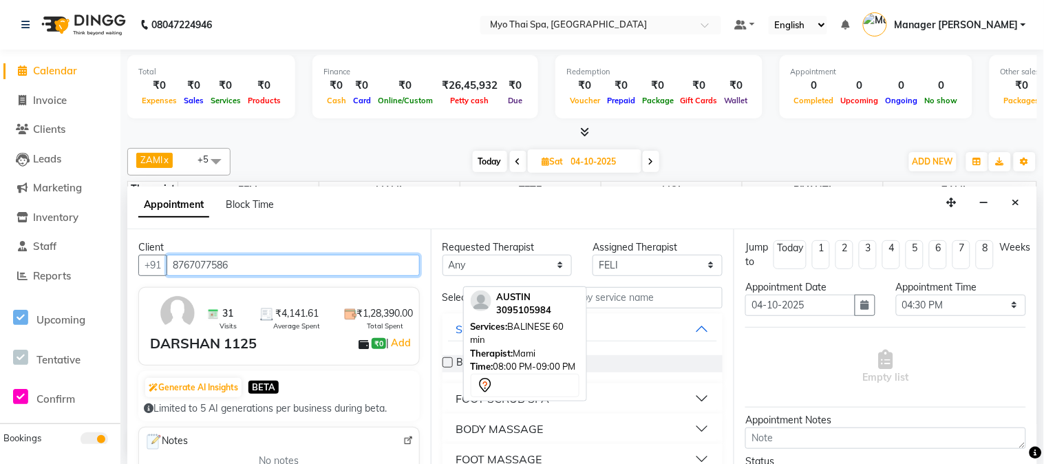
click at [276, 269] on input "8767077586" at bounding box center [293, 265] width 253 height 21
click at [1017, 200] on icon "Close" at bounding box center [1017, 203] width 8 height 10
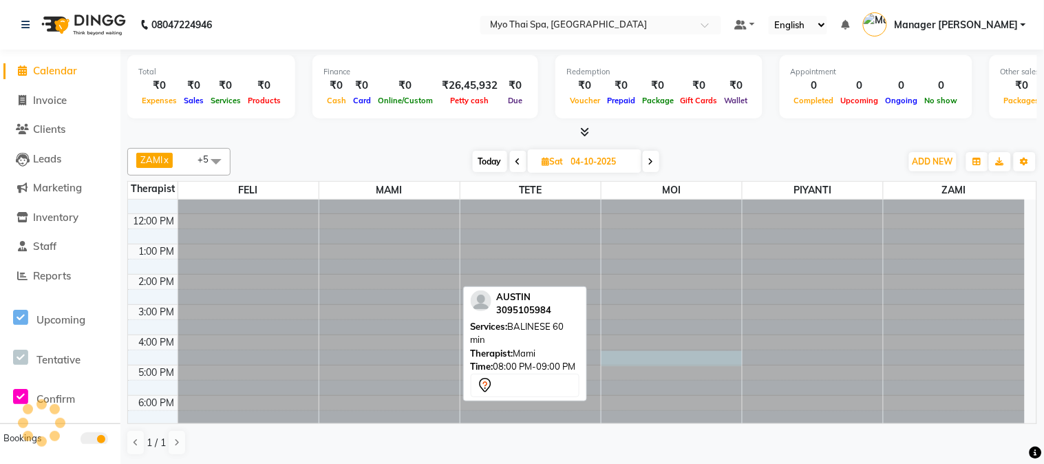
click at [678, 123] on div at bounding box center [672, 123] width 140 height 0
select select "85116"
select select "tentative"
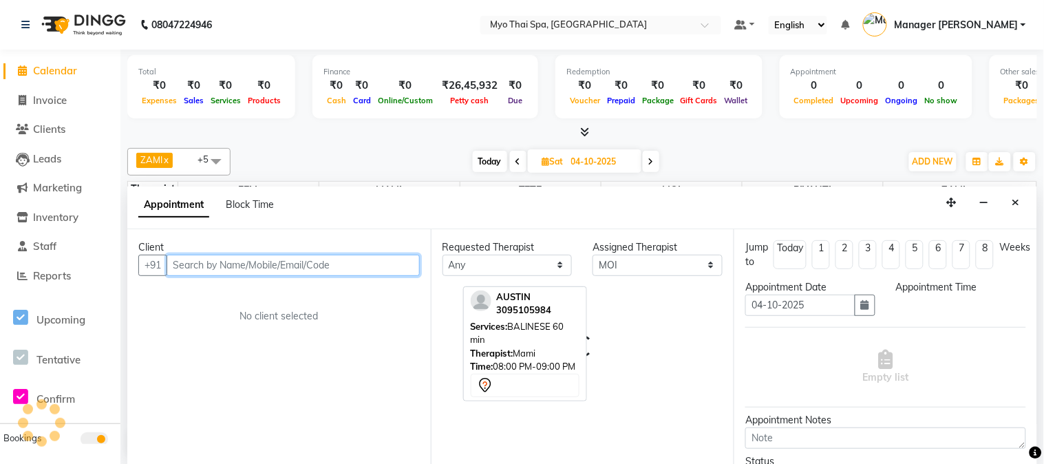
select select "990"
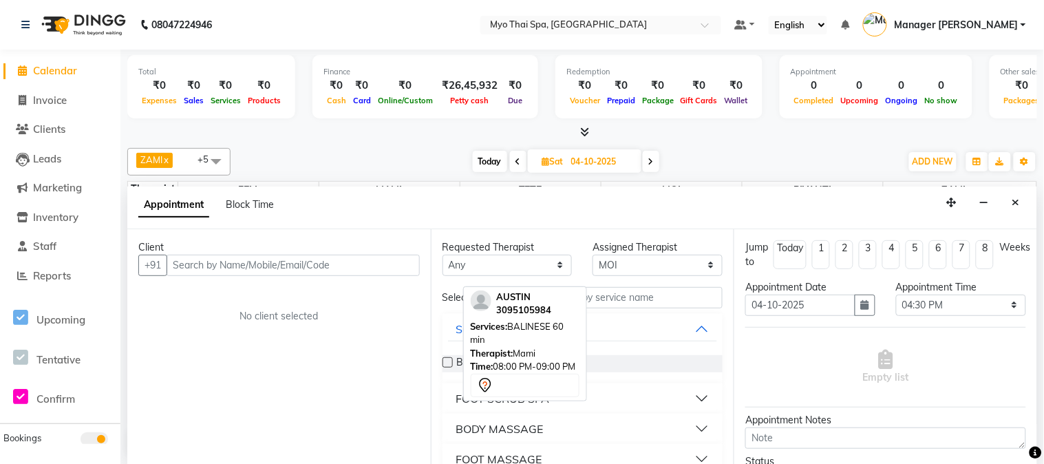
click at [1009, 206] on button "Close" at bounding box center [1016, 202] width 20 height 21
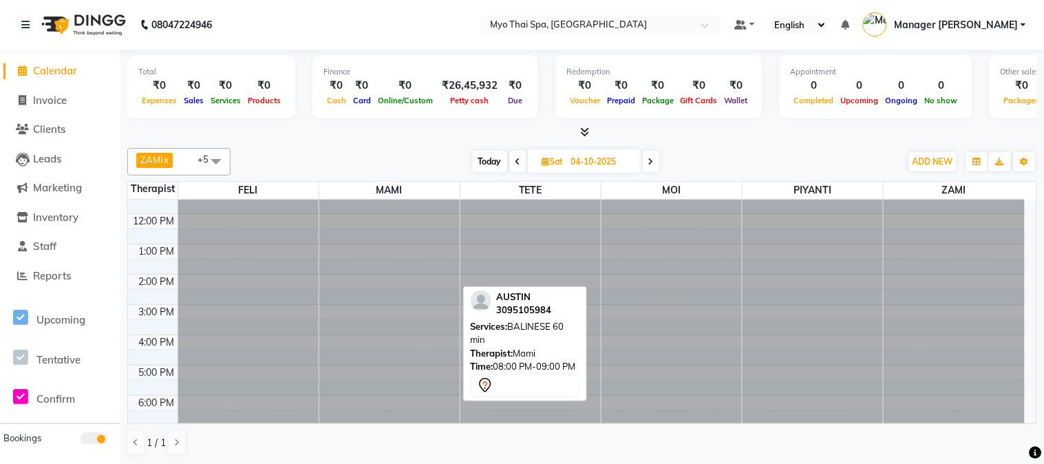
click at [546, 338] on div "Services: BALINESE 60 min" at bounding box center [525, 333] width 109 height 27
click at [499, 162] on span "Today" at bounding box center [490, 161] width 34 height 21
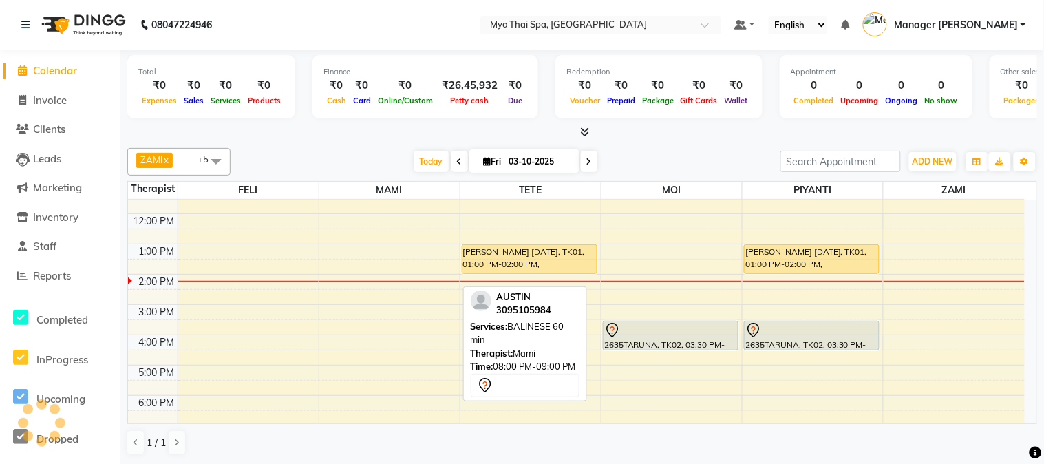
scroll to position [153, 0]
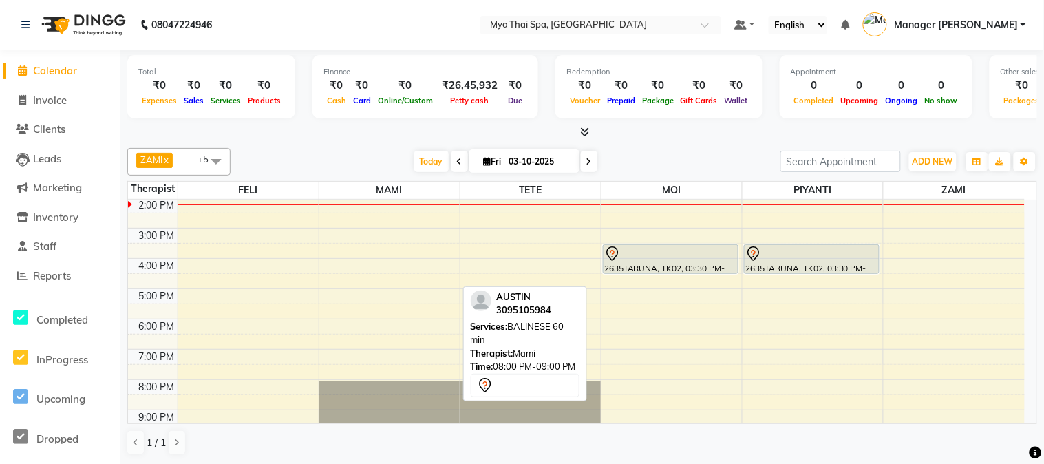
click at [586, 162] on icon at bounding box center [589, 162] width 6 height 8
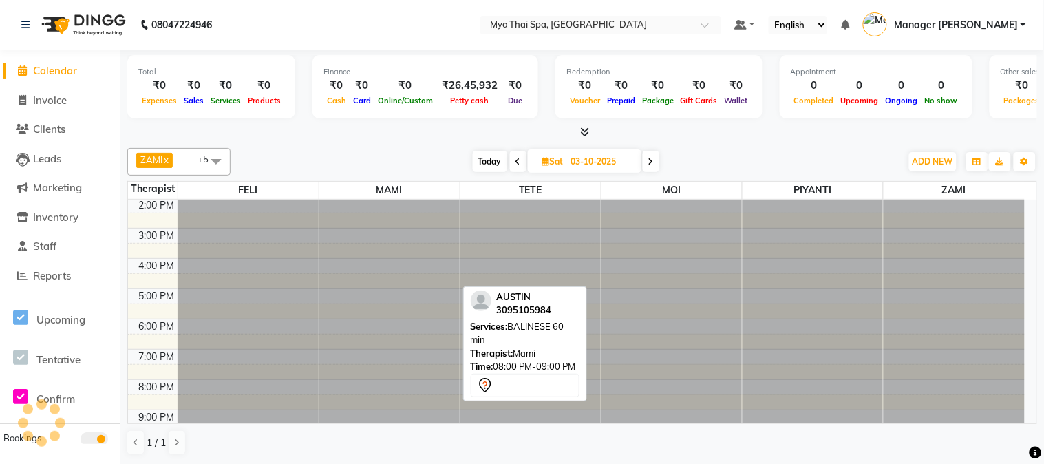
type input "04-10-2025"
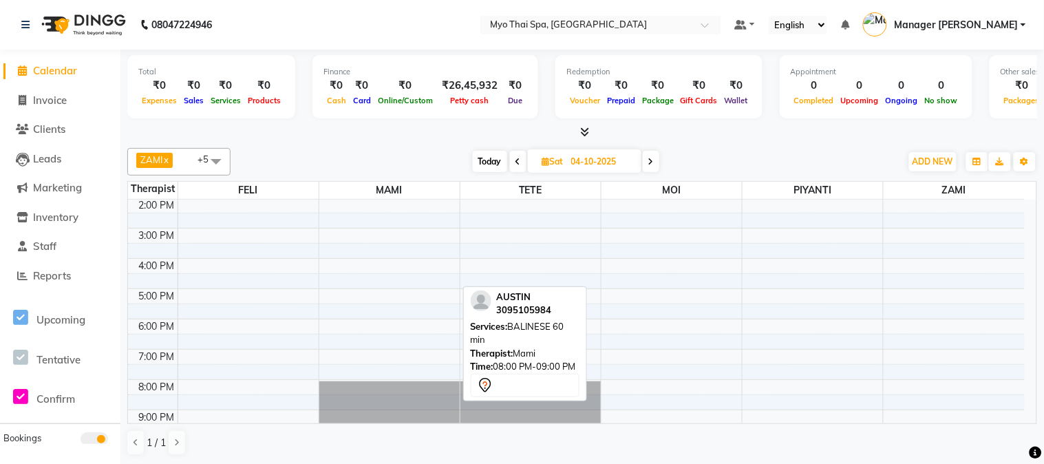
click at [531, 301] on div "AUSTIN 3095105984" at bounding box center [524, 303] width 55 height 27
click at [388, 279] on div "9:00 AM 10:00 AM 11:00 AM 12:00 PM 1:00 PM 2:00 PM 3:00 PM 4:00 PM 5:00 PM 6:00…" at bounding box center [576, 258] width 897 height 423
select select "33413"
select select "990"
select select "tentative"
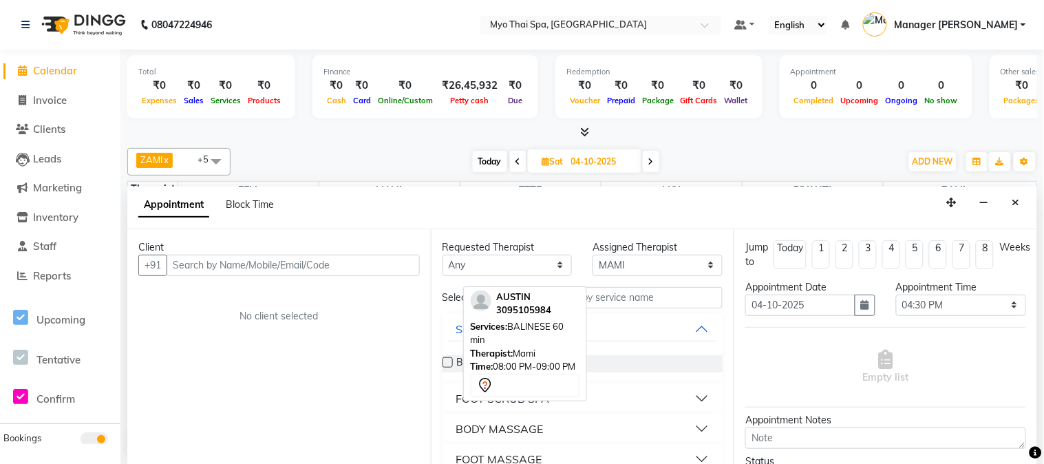
click at [690, 430] on button "BODY MASSAGE" at bounding box center [583, 428] width 270 height 25
click at [443, 458] on label at bounding box center [448, 462] width 10 height 10
click at [443, 459] on input "checkbox" at bounding box center [447, 463] width 9 height 9
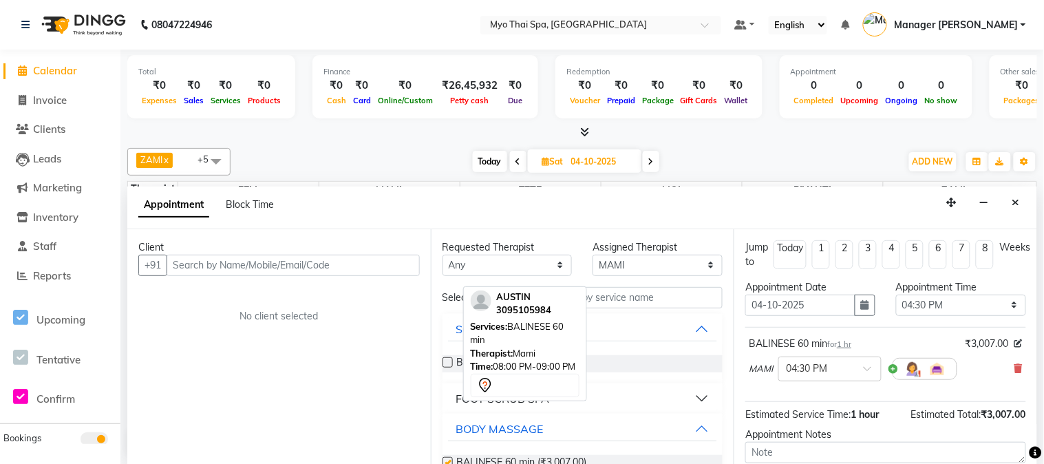
checkbox input "false"
paste input "8767077586"
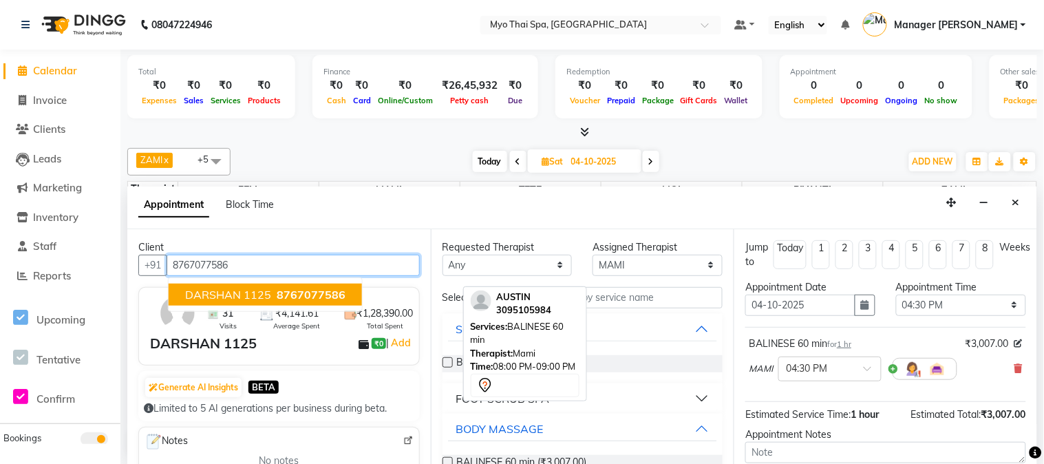
click at [234, 292] on span "DARSHAN 1125" at bounding box center [228, 295] width 86 height 14
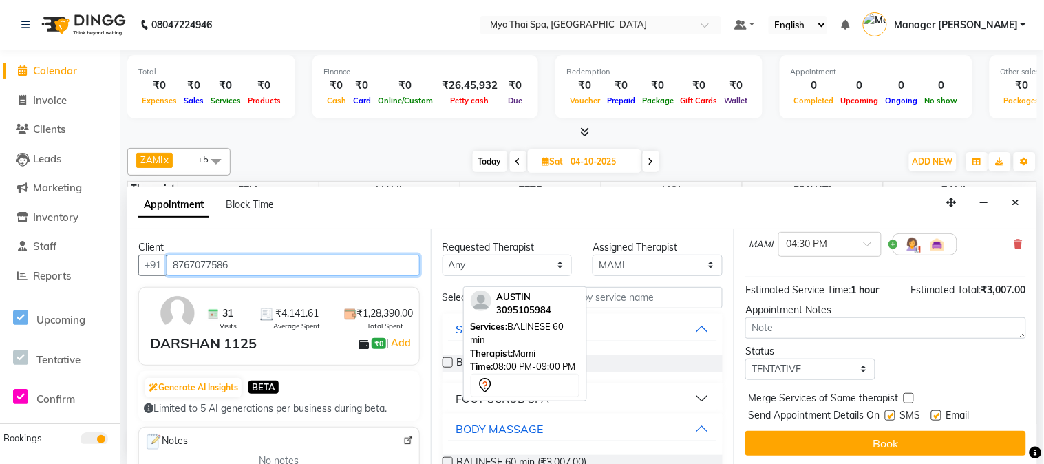
scroll to position [127, 0]
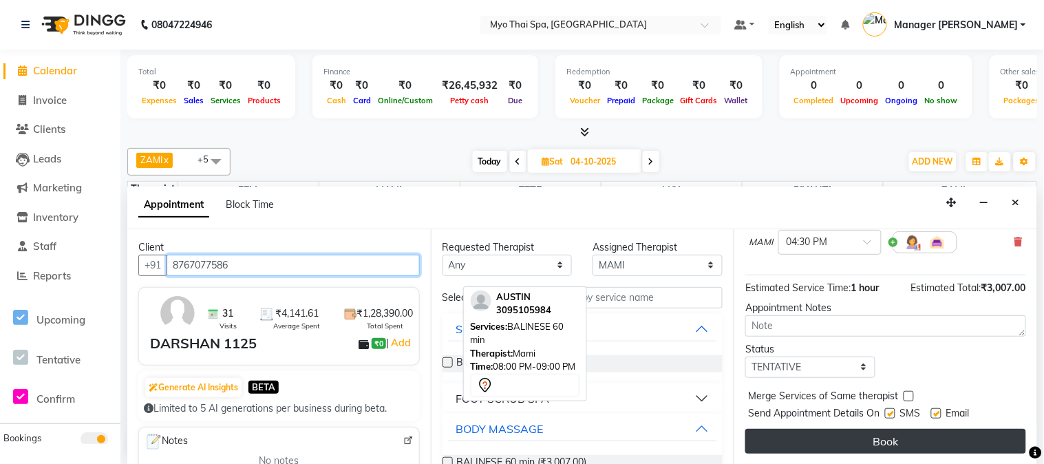
type input "8767077586"
click at [847, 438] on button "Book" at bounding box center [885, 441] width 281 height 25
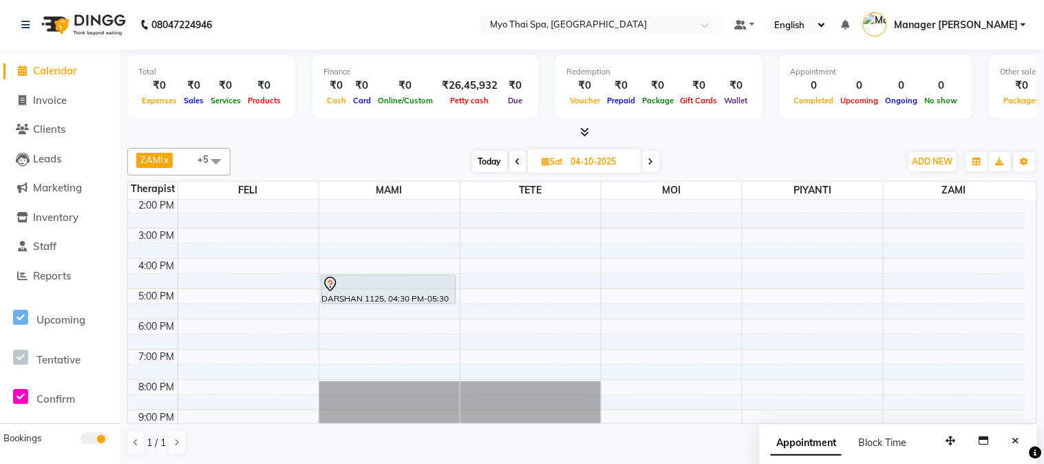
click at [486, 158] on span "Today" at bounding box center [490, 161] width 34 height 21
type input "03-10-2025"
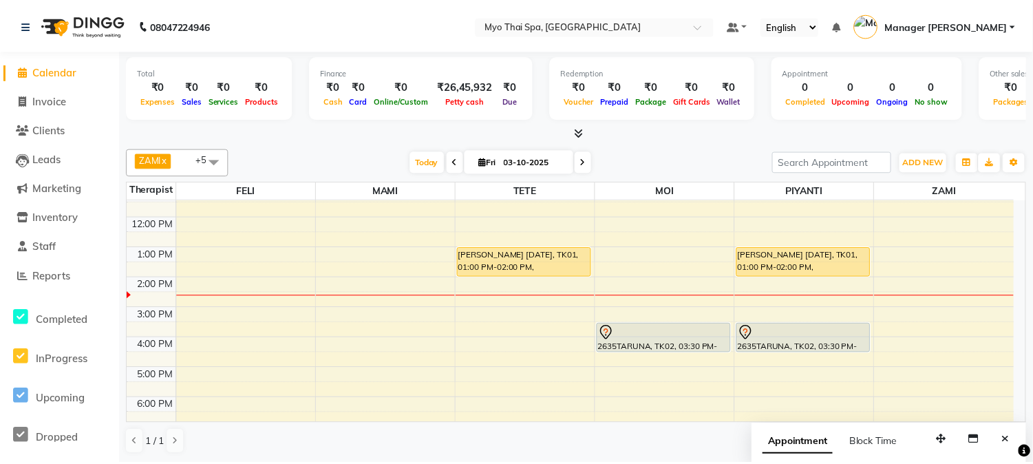
scroll to position [61, 0]
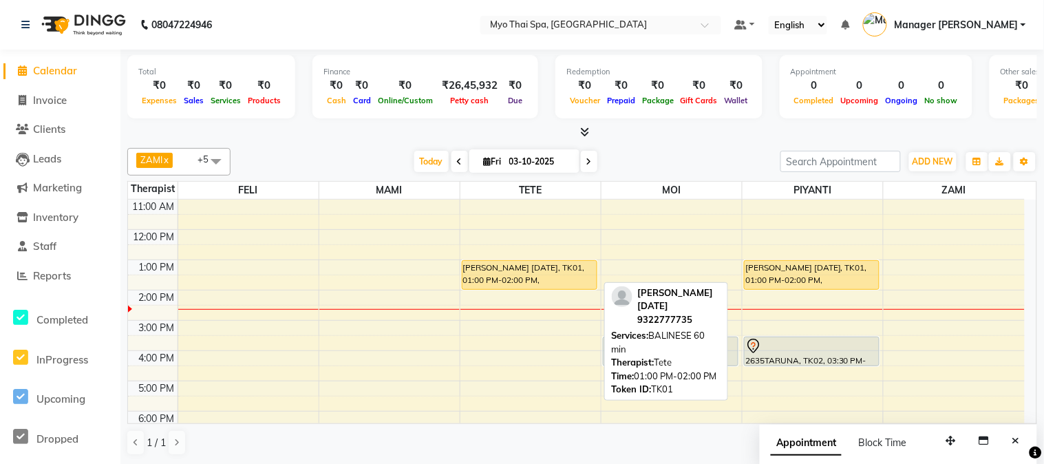
click at [561, 273] on div "[PERSON_NAME] [DATE], TK01, 01:00 PM-02:00 PM, [GEOGRAPHIC_DATA] 60 min" at bounding box center [530, 275] width 134 height 28
select select "1"
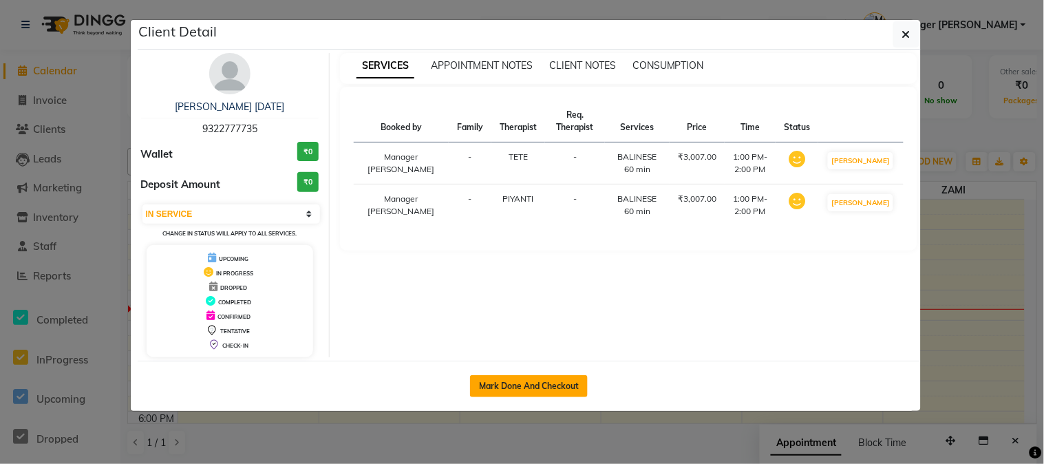
click at [563, 387] on button "Mark Done And Checkout" at bounding box center [529, 386] width 118 height 22
select select "service"
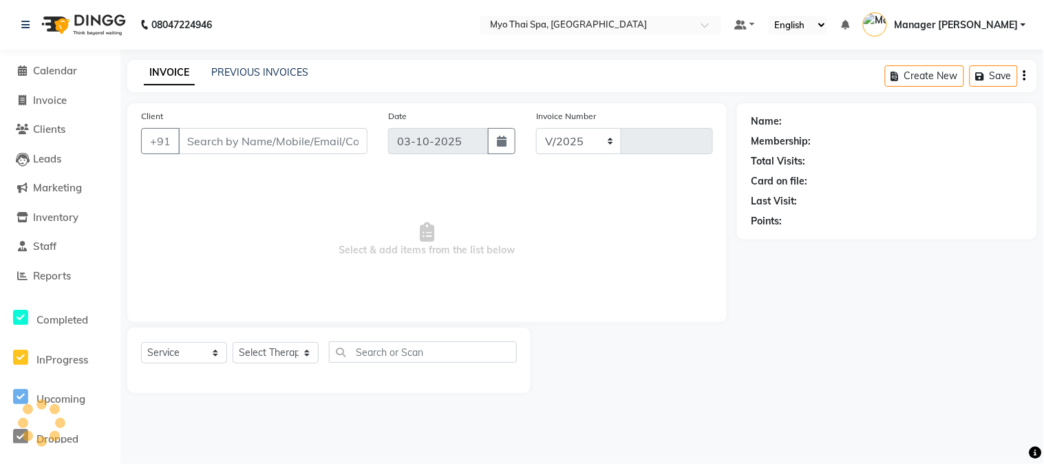
select select "5086"
type input "1642"
type input "9322777735"
select select "31939"
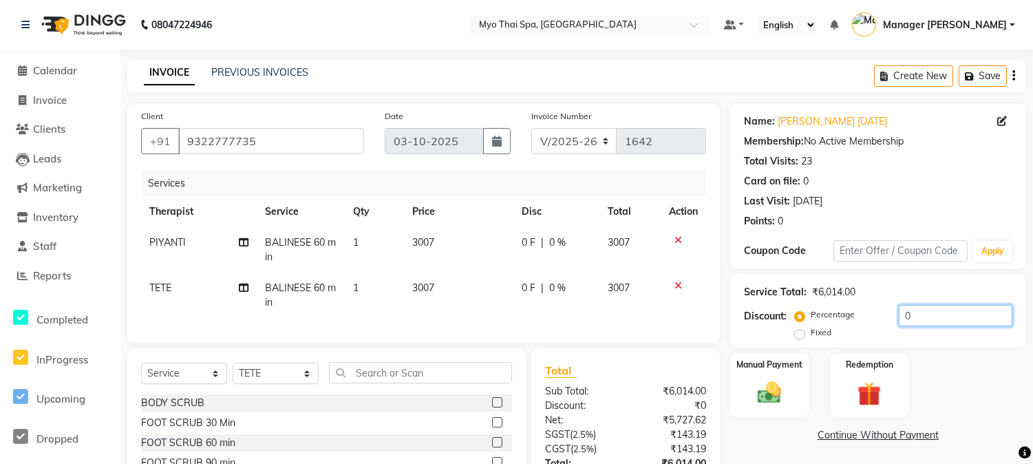
click at [899, 315] on input "0" at bounding box center [956, 315] width 114 height 21
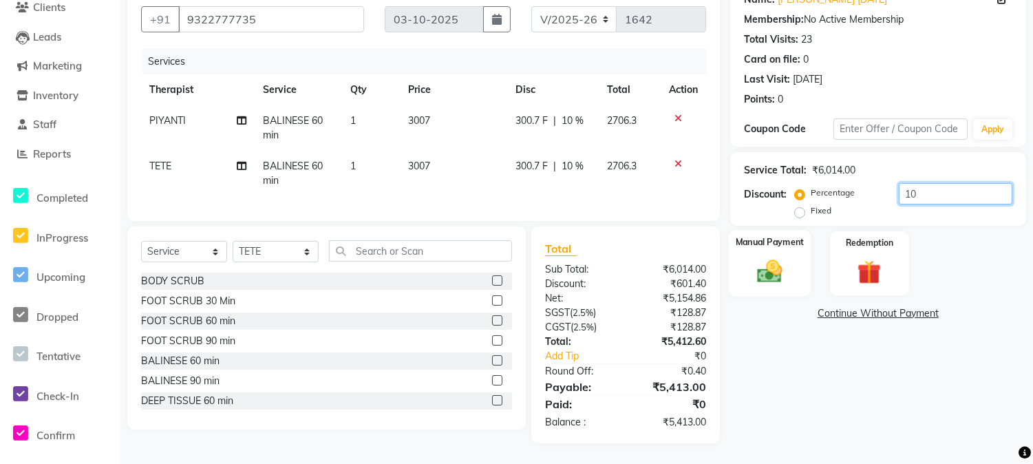
type input "10"
click at [776, 273] on img at bounding box center [770, 271] width 41 height 29
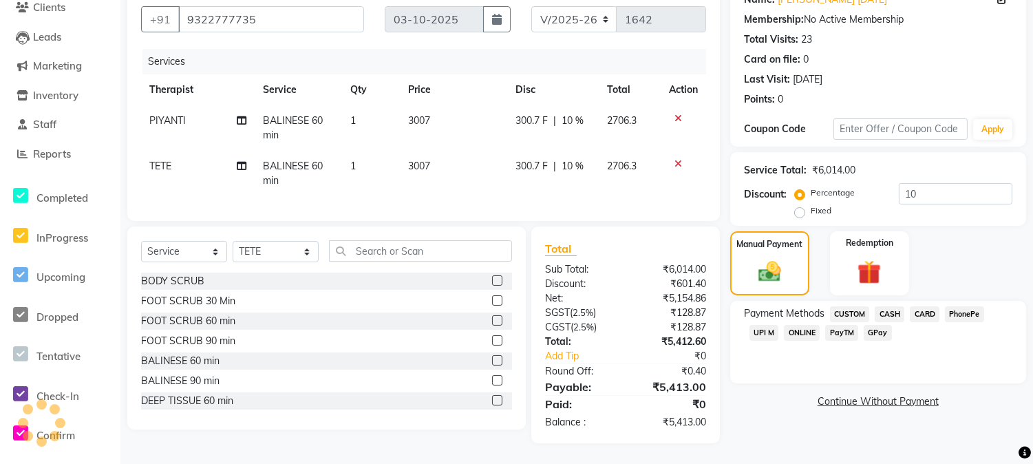
click at [775, 325] on span "UPI M" at bounding box center [765, 333] width 30 height 16
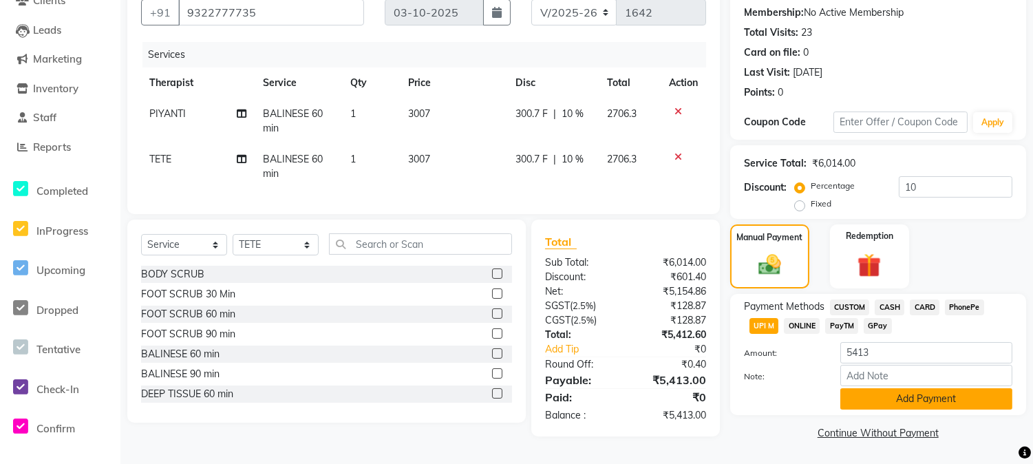
click at [935, 397] on button "Add Payment" at bounding box center [926, 398] width 172 height 21
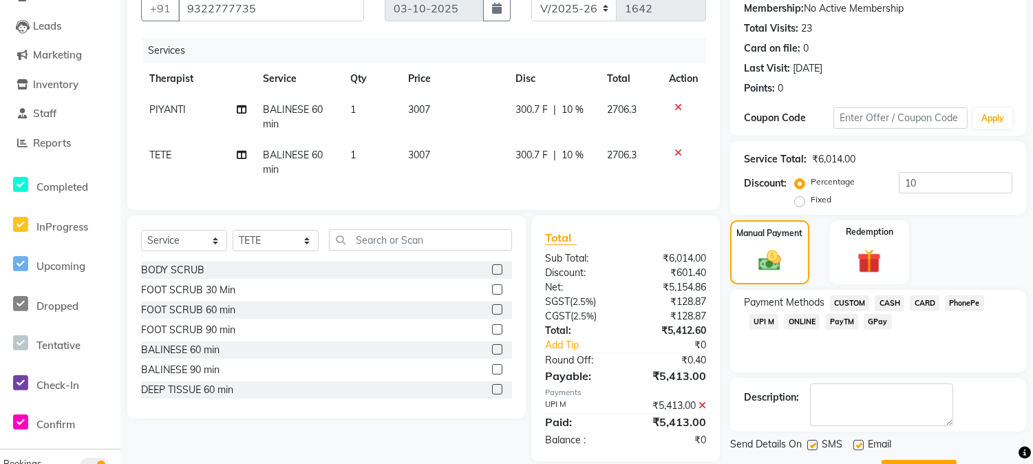
scroll to position [195, 0]
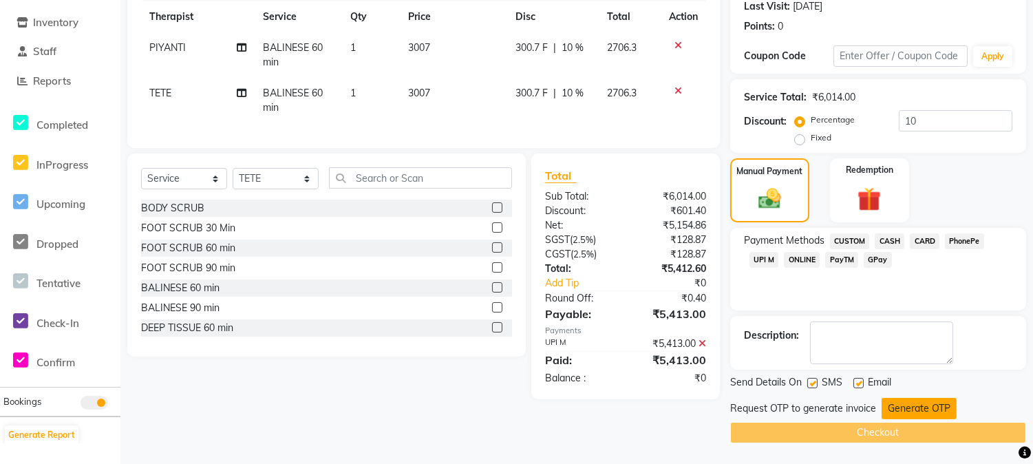
click at [919, 401] on button "Generate OTP" at bounding box center [919, 408] width 75 height 21
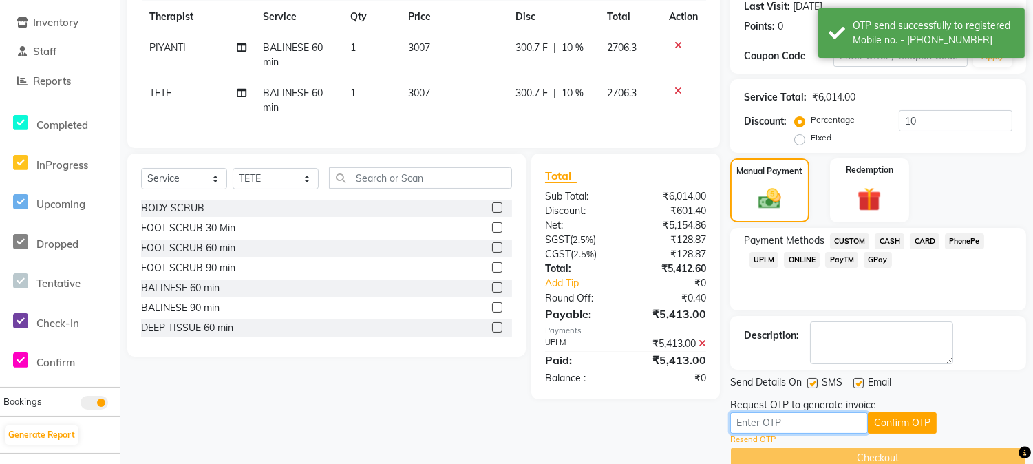
click at [818, 425] on input "text" at bounding box center [799, 422] width 138 height 21
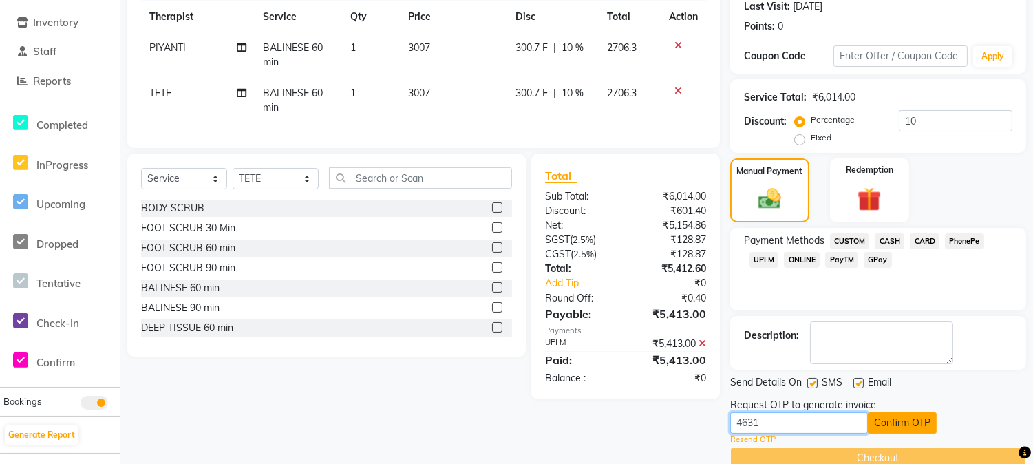
type input "4631"
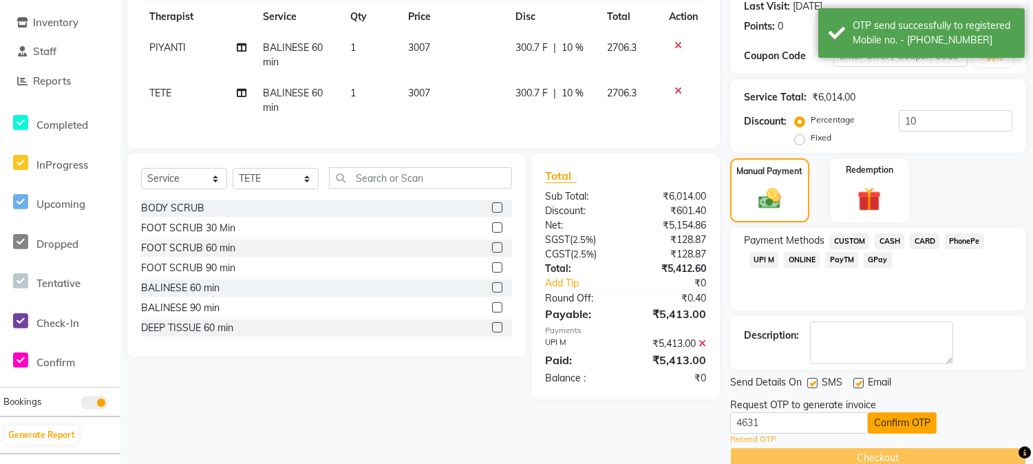
click at [912, 424] on button "Confirm OTP" at bounding box center [902, 422] width 69 height 21
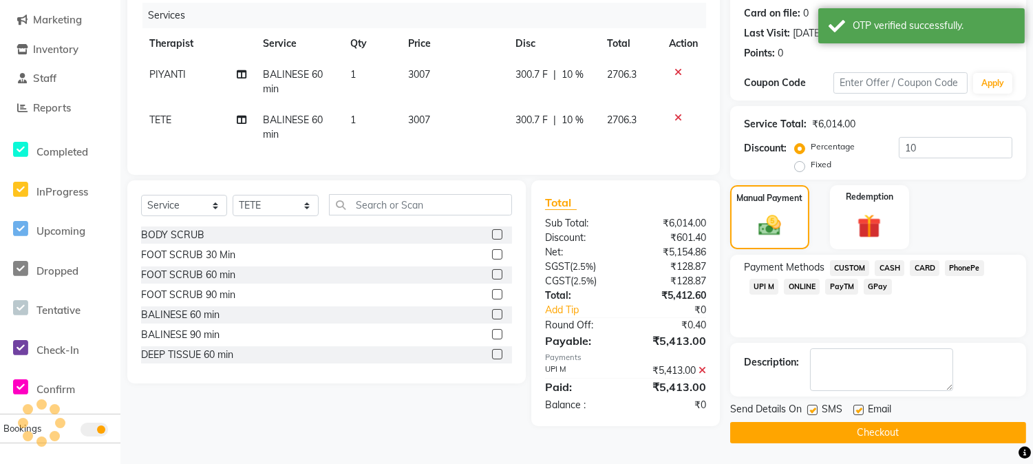
scroll to position [167, 0]
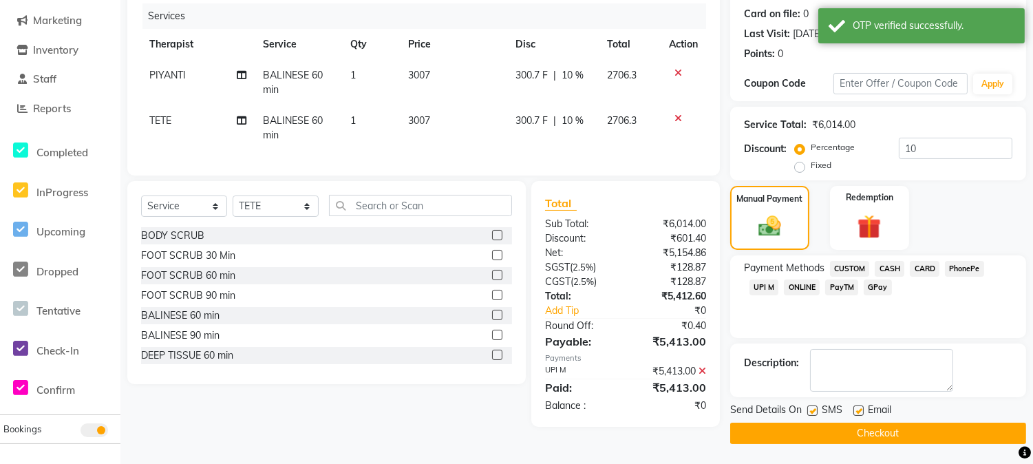
click at [891, 438] on button "Checkout" at bounding box center [878, 433] width 296 height 21
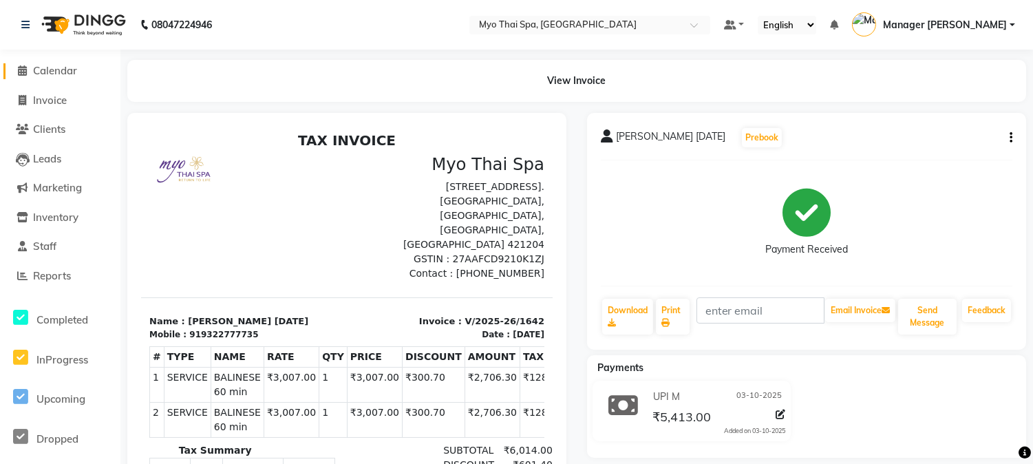
click at [30, 71] on span at bounding box center [22, 71] width 21 height 16
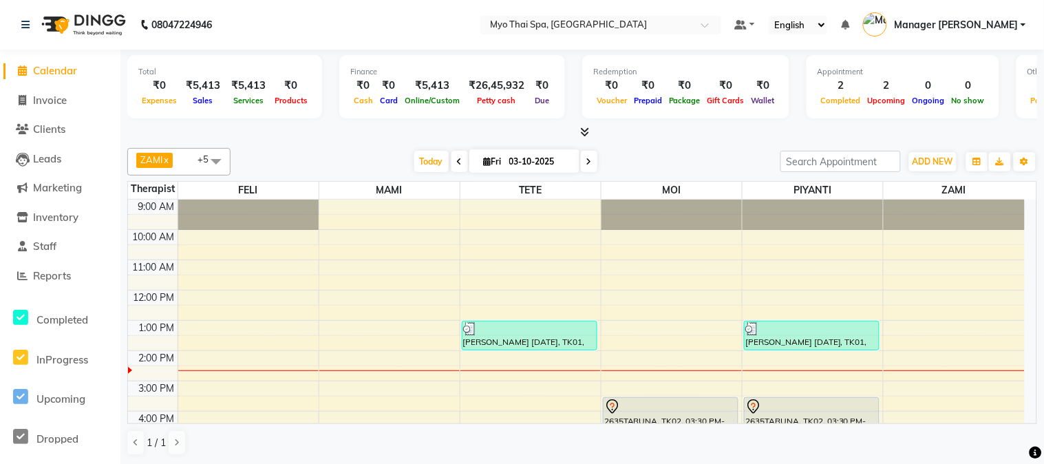
scroll to position [153, 0]
